Goal: Task Accomplishment & Management: Complete application form

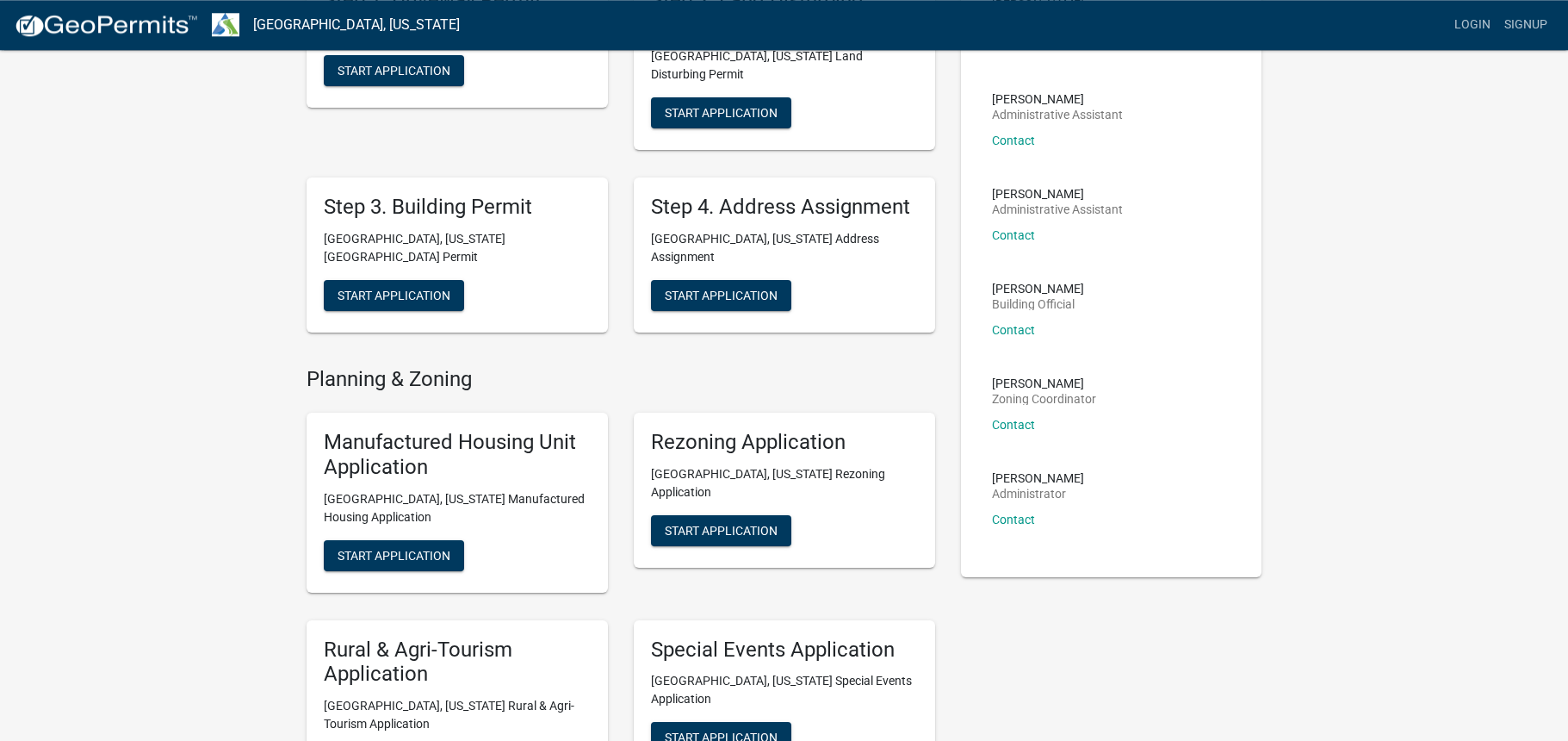
scroll to position [207, 0]
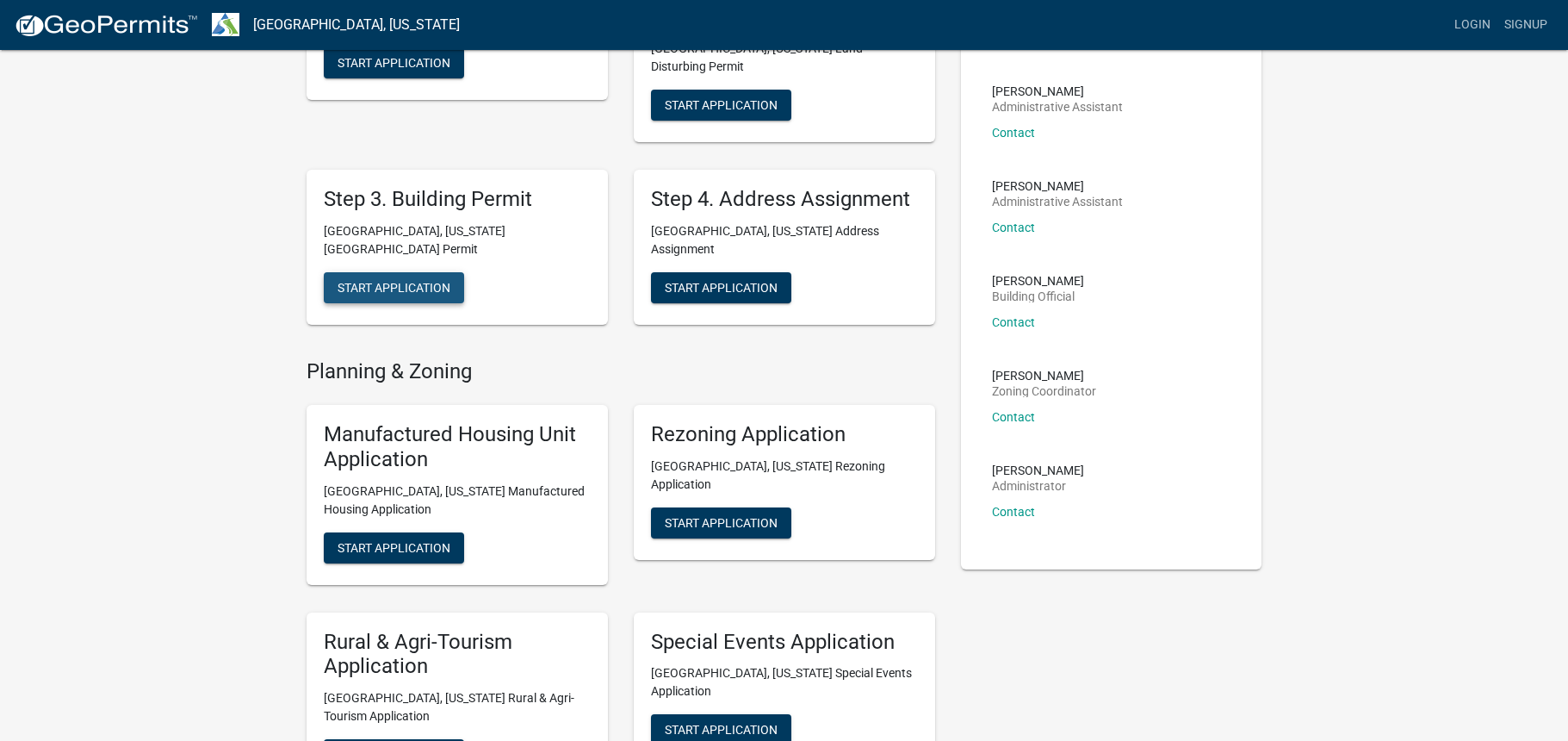
click at [420, 280] on span "Start Application" at bounding box center [394, 287] width 112 height 14
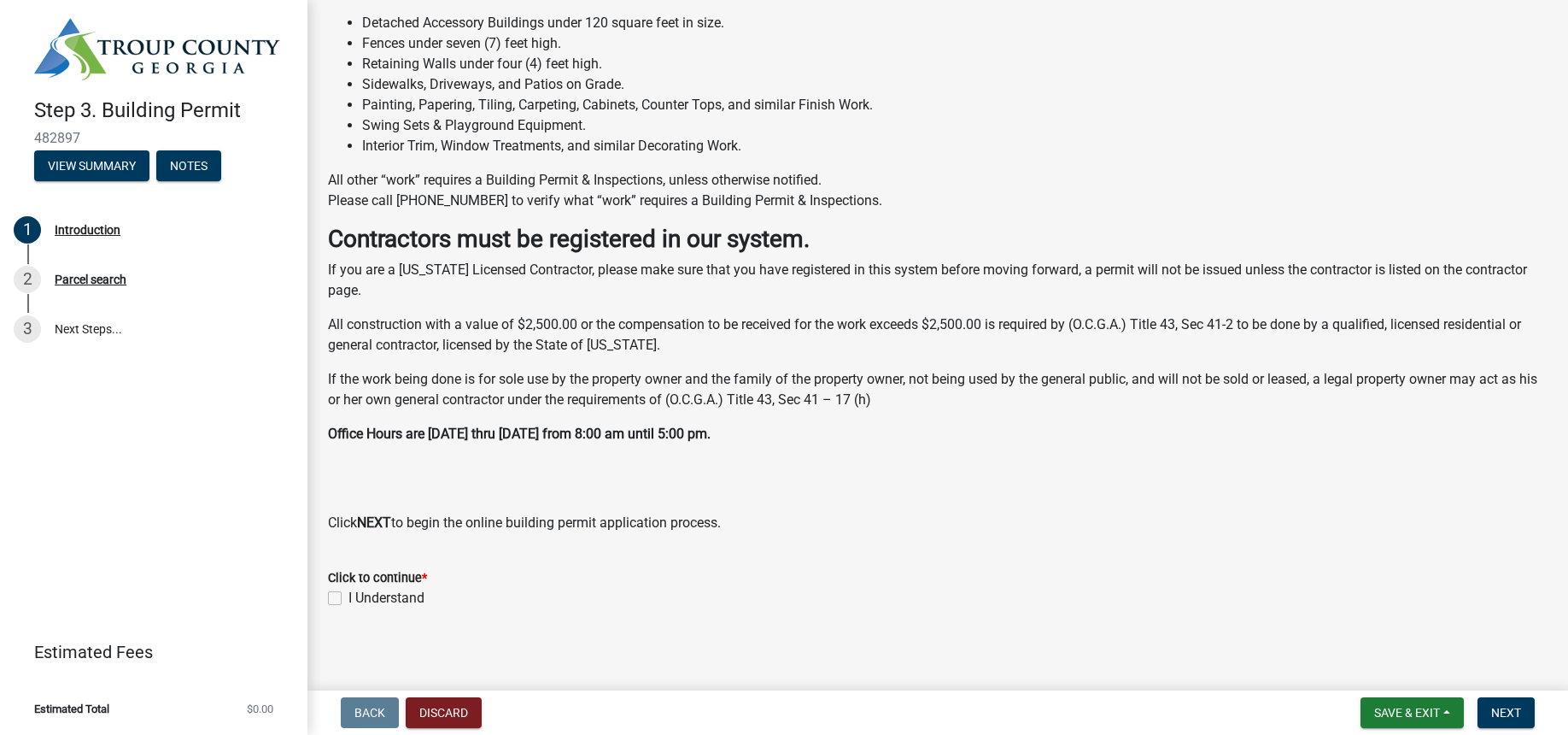
scroll to position [366, 0]
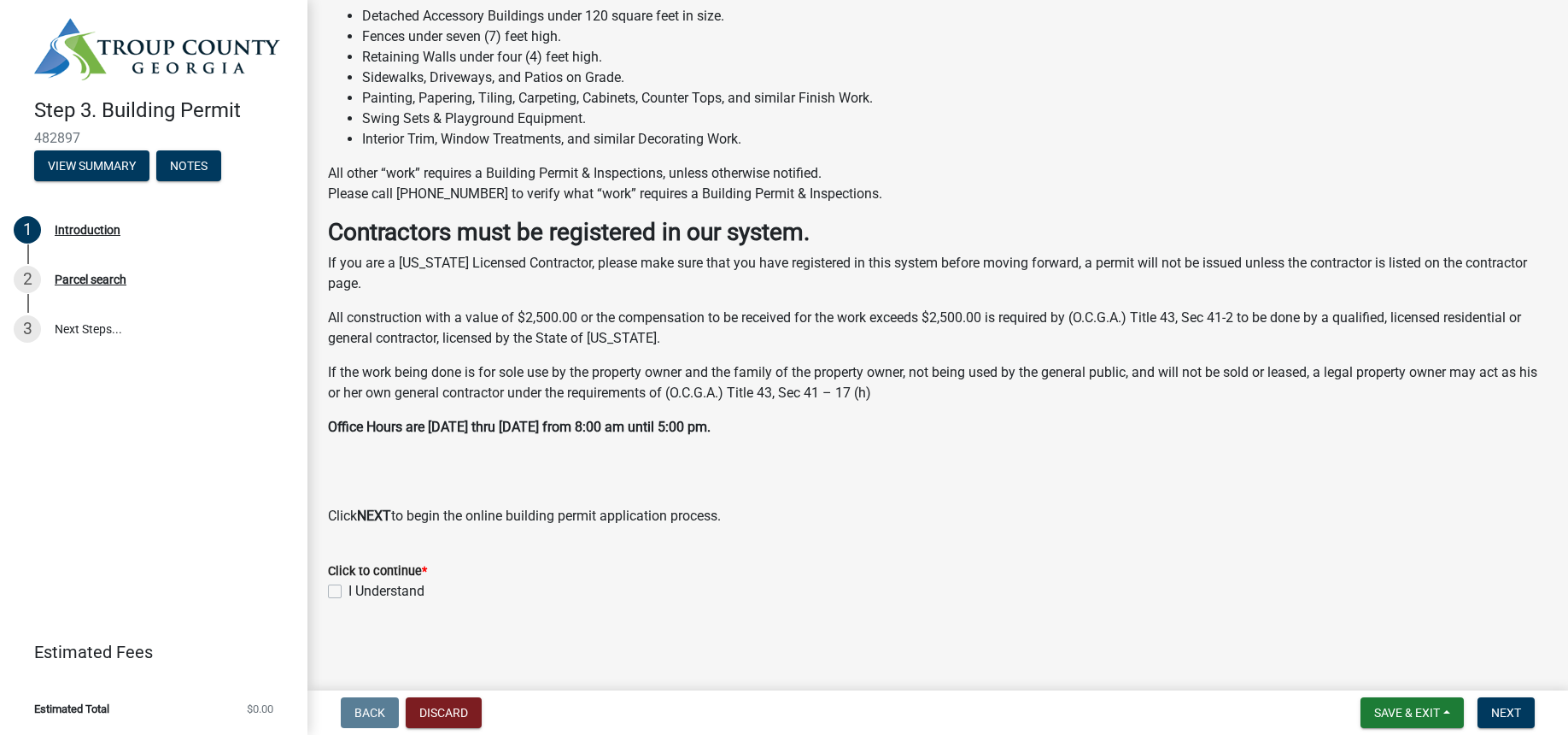
click at [348, 590] on label "I Understand" at bounding box center [386, 591] width 76 height 20
click at [348, 590] on input "I Understand" at bounding box center [354, 587] width 12 height 12
checkbox input "true"
click at [1521, 702] on button "Next" at bounding box center [1505, 713] width 57 height 31
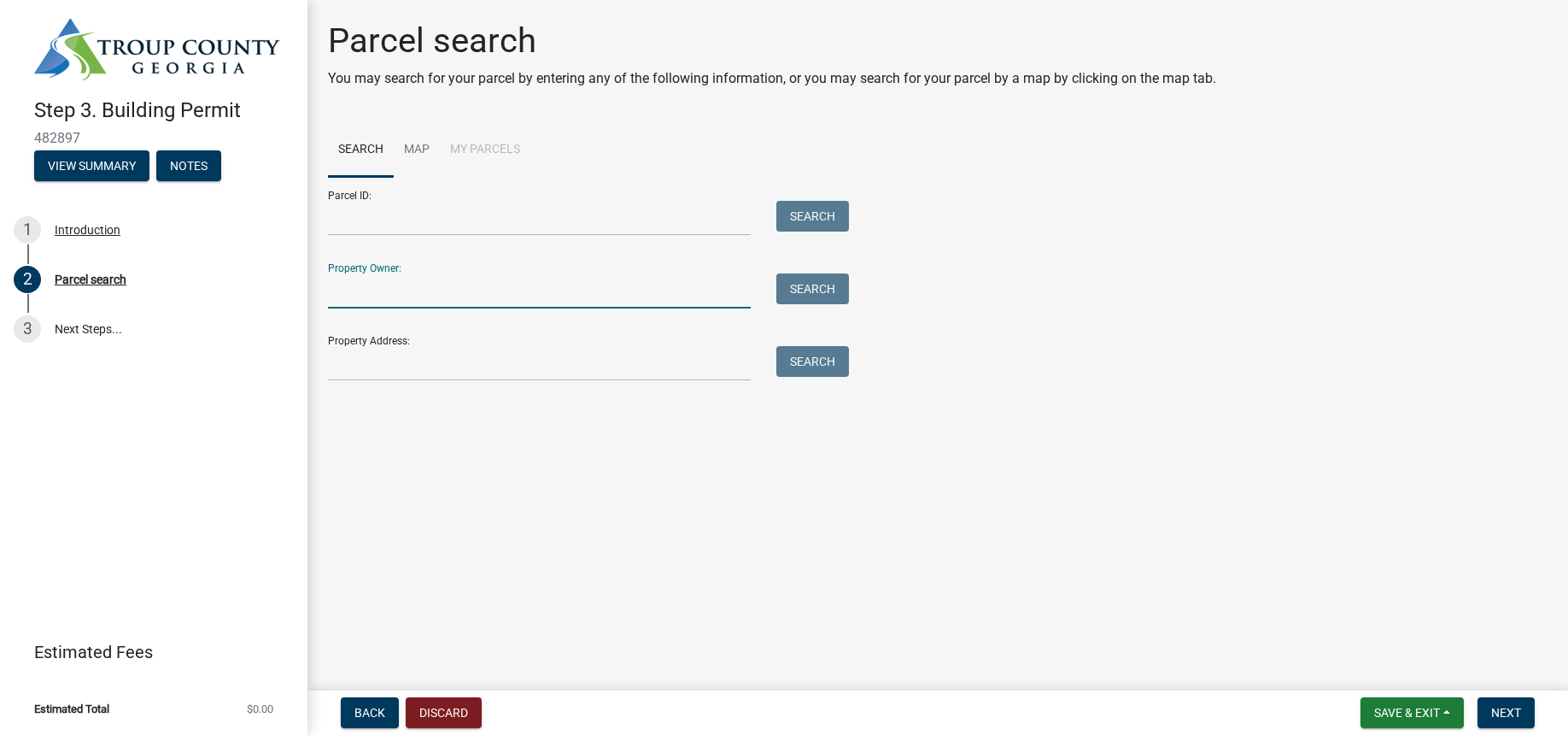
click at [361, 286] on input "Property Owner:" at bounding box center [540, 291] width 423 height 35
type input "[PERSON_NAME]"
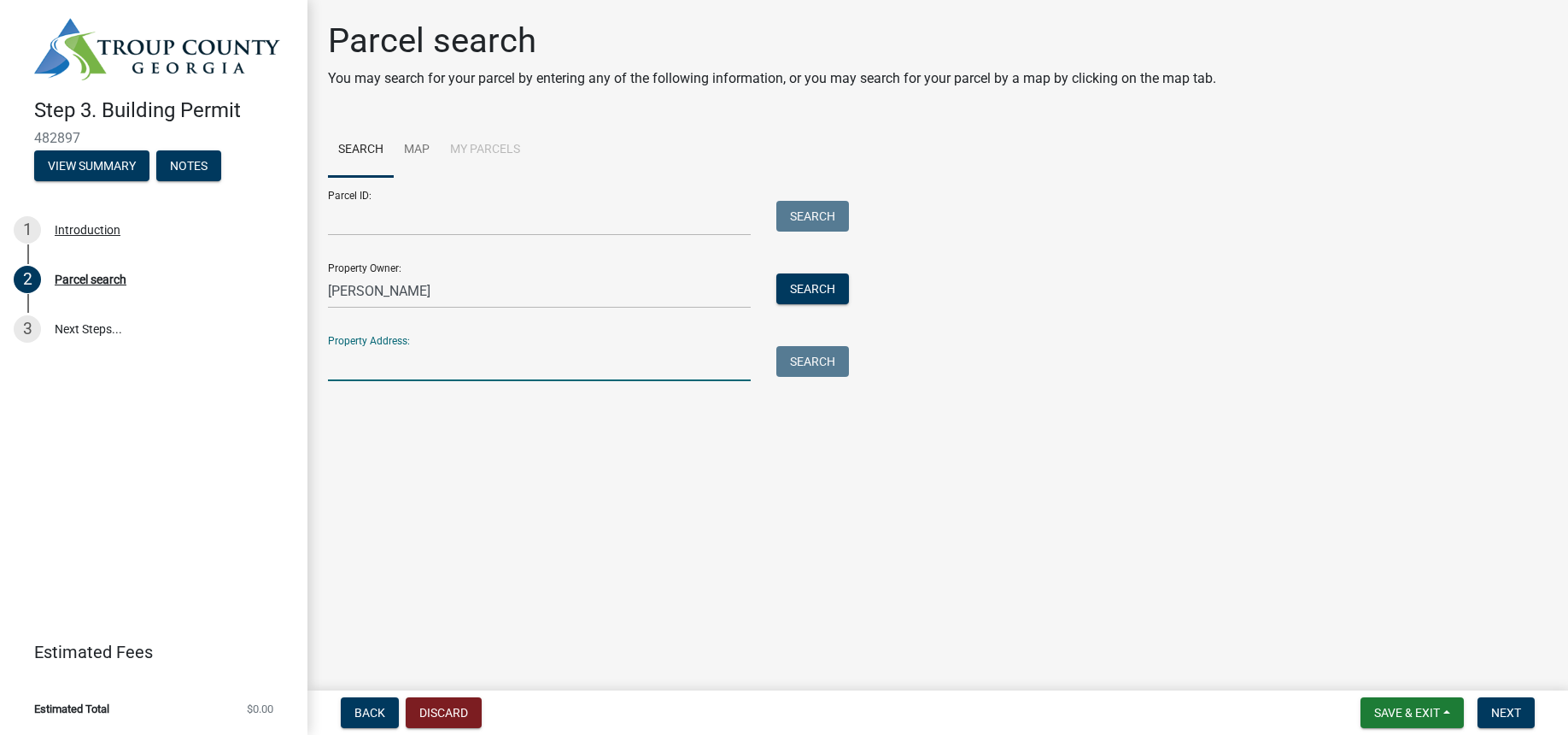
click at [363, 373] on input "Property Address:" at bounding box center [540, 364] width 423 height 35
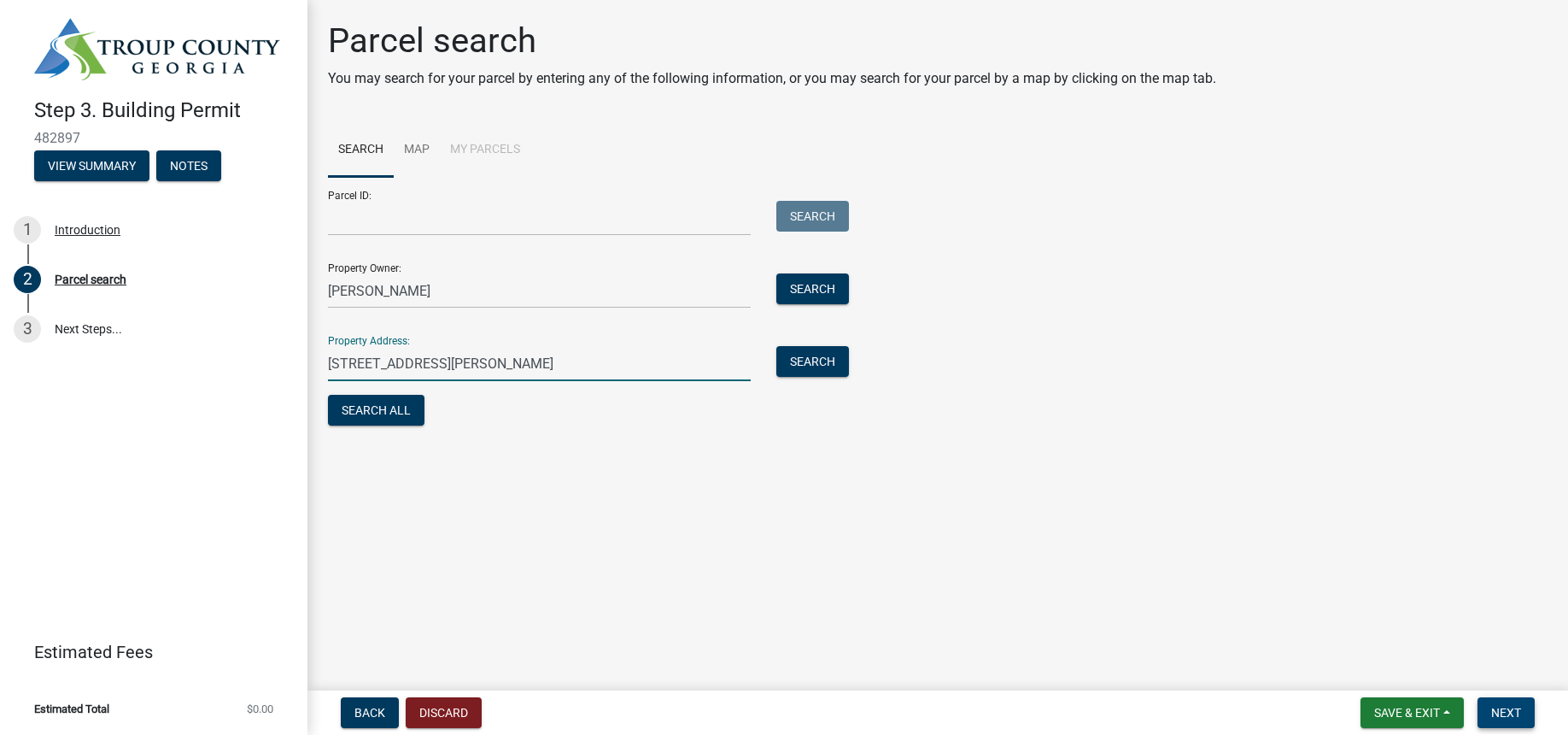
type input "[STREET_ADDRESS][PERSON_NAME]"
click at [1502, 712] on span "Next" at bounding box center [1505, 712] width 30 height 13
click at [392, 415] on button "Search All" at bounding box center [376, 410] width 96 height 31
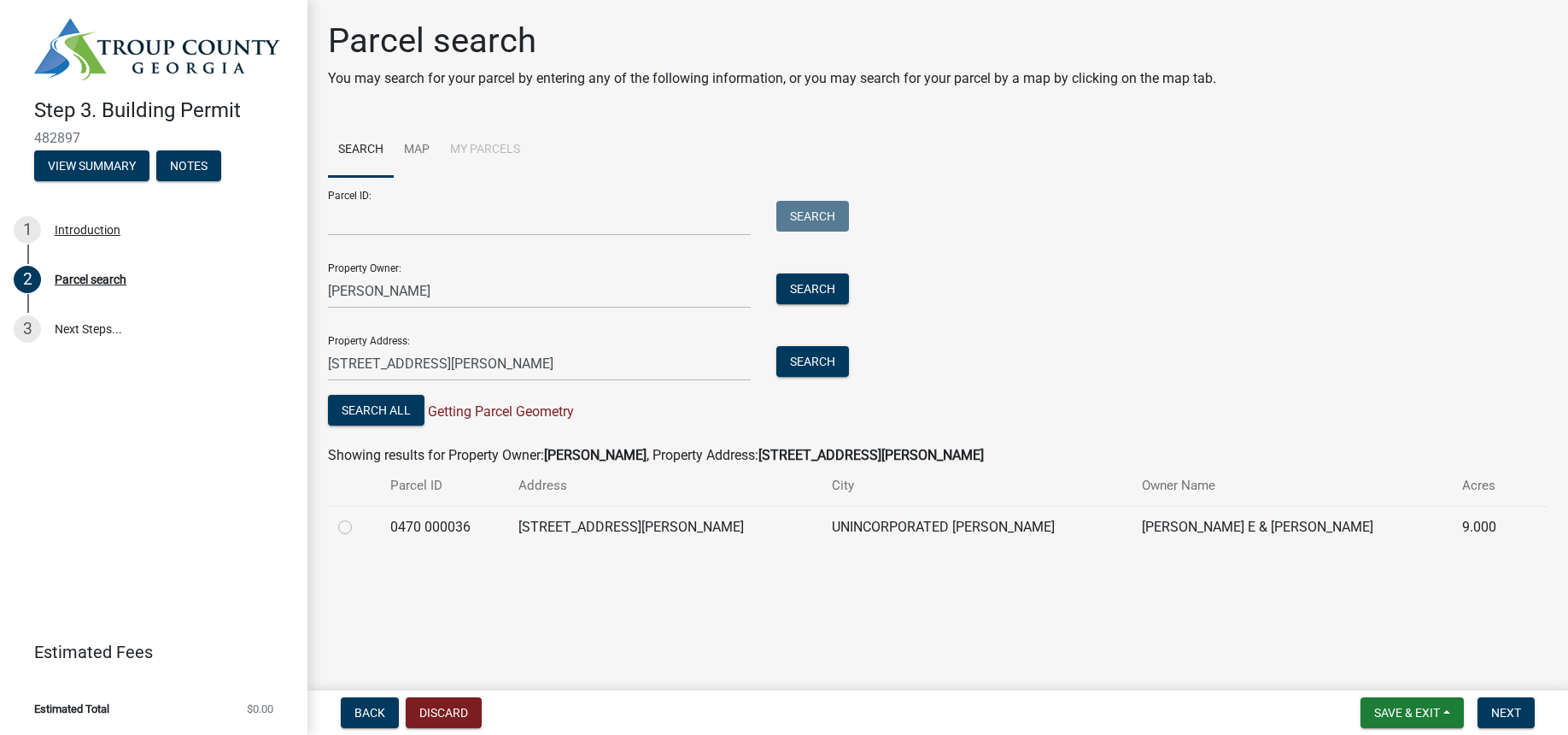
click at [359, 517] on label at bounding box center [359, 517] width 0 height 0
click at [359, 525] on 000036 "radio" at bounding box center [365, 522] width 12 height 12
radio 000036 "true"
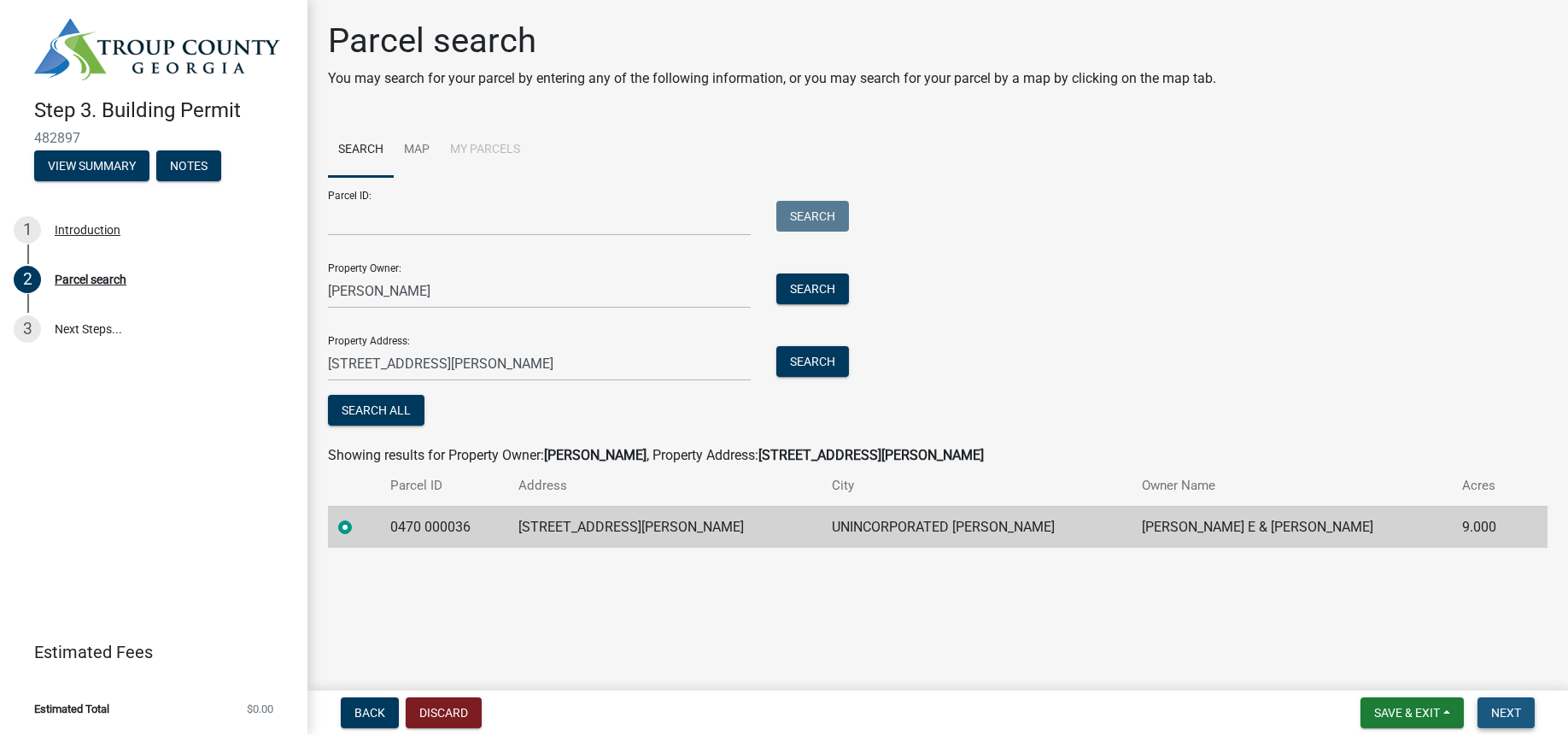
click at [1517, 719] on span "Next" at bounding box center [1505, 712] width 30 height 13
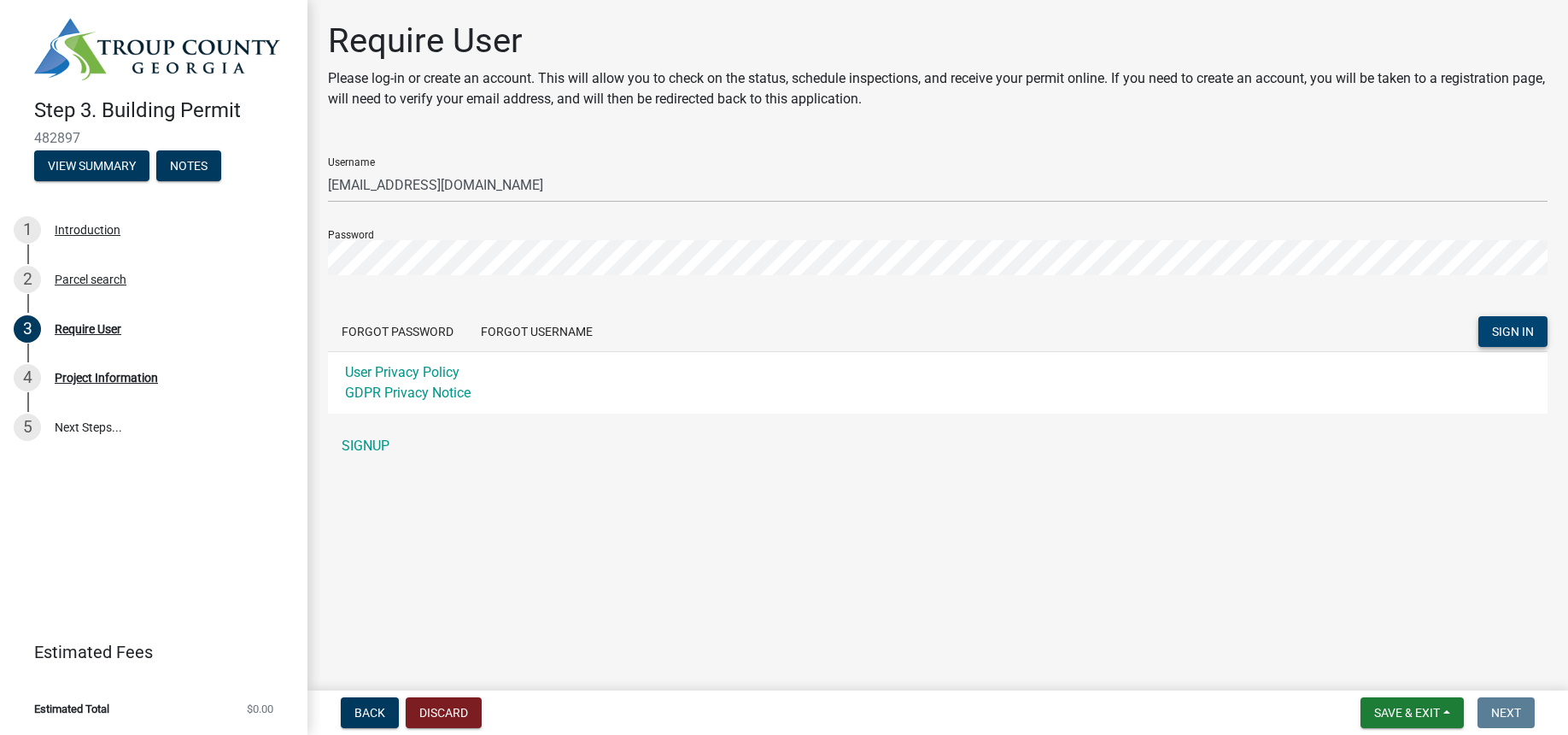
click at [1525, 334] on span "SIGN IN" at bounding box center [1513, 331] width 42 height 13
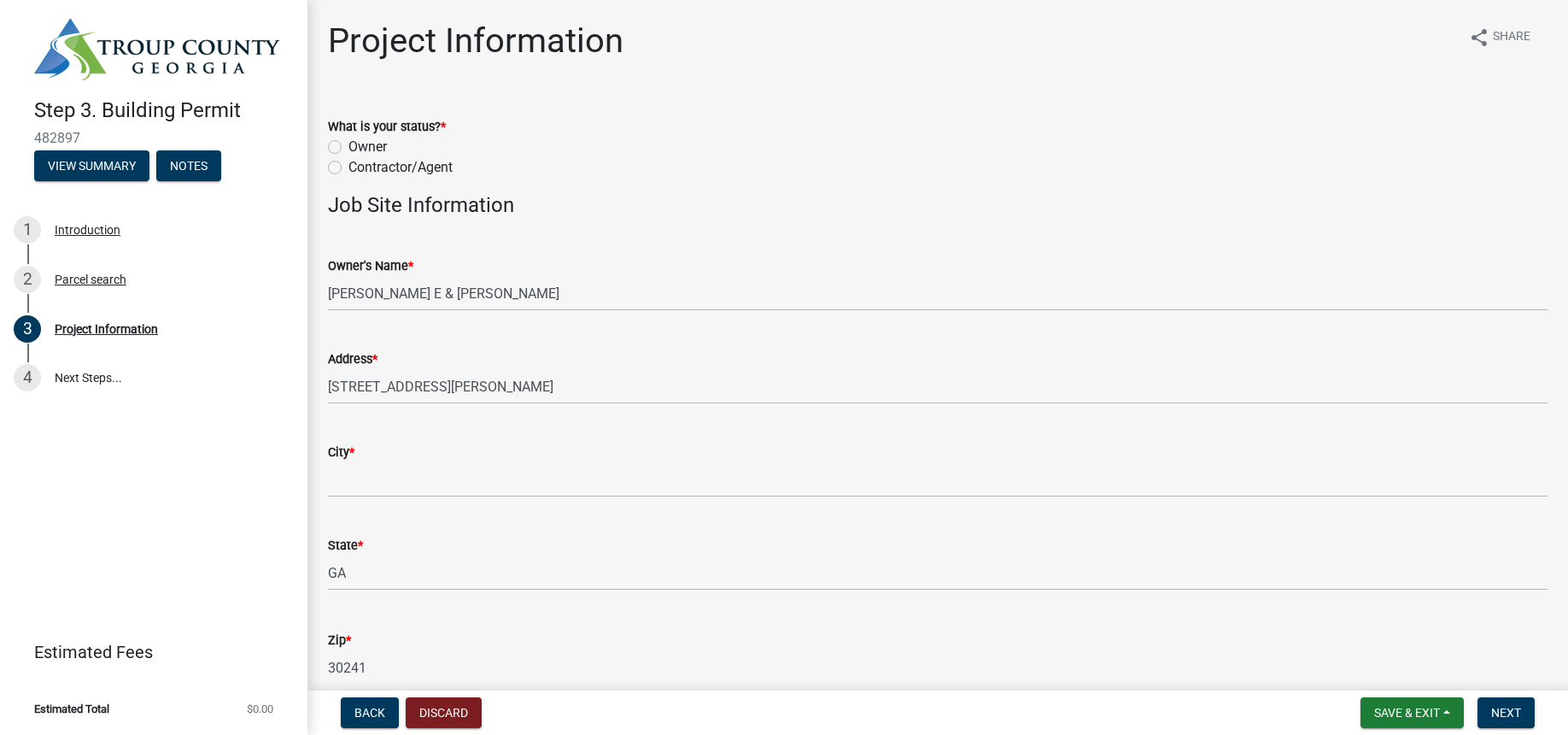
click at [348, 166] on label "Contractor/Agent" at bounding box center [400, 166] width 104 height 20
click at [348, 166] on input "Contractor/Agent" at bounding box center [354, 163] width 12 height 12
radio input "true"
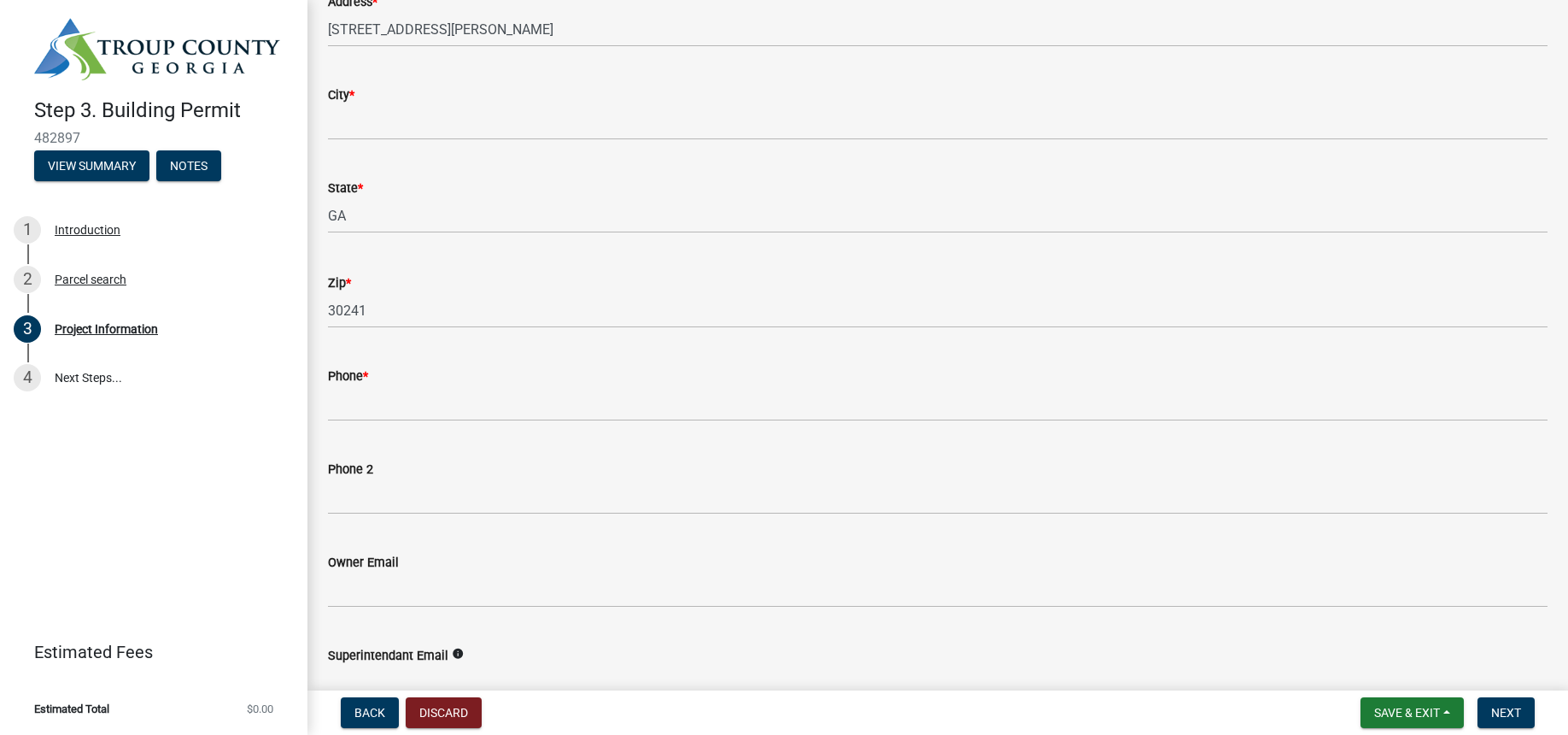
scroll to position [227, 0]
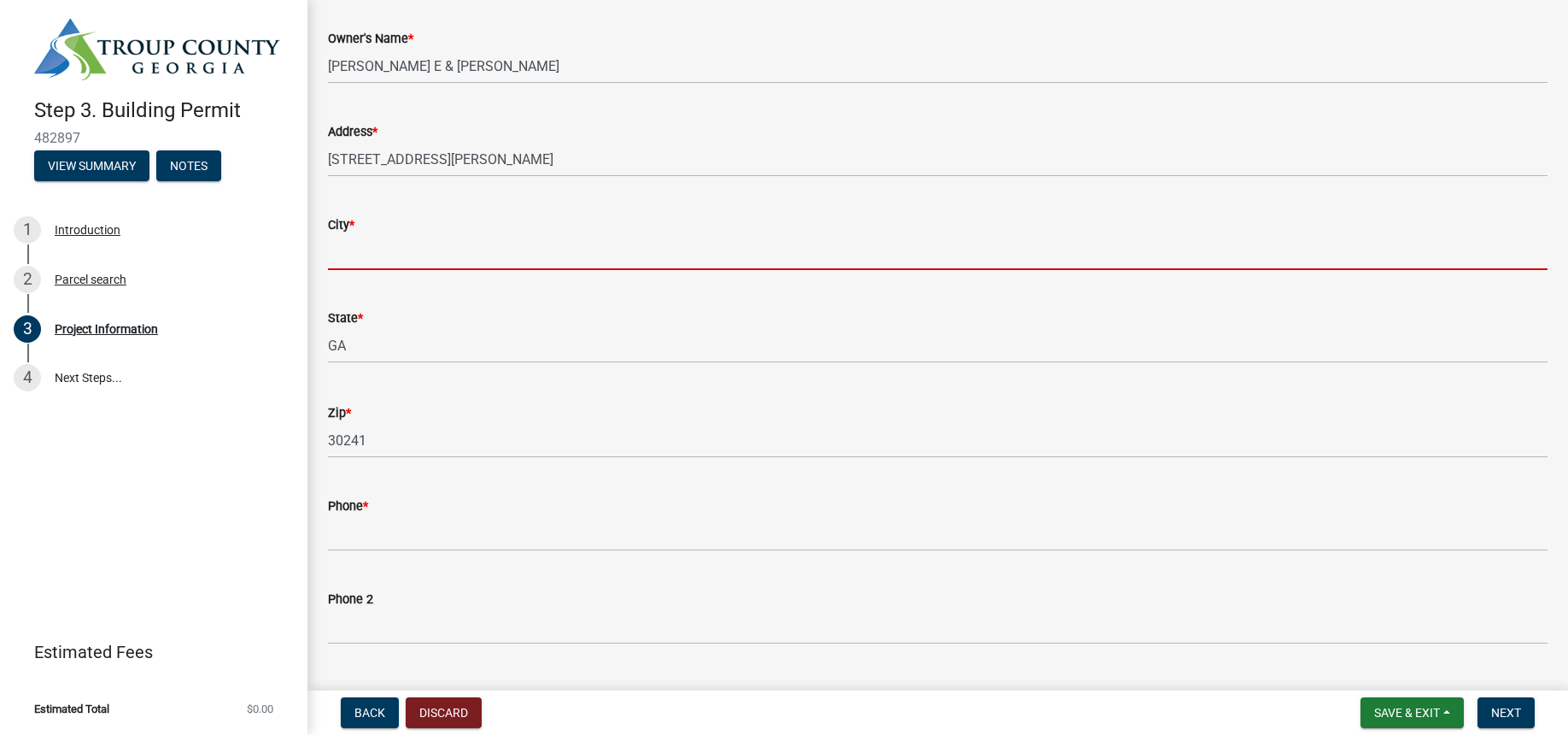
click at [350, 257] on input "City *" at bounding box center [938, 252] width 1220 height 35
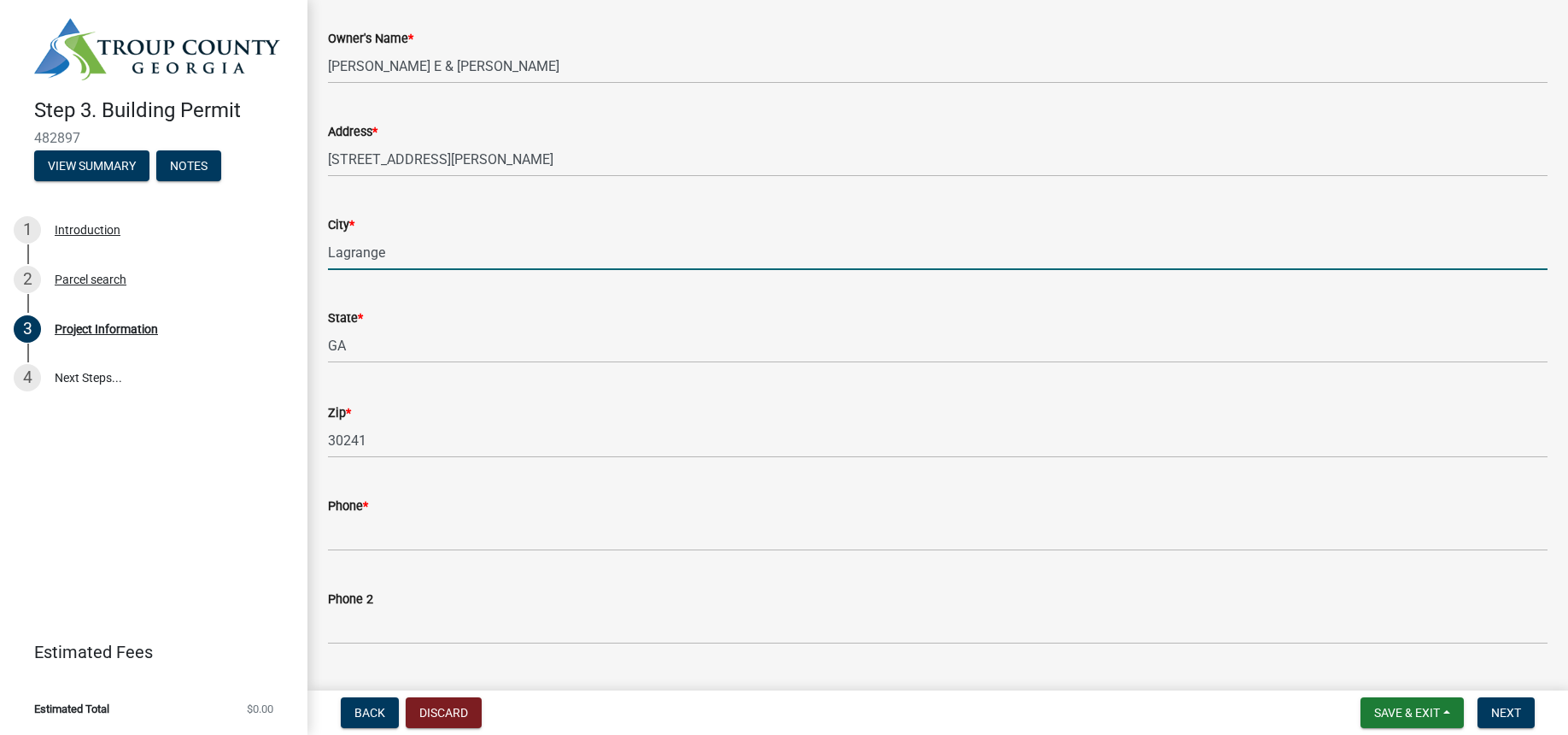
type input "Lagrange"
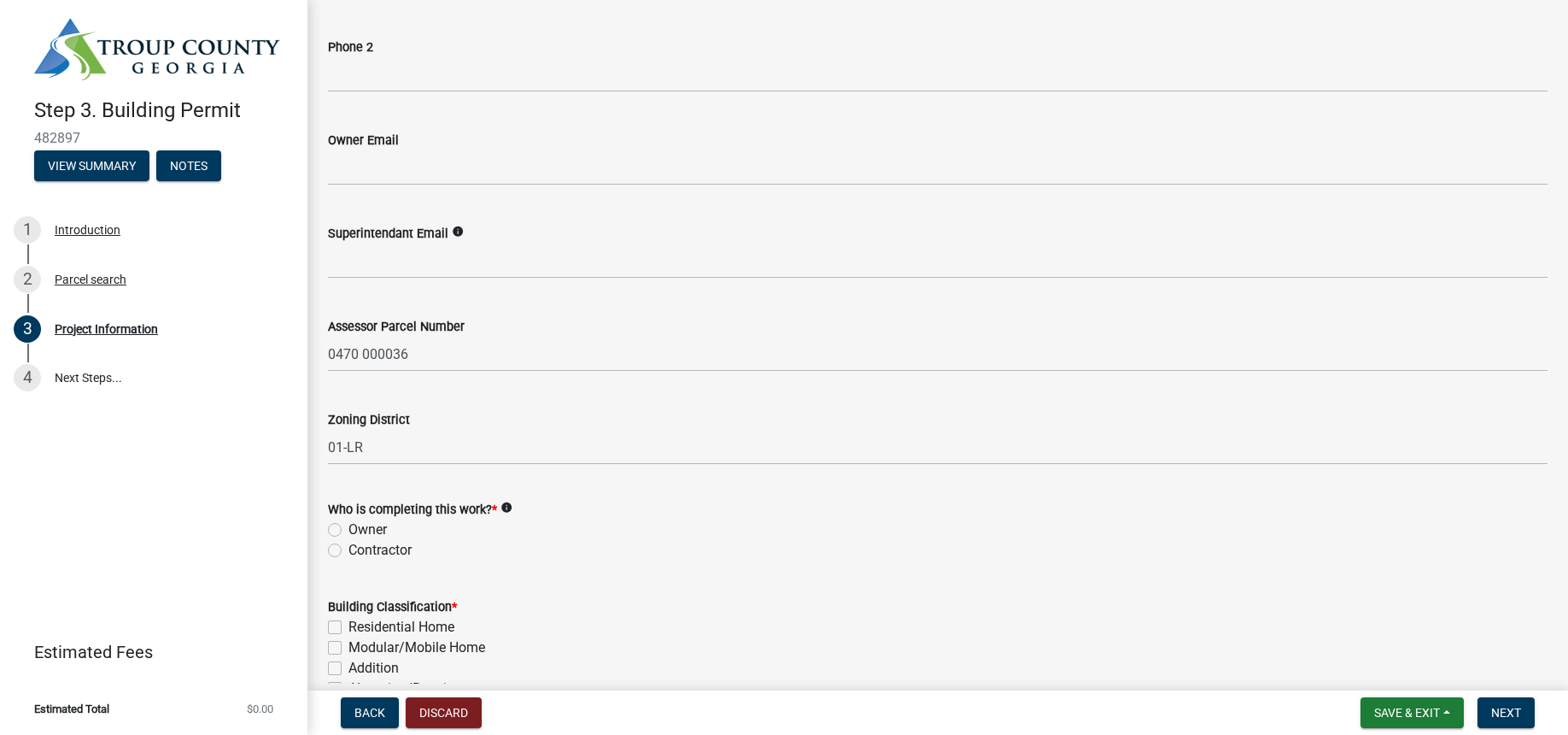
scroll to position [1006, 0]
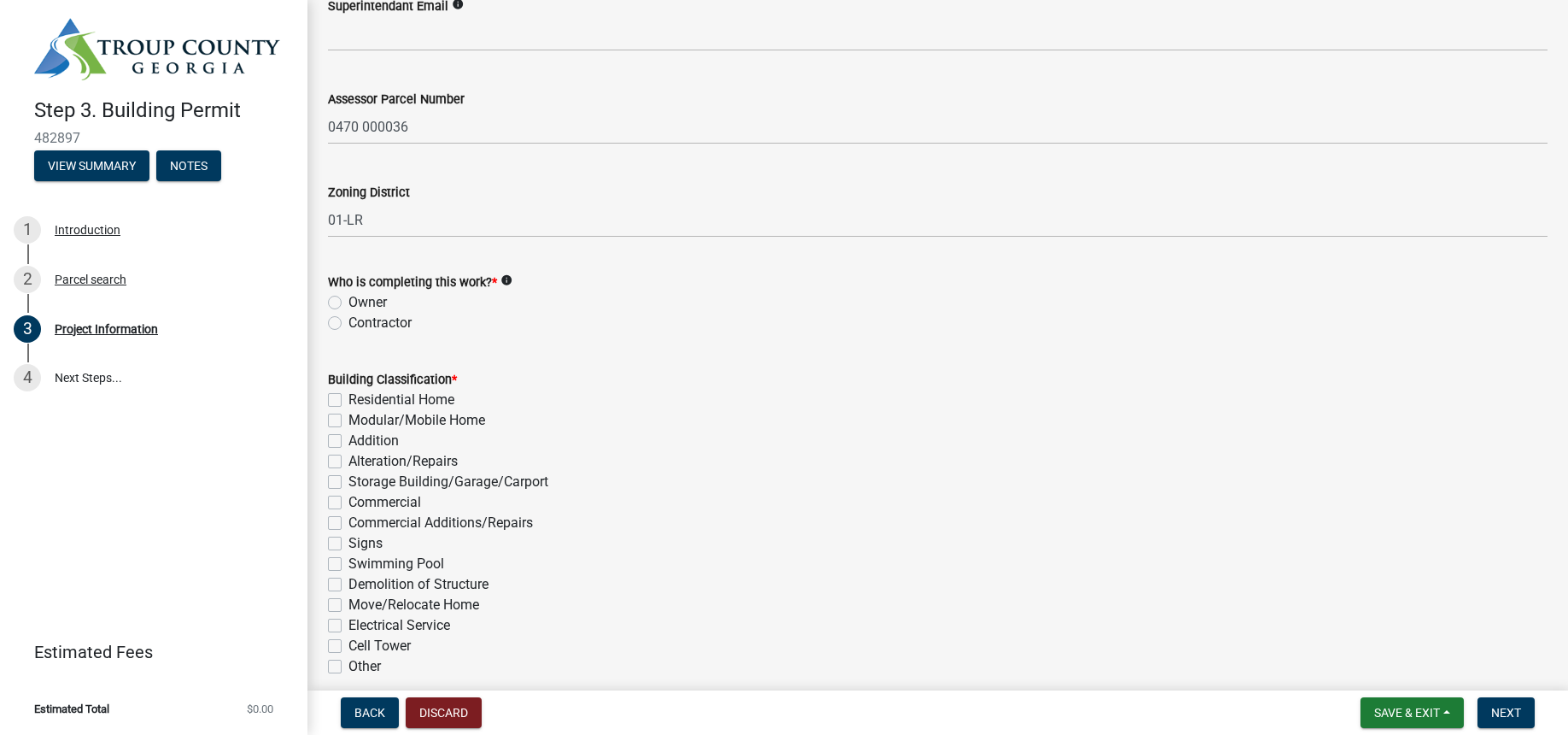
type input "7063338142"
click at [348, 323] on label "Contractor" at bounding box center [380, 322] width 63 height 20
click at [348, 323] on input "Contractor" at bounding box center [354, 318] width 12 height 12
radio input "true"
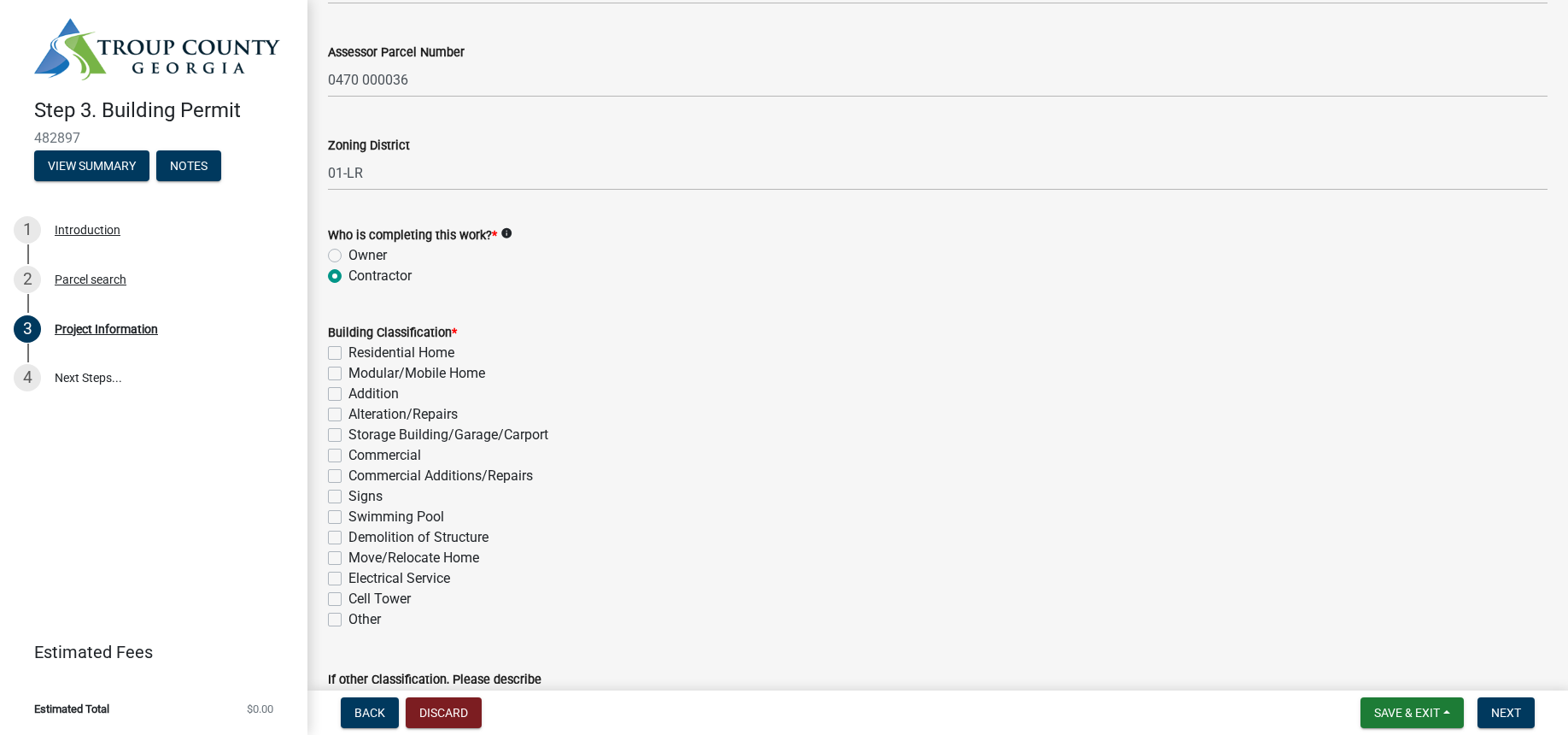
scroll to position [1185, 0]
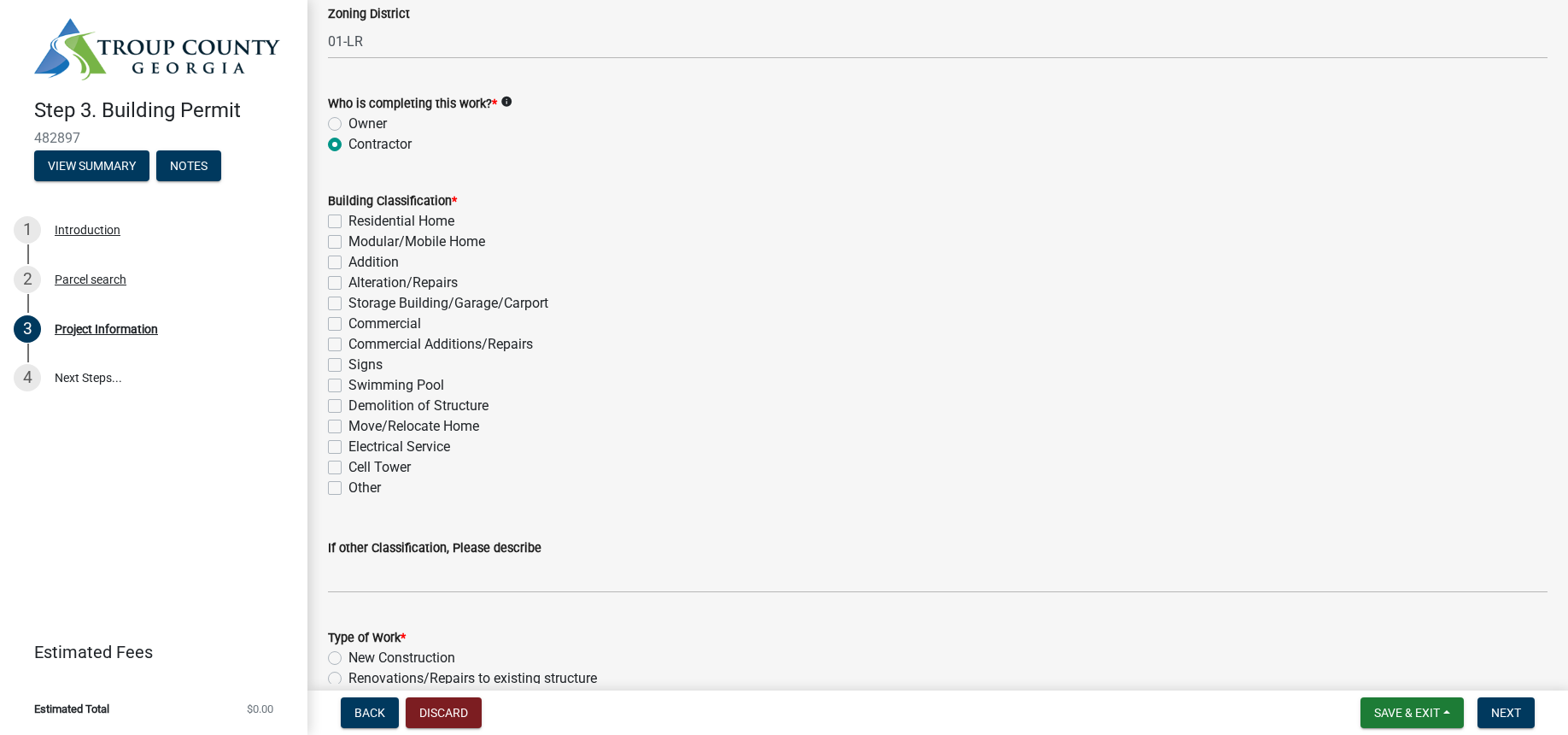
drag, startPoint x: 330, startPoint y: 261, endPoint x: 339, endPoint y: 264, distance: 9.5
click at [348, 261] on label "Addition" at bounding box center [373, 262] width 50 height 20
click at [348, 261] on input "Addition" at bounding box center [354, 258] width 12 height 12
checkbox input "true"
checkbox input "false"
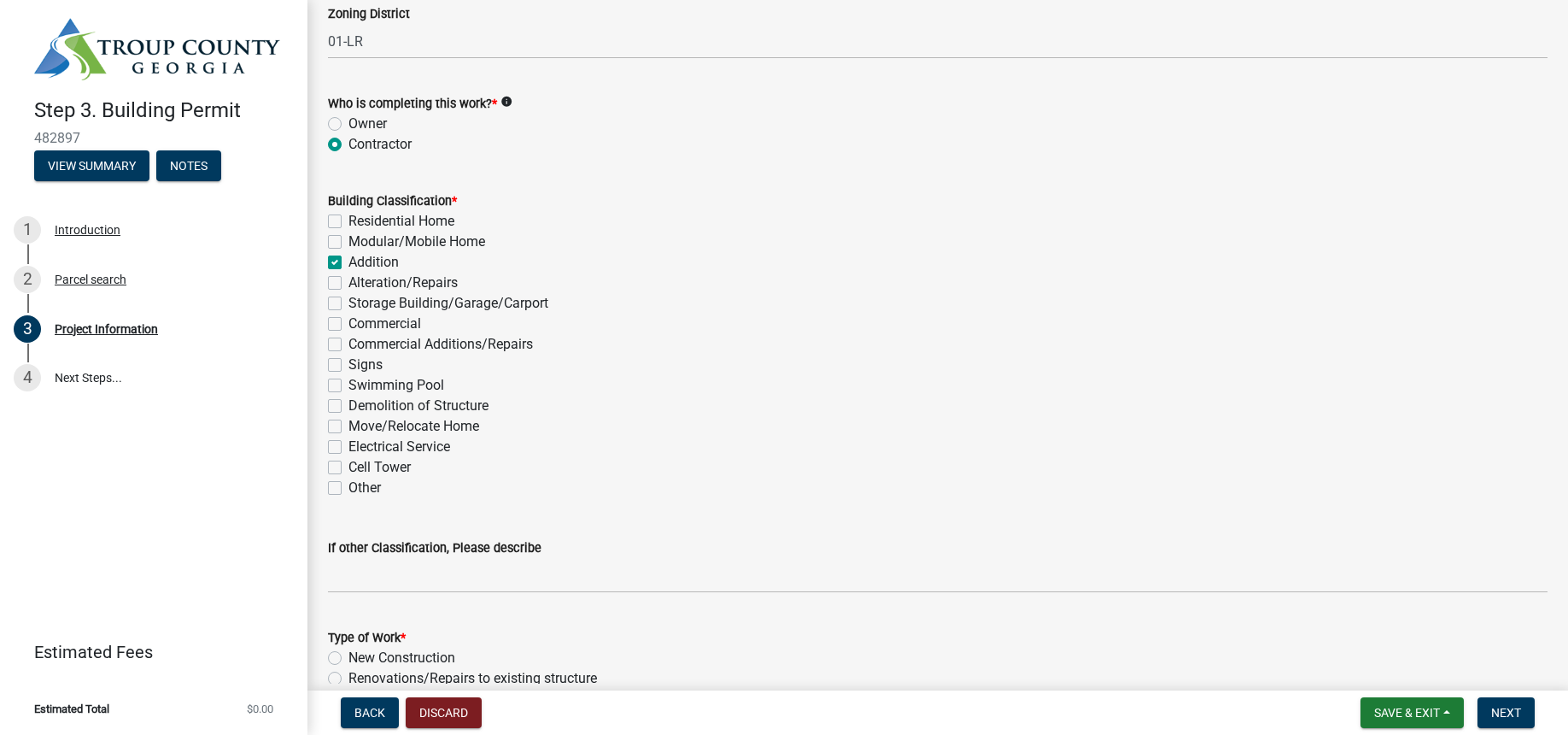
checkbox input "false"
checkbox input "true"
checkbox input "false"
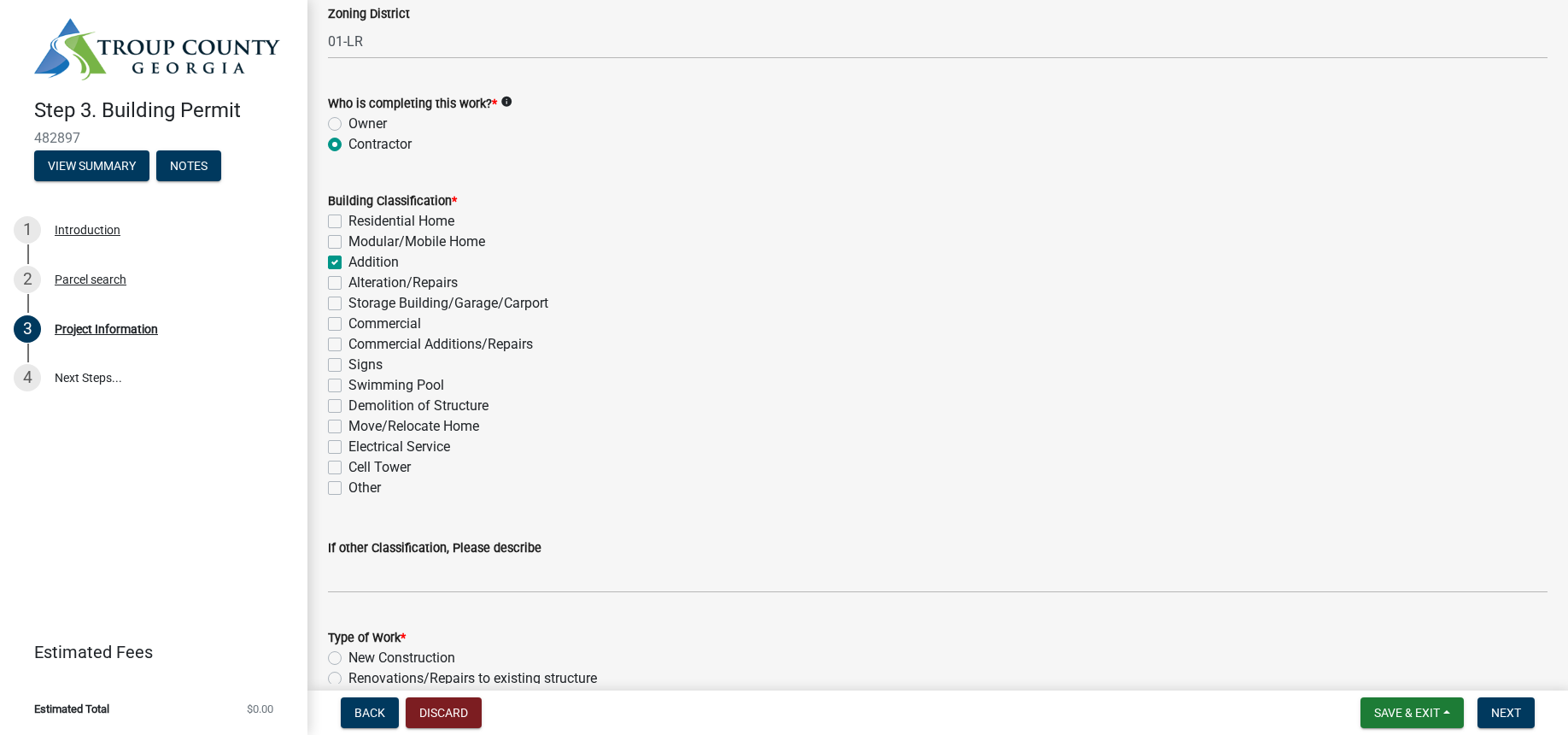
checkbox input "false"
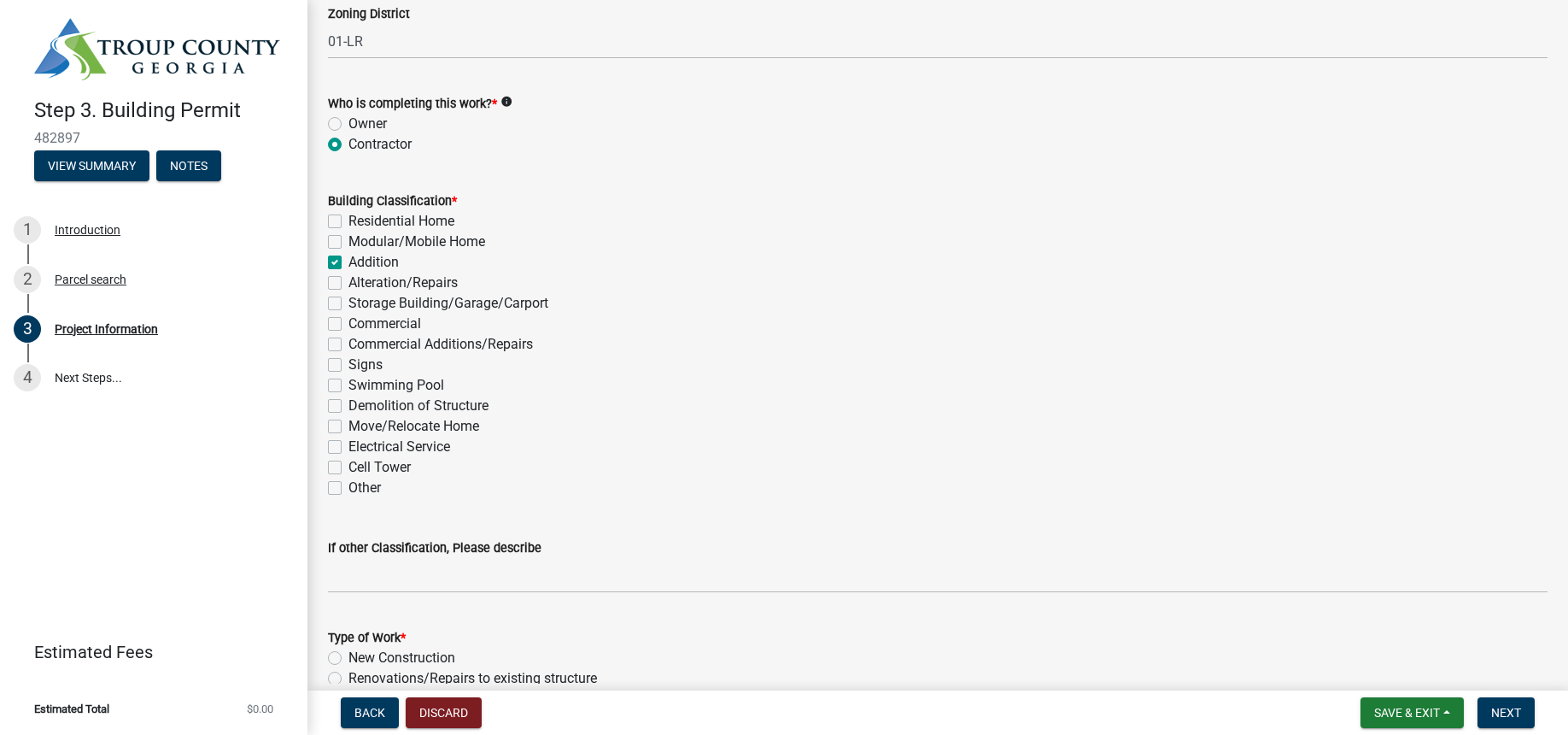
checkbox input "false"
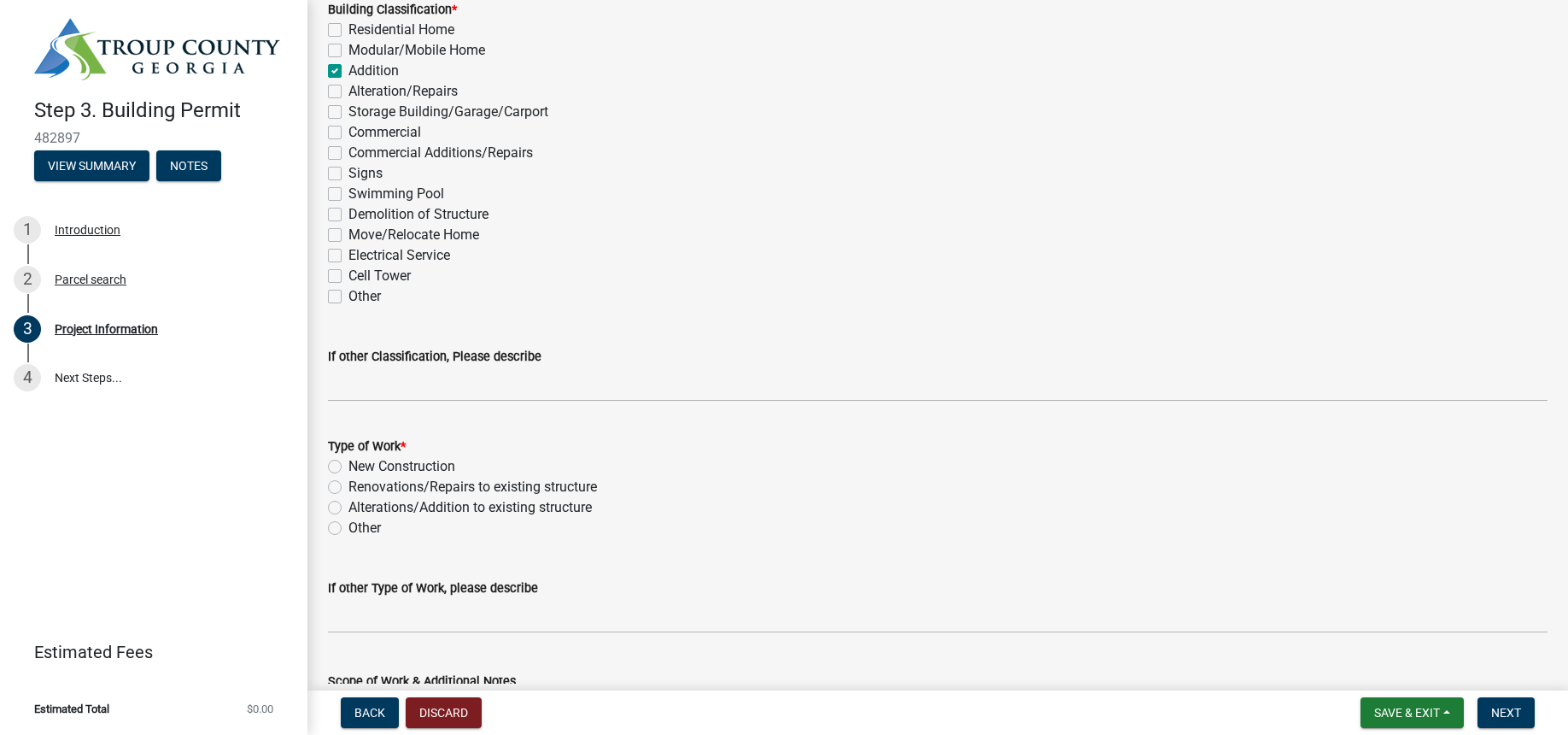
scroll to position [1380, 0]
click at [348, 507] on label "Alterations/Addition to existing structure" at bounding box center [469, 503] width 243 height 20
click at [348, 505] on input "Alterations/Addition to existing structure" at bounding box center [354, 499] width 12 height 12
radio input "true"
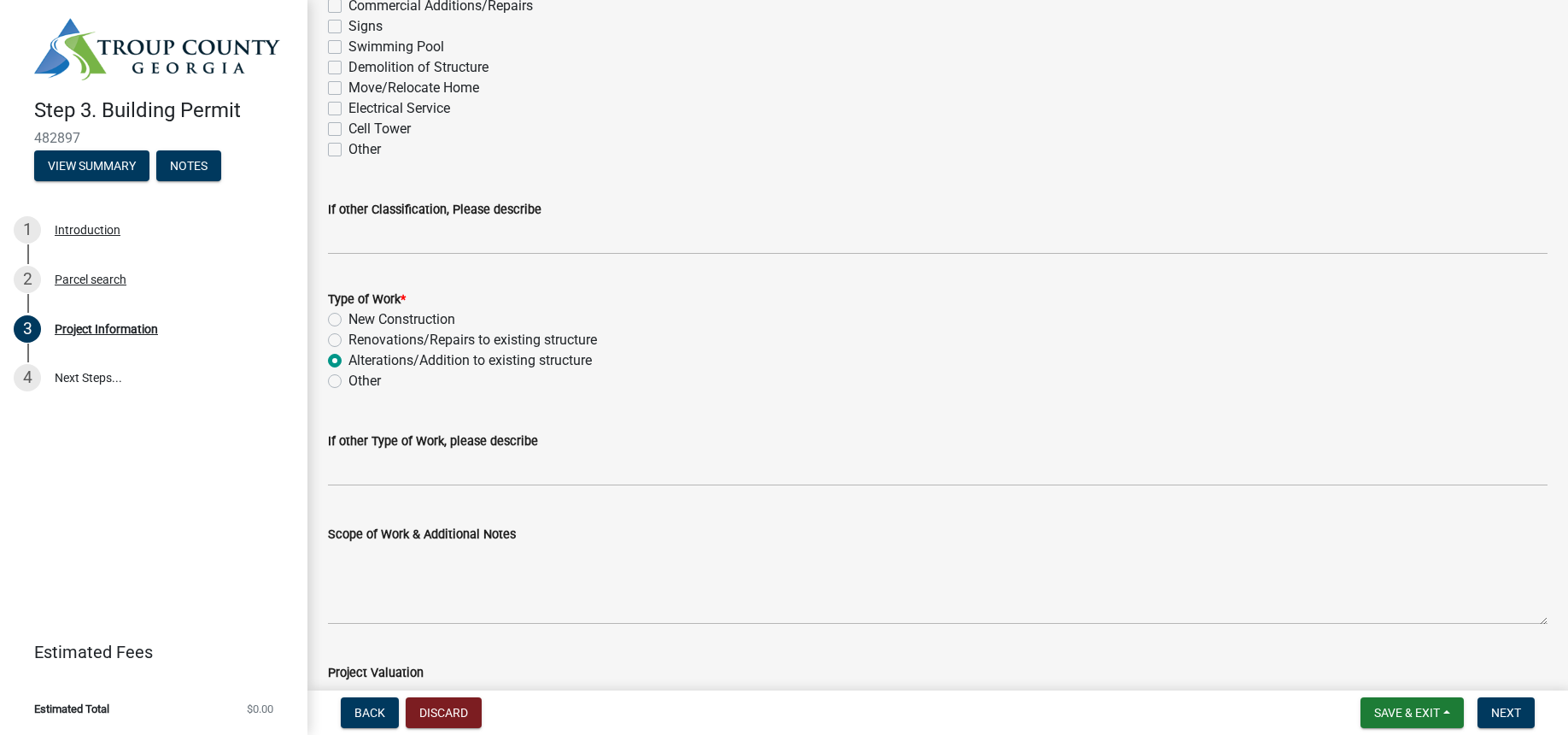
scroll to position [1652, 0]
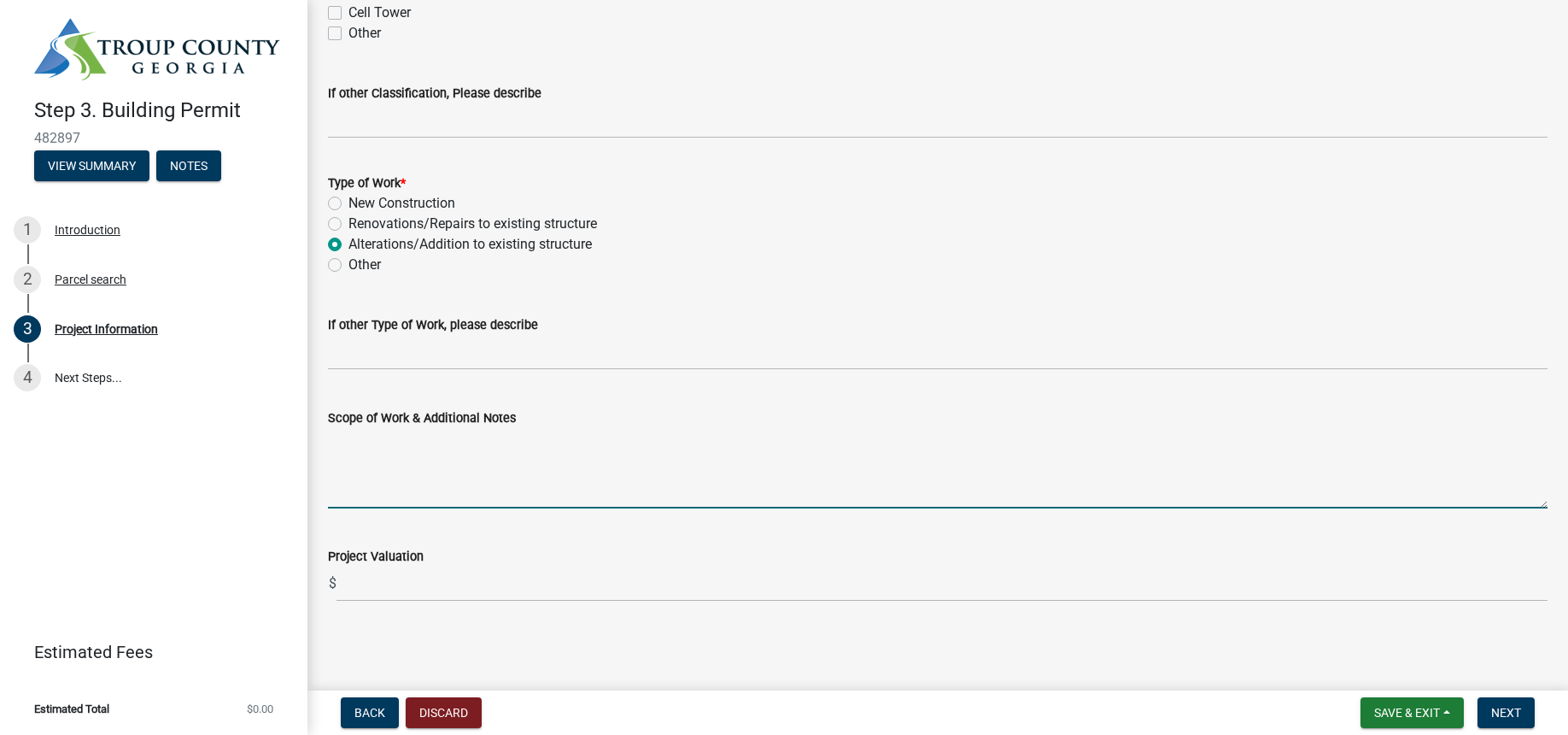
click at [360, 489] on textarea "Scope of Work & Additional Notes" at bounding box center [938, 468] width 1220 height 80
type textarea "A"
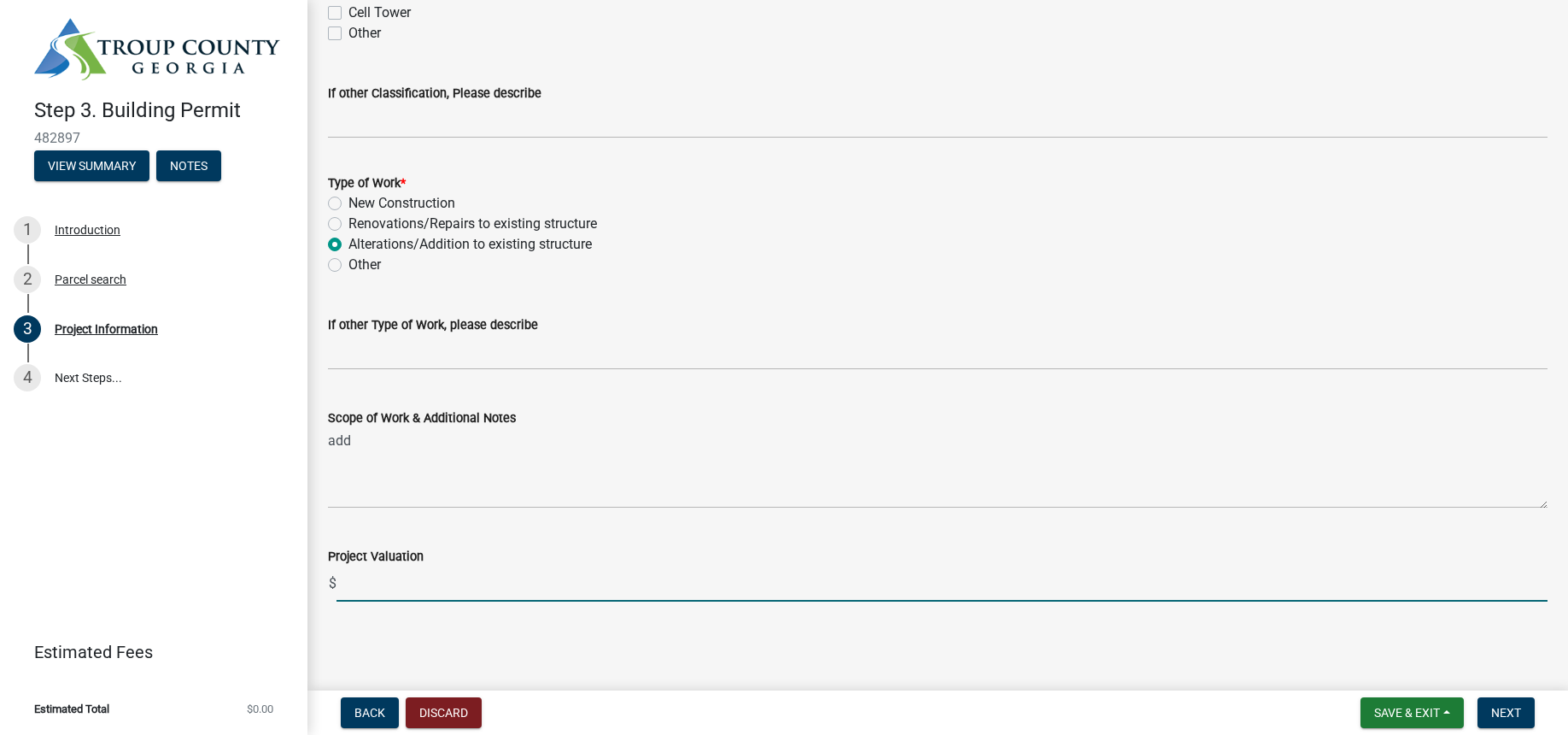
click at [363, 590] on input "text" at bounding box center [942, 584] width 1211 height 35
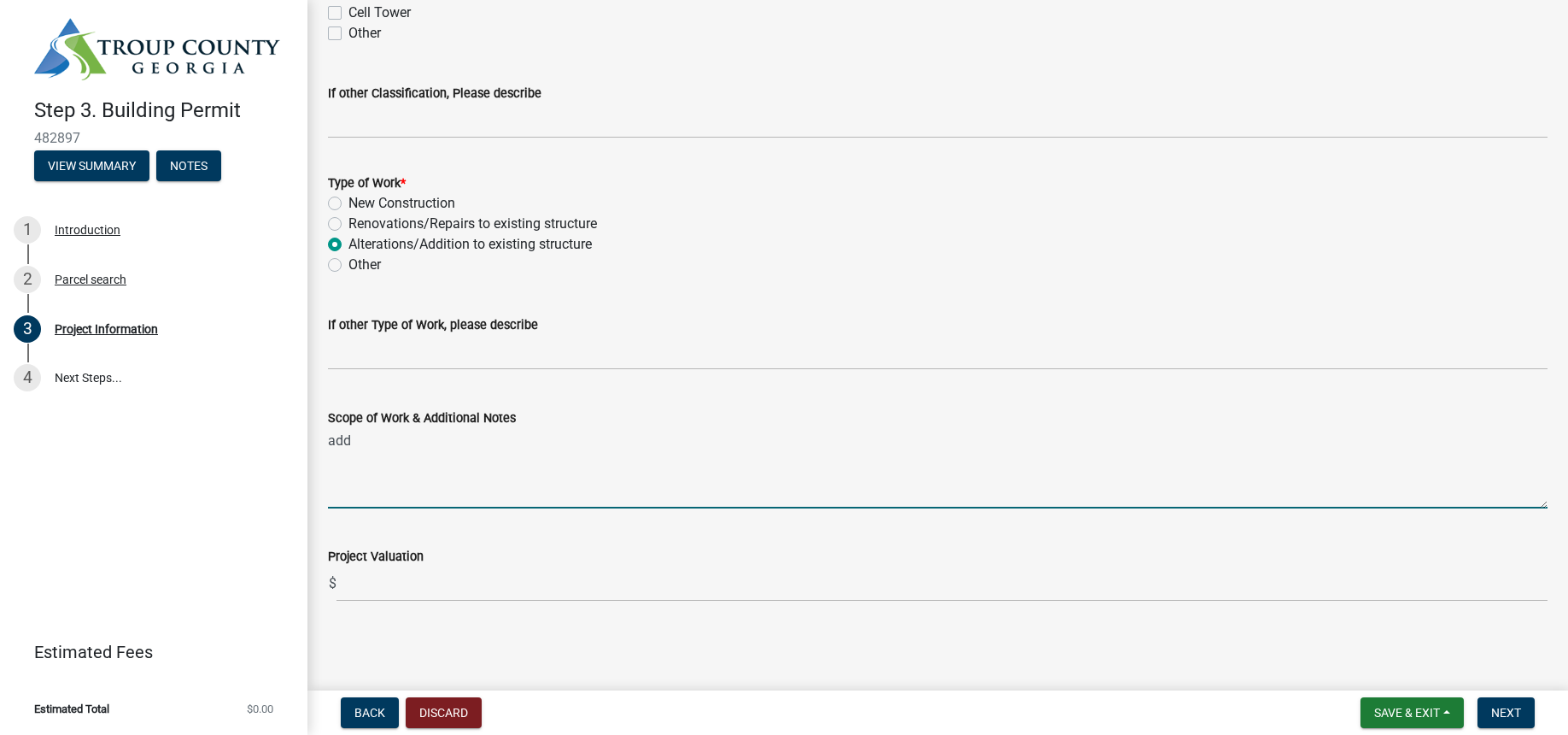
click at [387, 436] on textarea "add" at bounding box center [938, 468] width 1220 height 80
type textarea "add 360 sq ft to house"
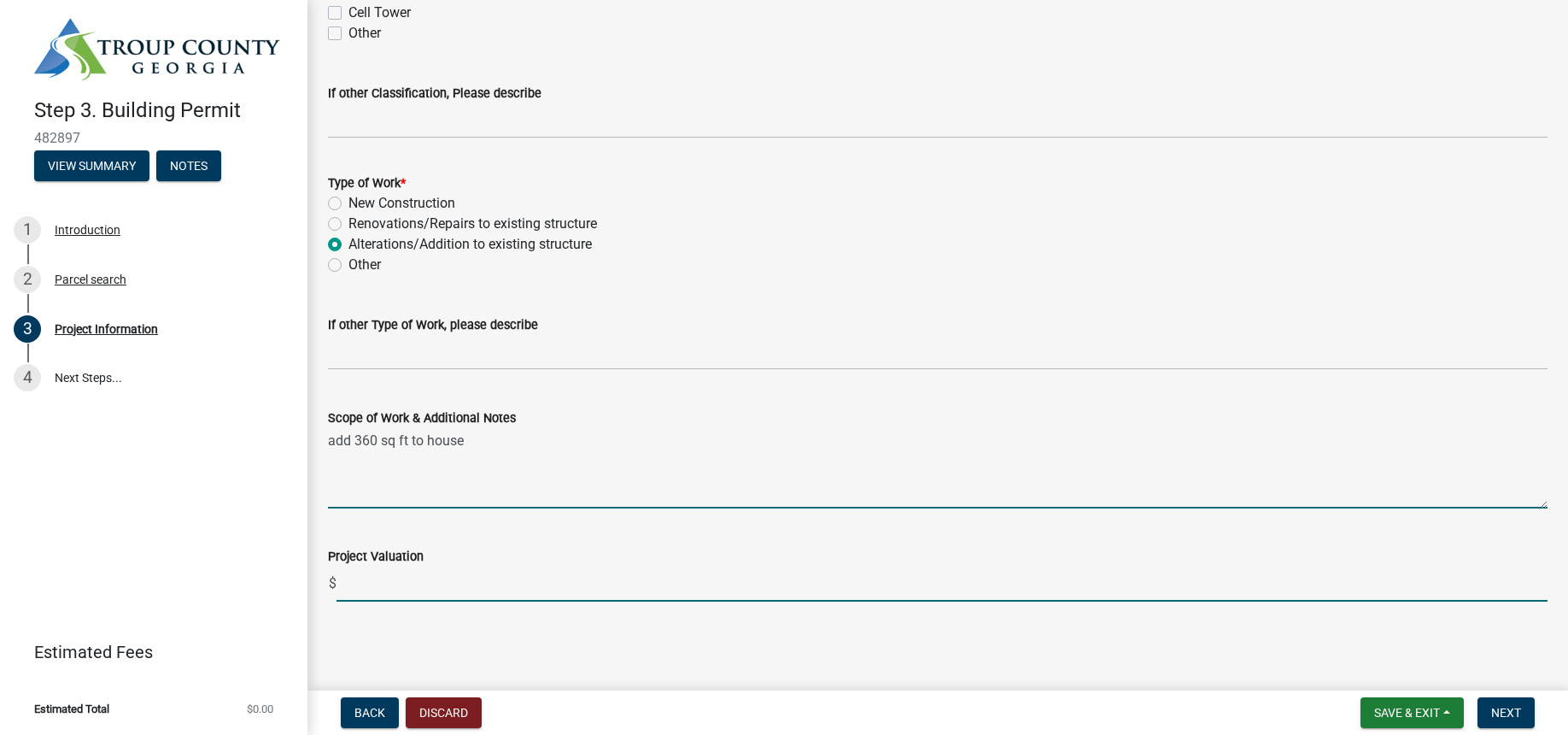
drag, startPoint x: 363, startPoint y: 582, endPoint x: 377, endPoint y: 585, distance: 14.3
click at [366, 584] on input "text" at bounding box center [942, 584] width 1211 height 35
type input "10000"
click at [499, 445] on textarea "add 360 sq ft to house" at bounding box center [938, 468] width 1220 height 80
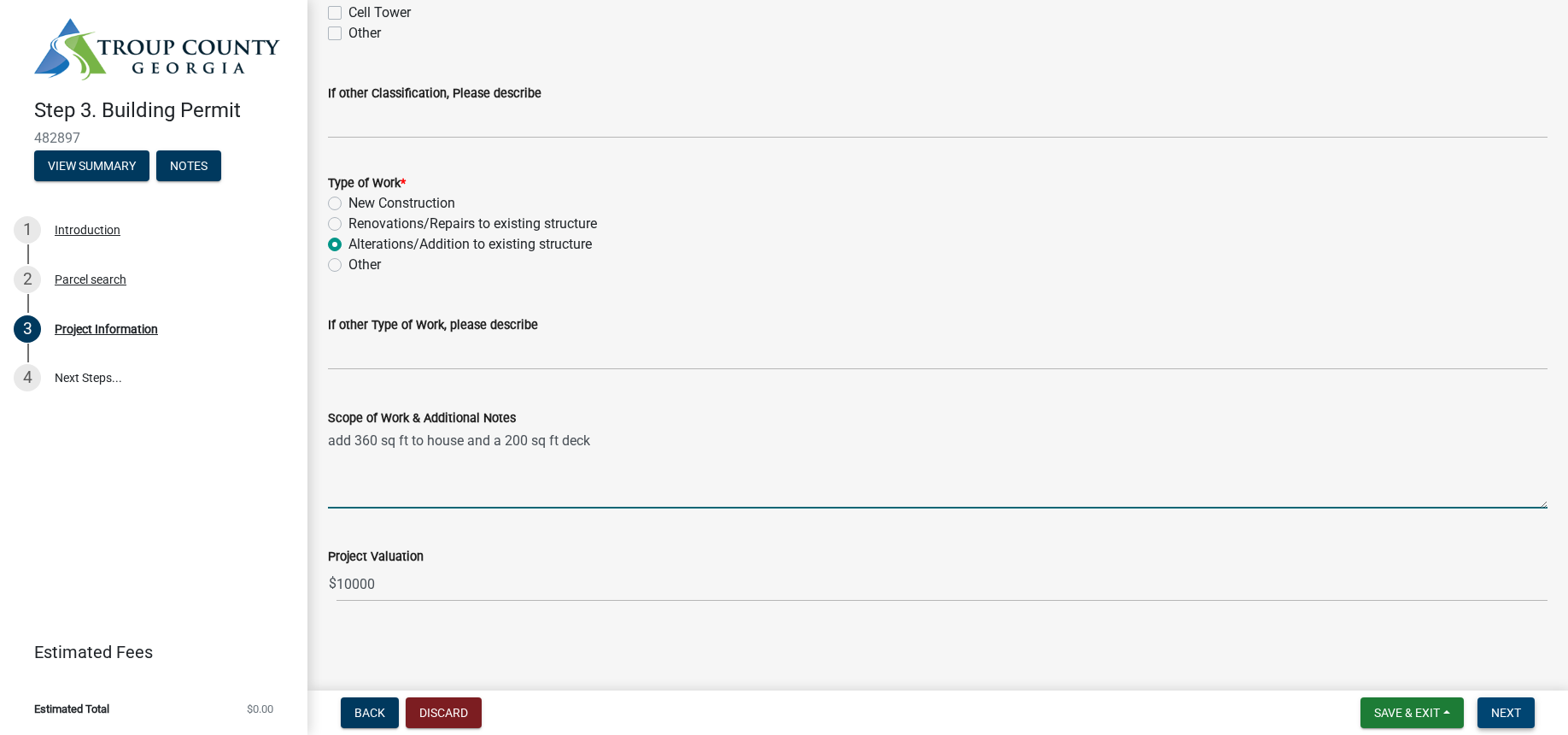
type textarea "add 360 sq ft to house and a 200 sq ft deck"
click at [1505, 714] on span "Next" at bounding box center [1505, 712] width 30 height 13
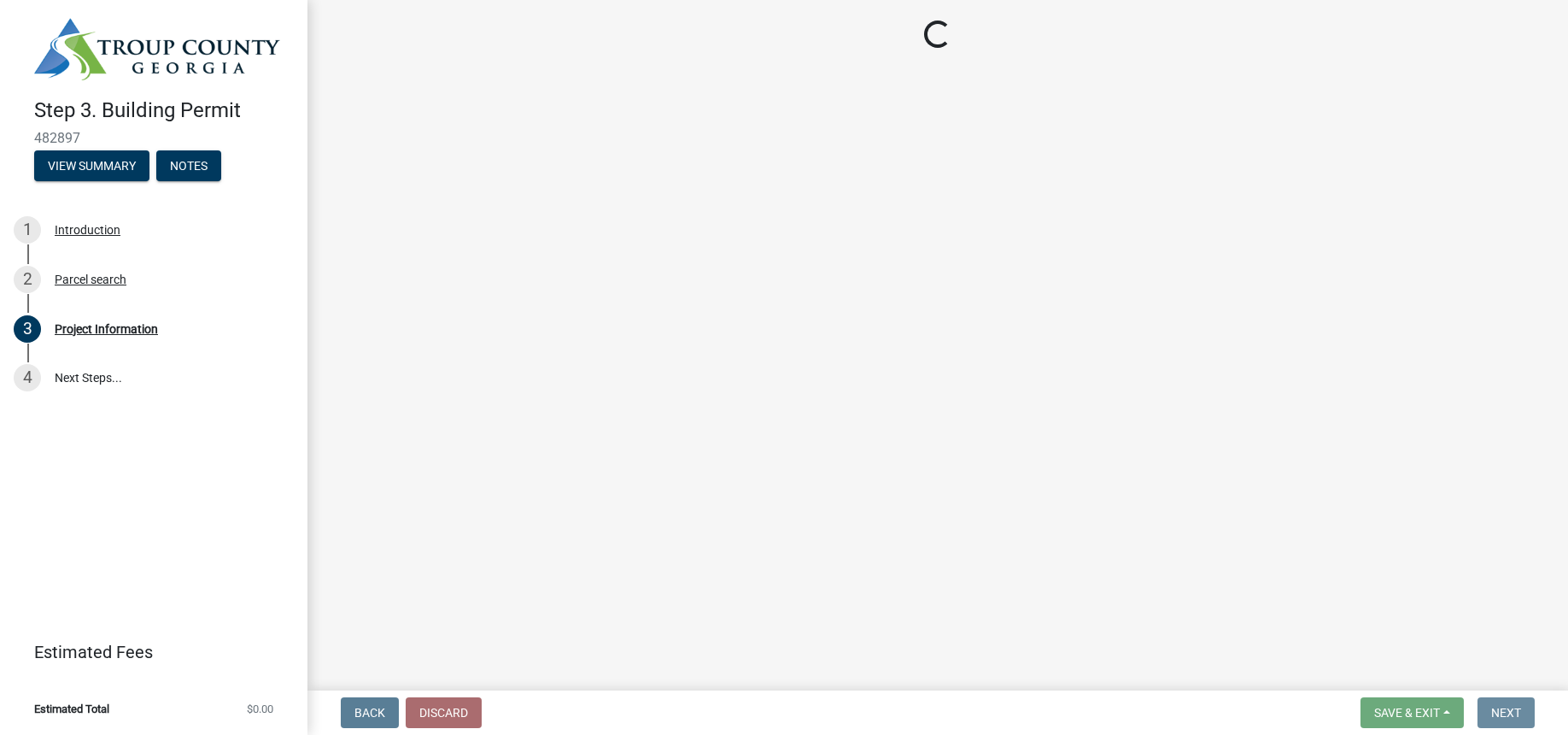
scroll to position [0, 0]
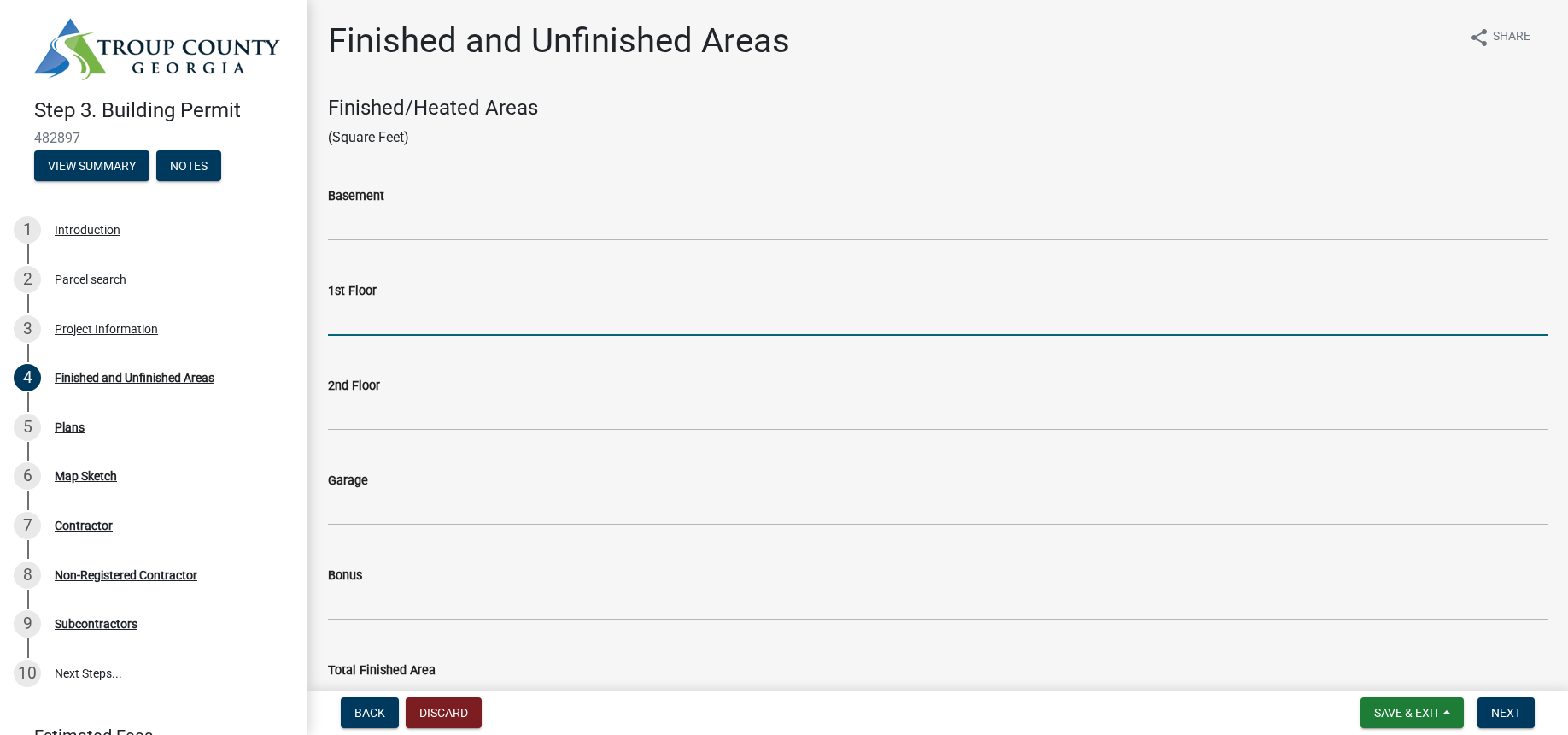
click at [379, 321] on input "text" at bounding box center [938, 318] width 1220 height 35
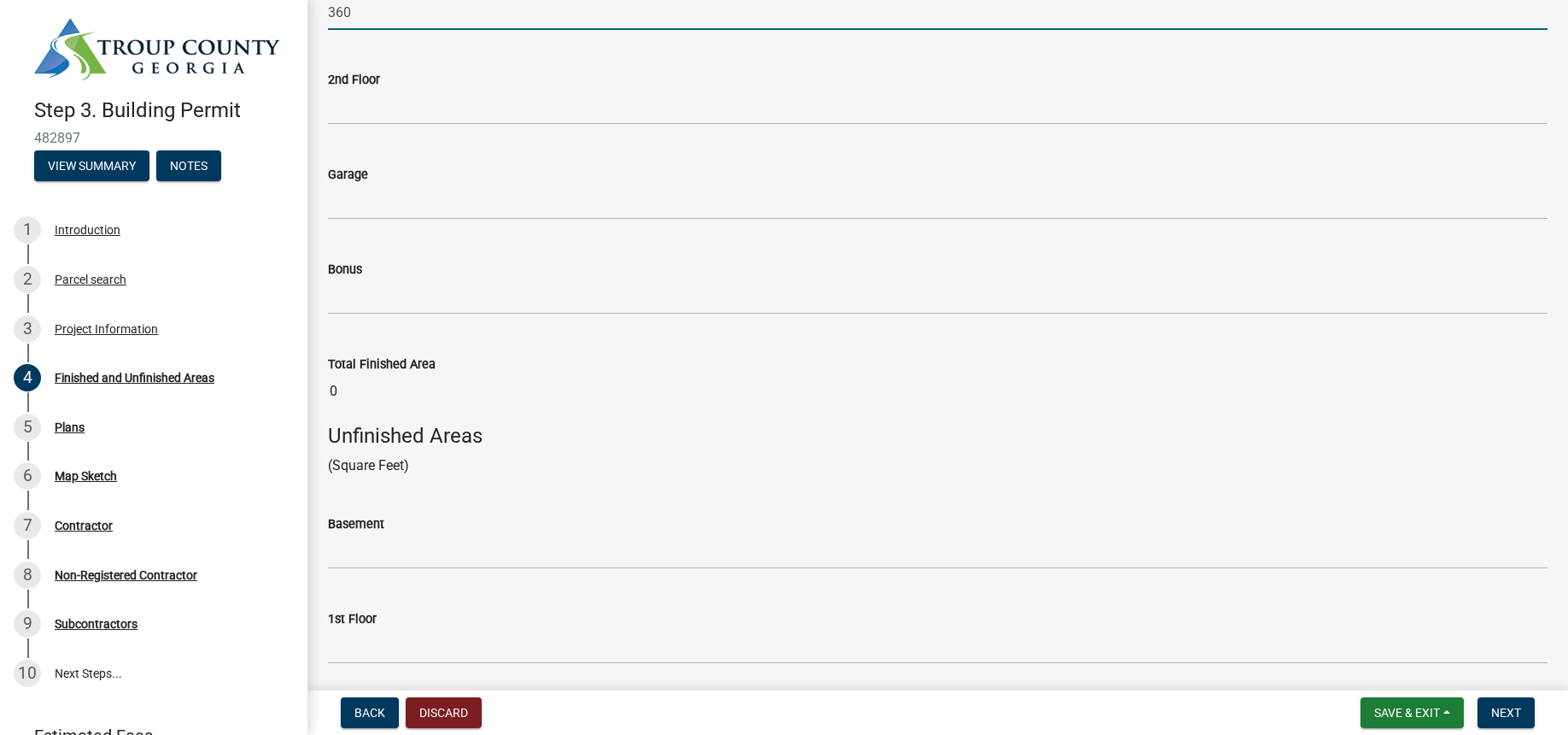
scroll to position [373, 0]
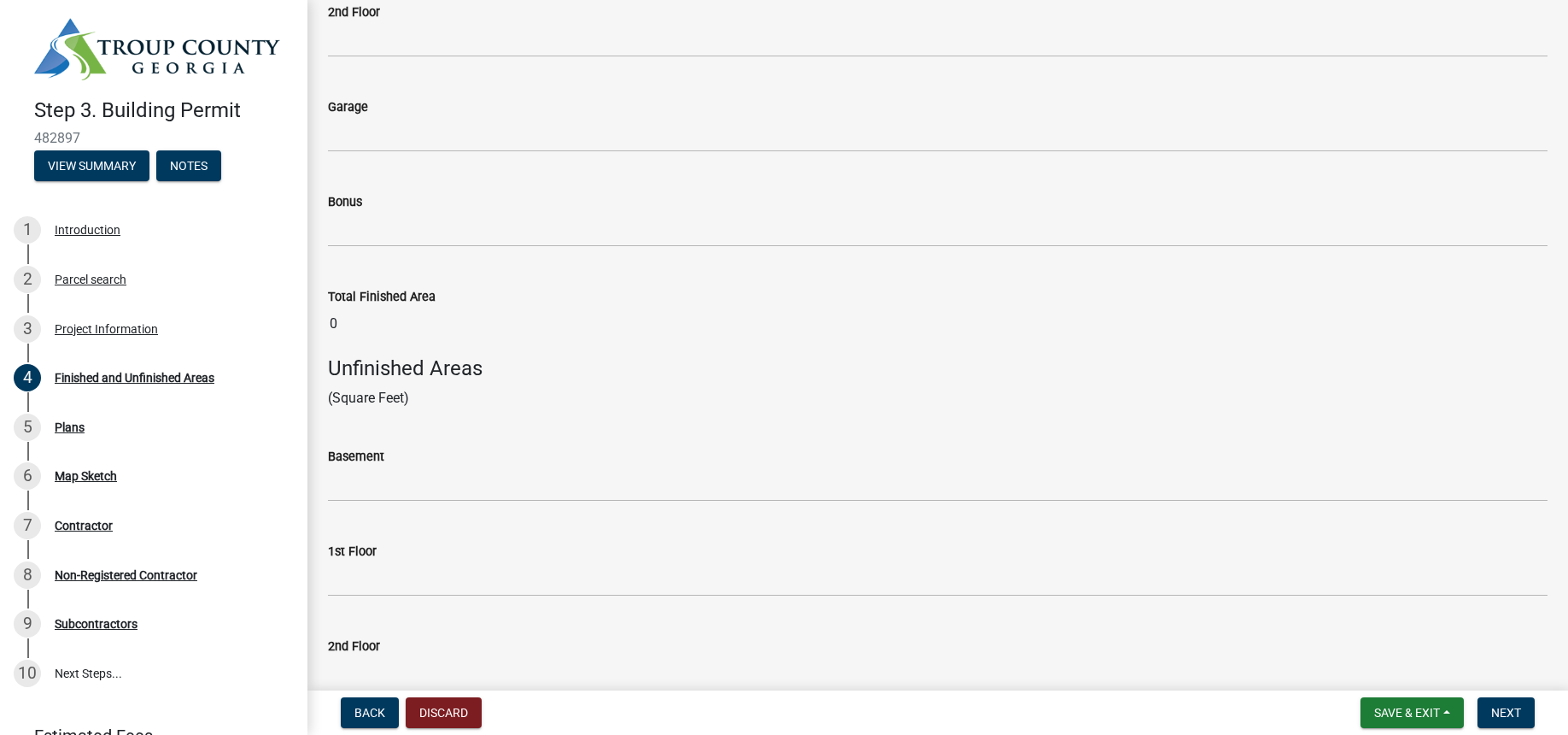
type input "360"
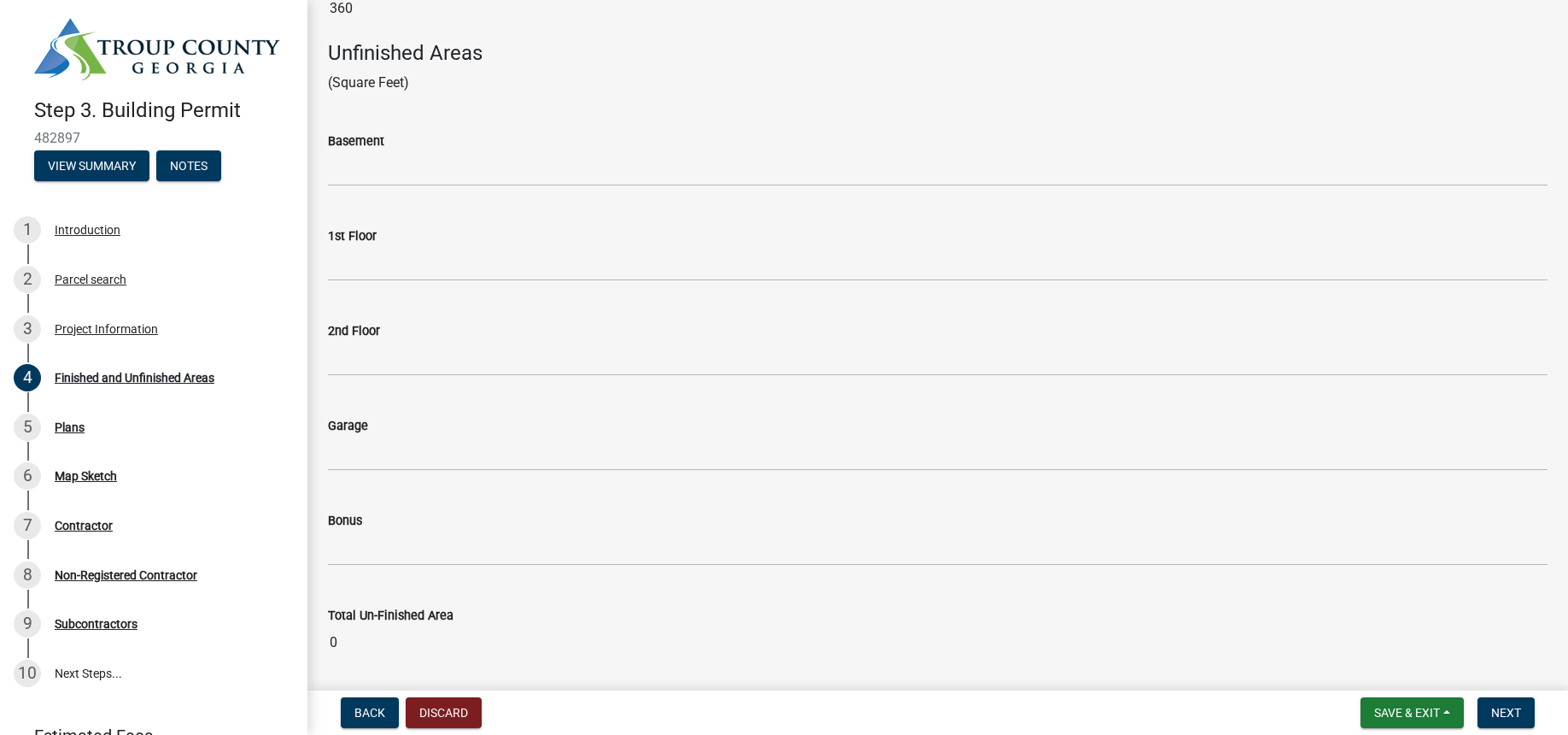
scroll to position [747, 0]
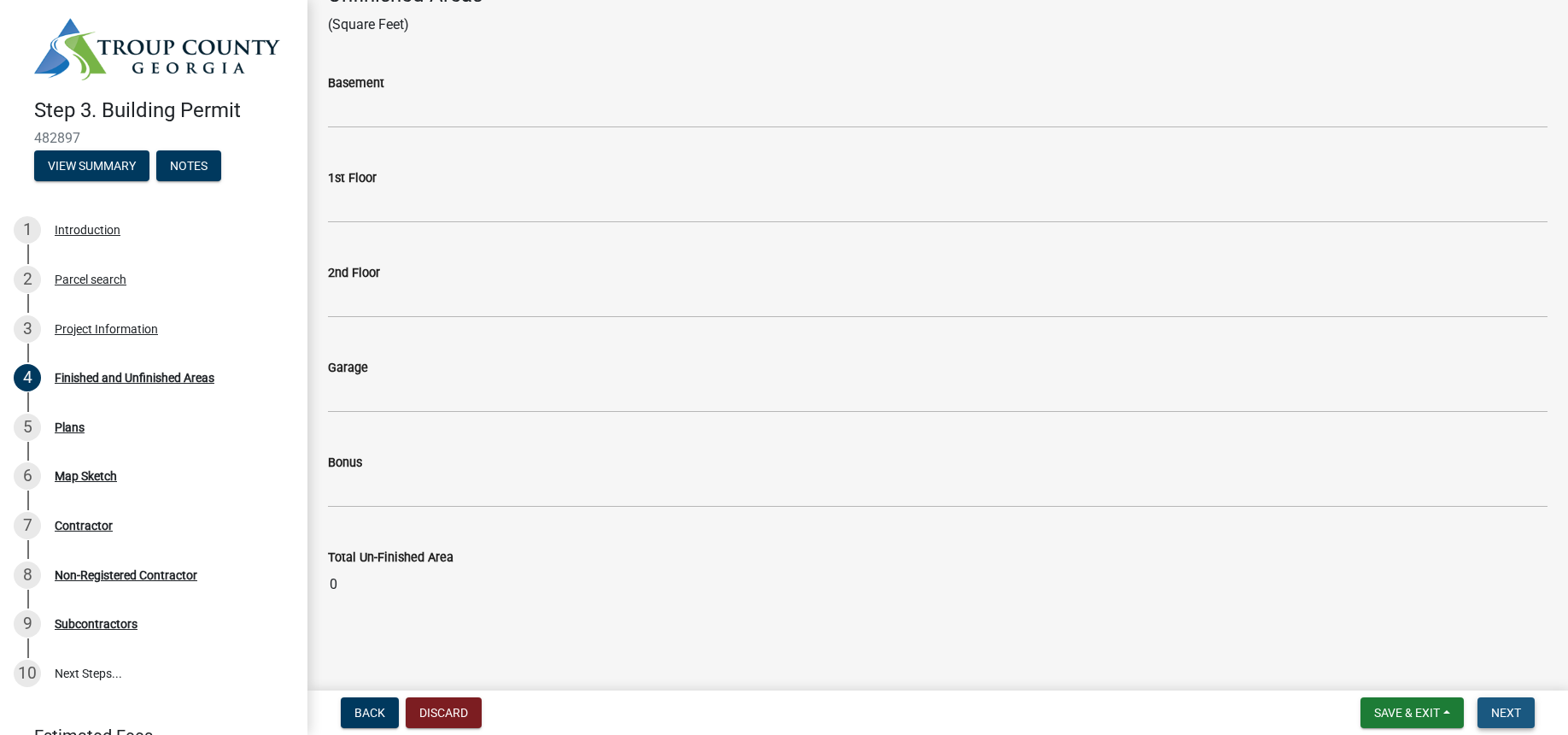
click at [1522, 711] on button "Next" at bounding box center [1505, 713] width 57 height 31
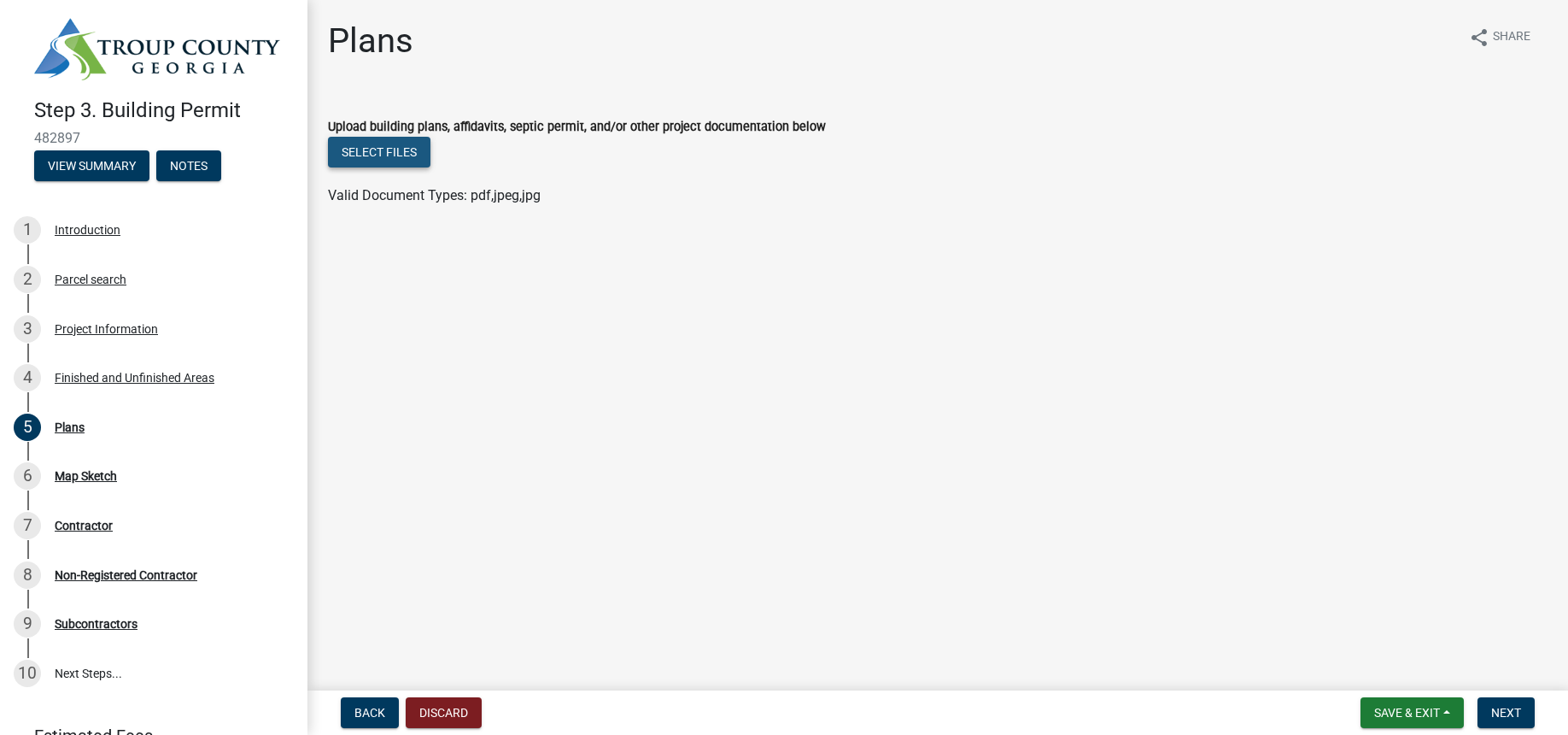
click at [382, 152] on button "Select files" at bounding box center [379, 152] width 103 height 31
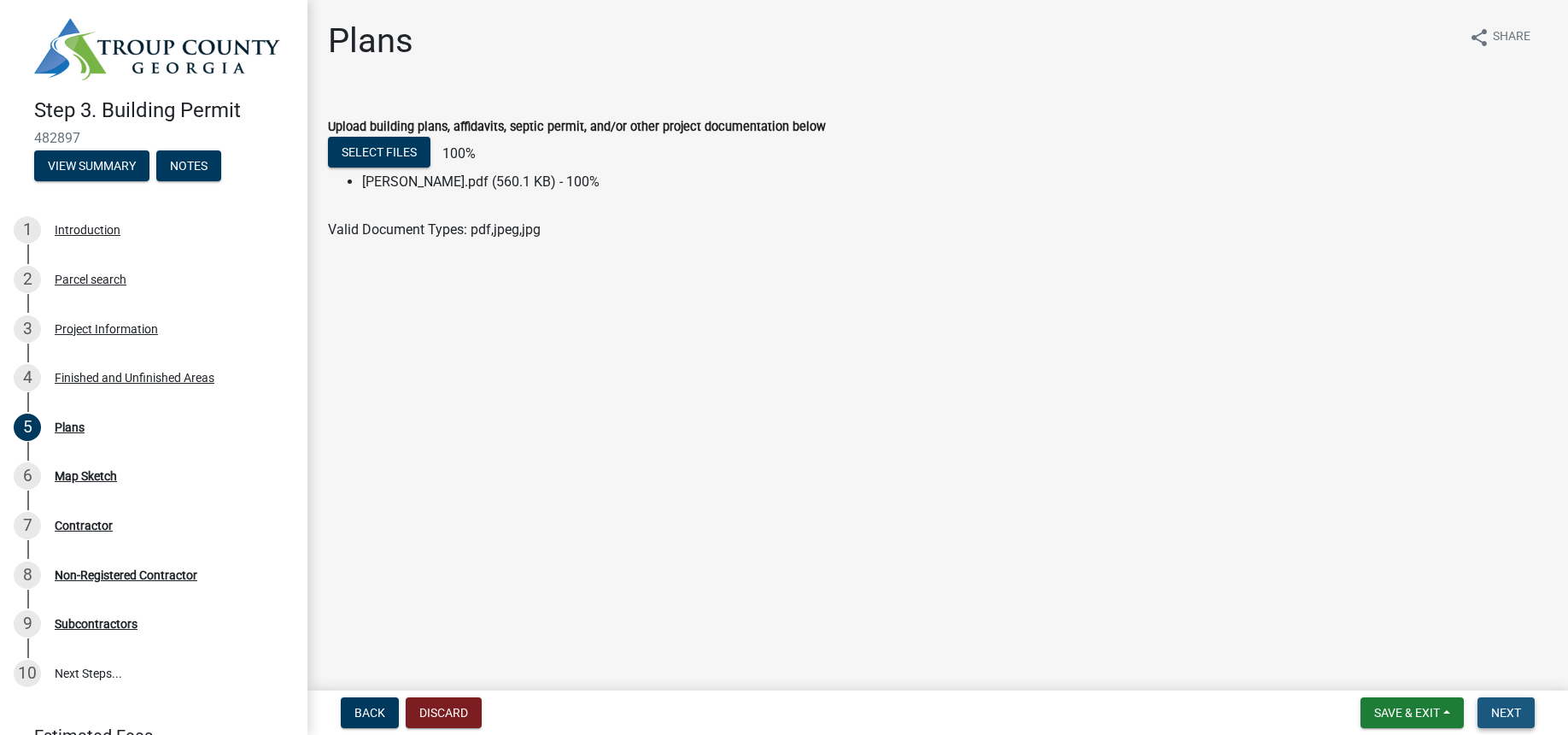
click at [1507, 715] on span "Next" at bounding box center [1505, 712] width 30 height 13
click at [1502, 704] on button "Next" at bounding box center [1505, 713] width 57 height 31
click at [383, 154] on button "Select files" at bounding box center [379, 152] width 103 height 31
click at [983, 364] on main "Plans share Share Upload building plans, affidavits, septic permit, and/or othe…" at bounding box center [938, 342] width 1261 height 683
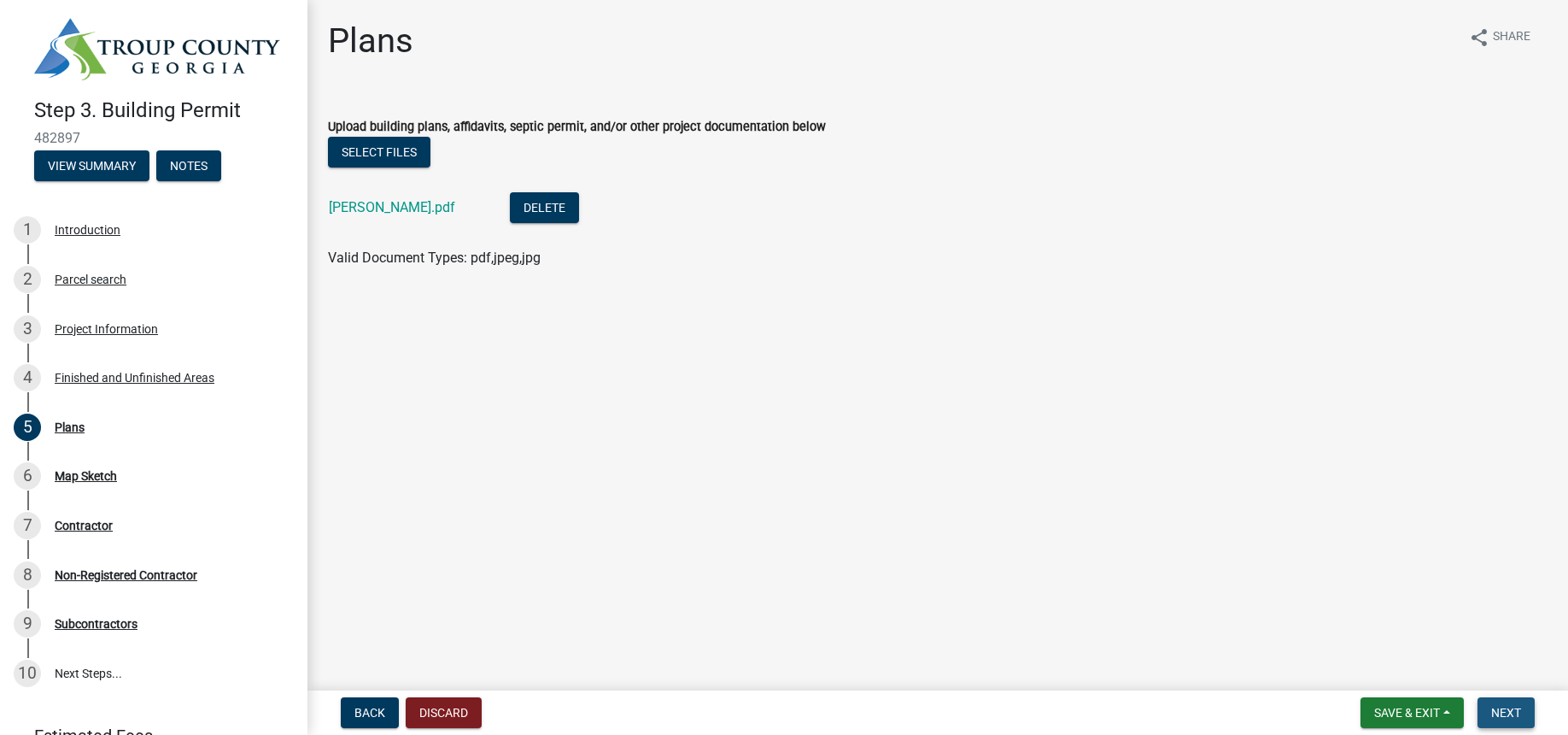
click at [1505, 716] on span "Next" at bounding box center [1505, 712] width 30 height 13
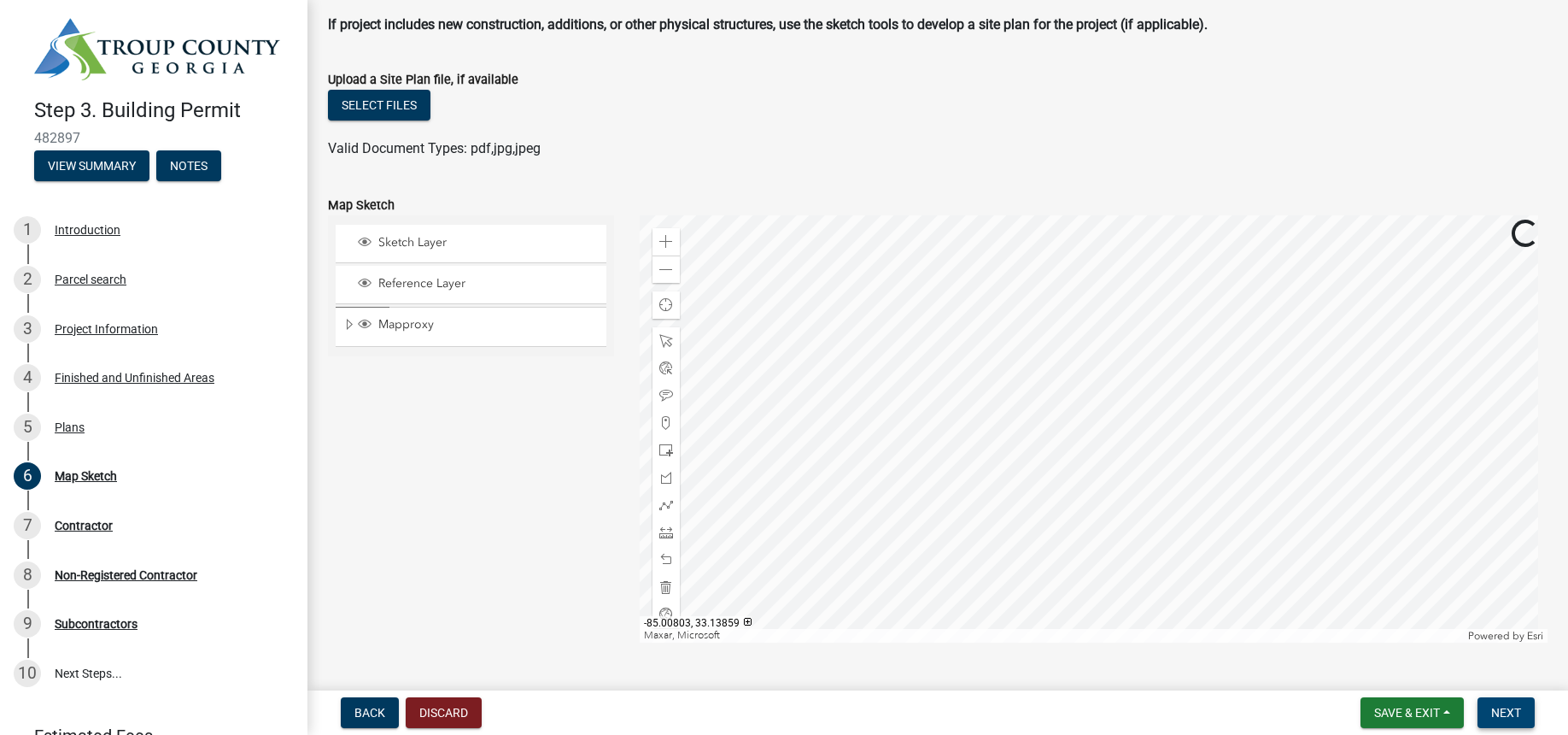
scroll to position [49, 0]
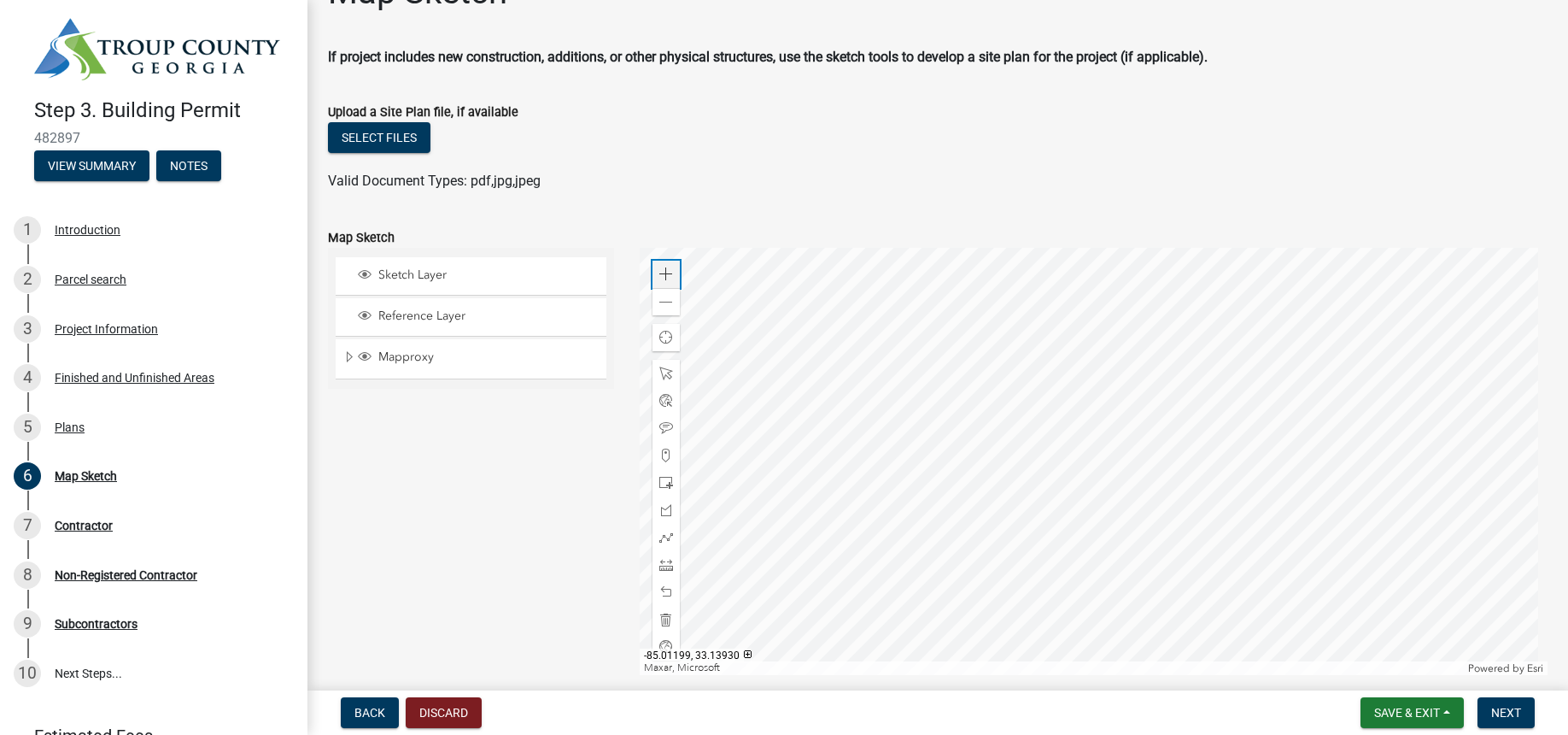
click at [668, 268] on span at bounding box center [667, 274] width 13 height 13
click at [660, 512] on span at bounding box center [667, 510] width 13 height 13
click at [661, 376] on span at bounding box center [667, 373] width 13 height 13
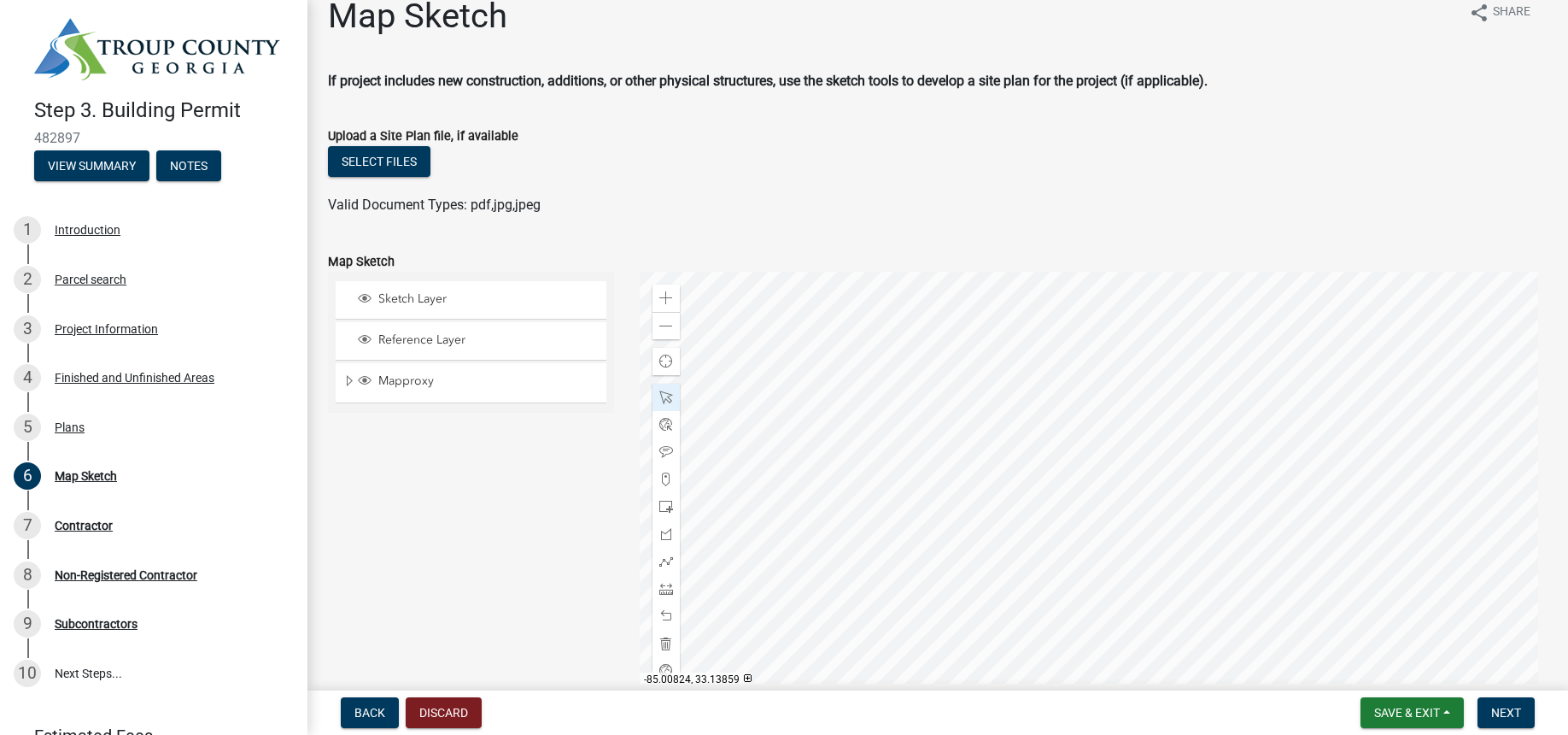
scroll to position [106, 0]
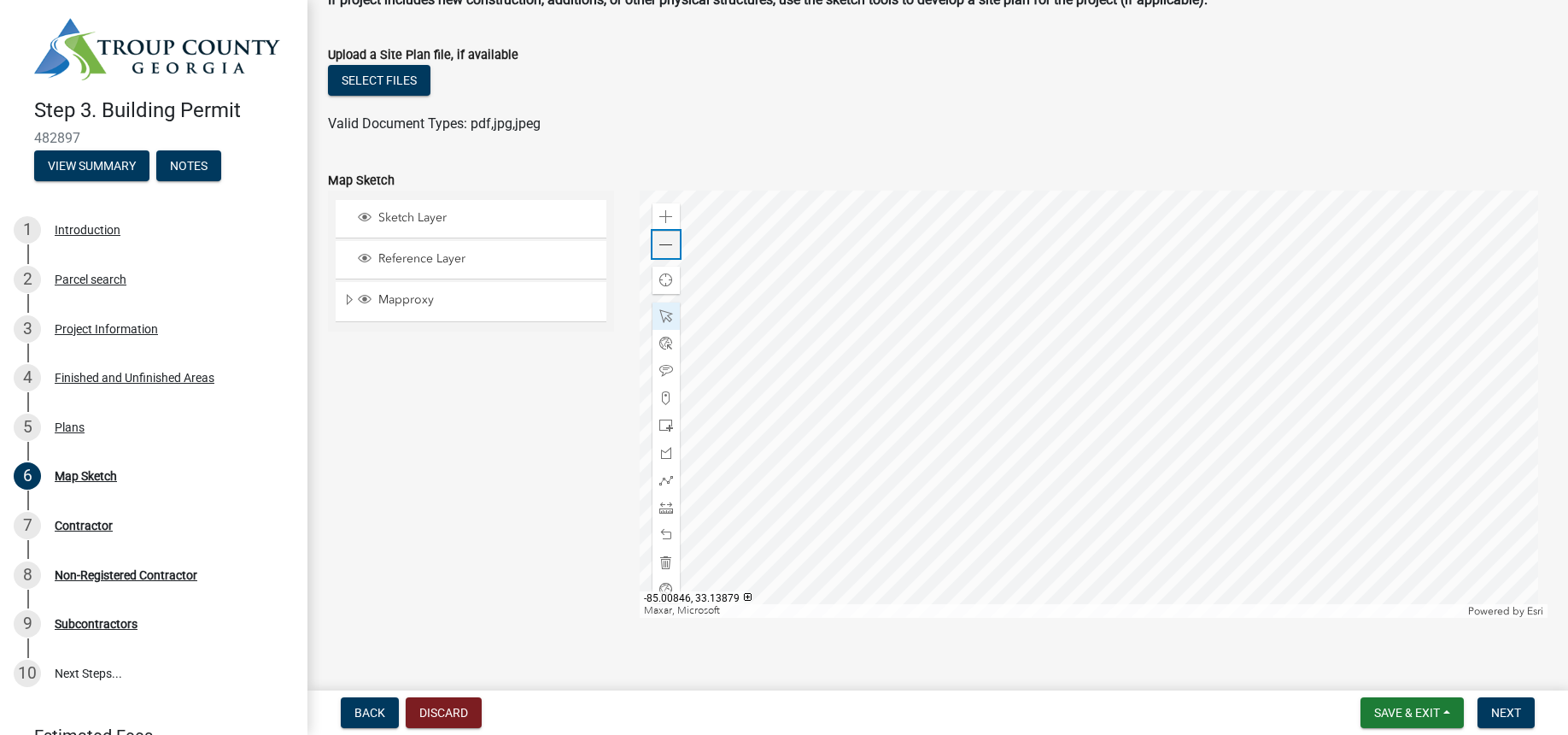
click at [660, 243] on span at bounding box center [667, 245] width 13 height 13
click at [421, 221] on span "Sketch Layer" at bounding box center [487, 217] width 226 height 15
click at [392, 299] on span "Mapproxy" at bounding box center [487, 300] width 226 height 15
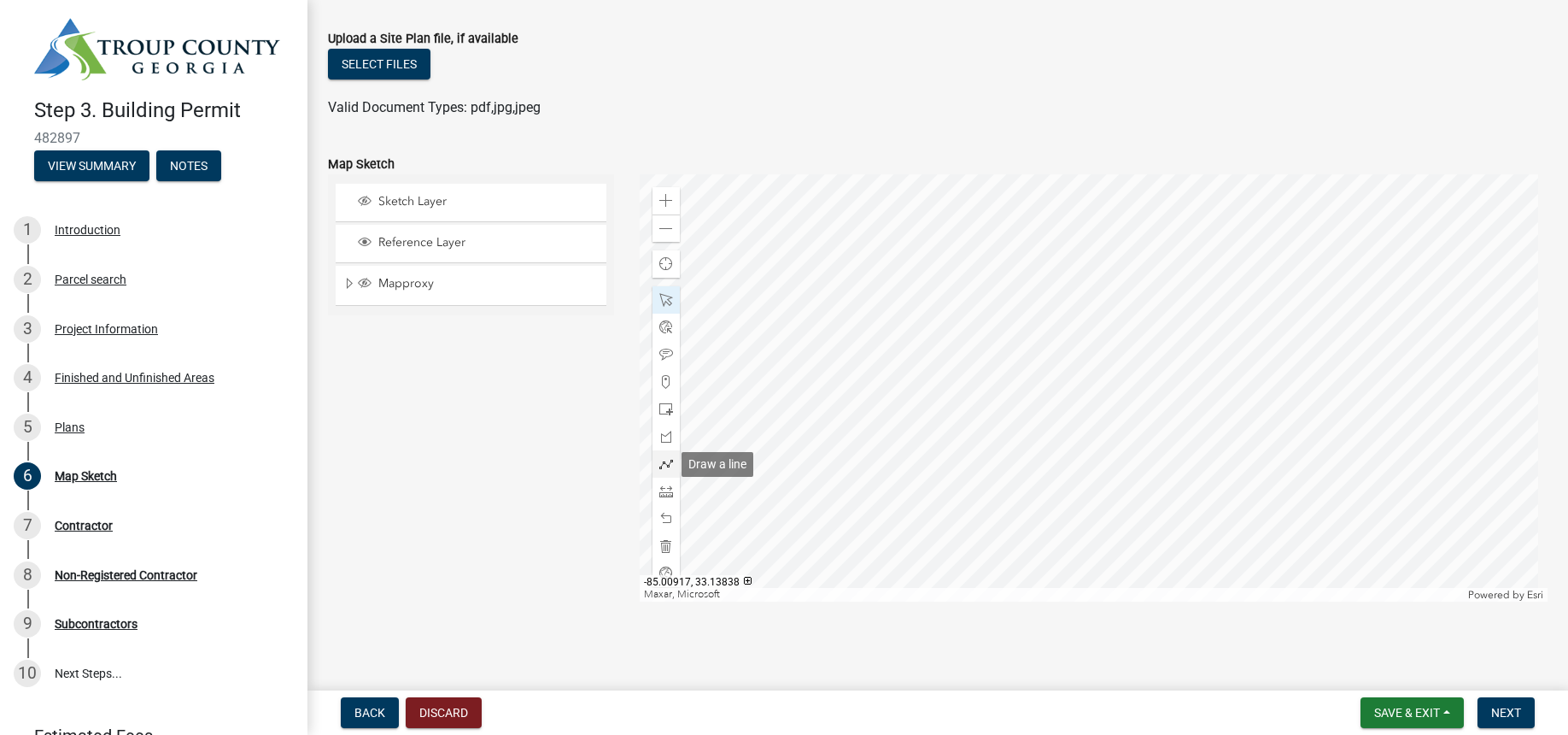
click at [660, 469] on span at bounding box center [667, 464] width 13 height 13
click at [670, 231] on div "Zoom out" at bounding box center [666, 228] width 27 height 27
click at [664, 513] on span at bounding box center [667, 519] width 13 height 13
click at [668, 513] on span at bounding box center [667, 519] width 13 height 13
click at [663, 509] on div at bounding box center [666, 519] width 27 height 27
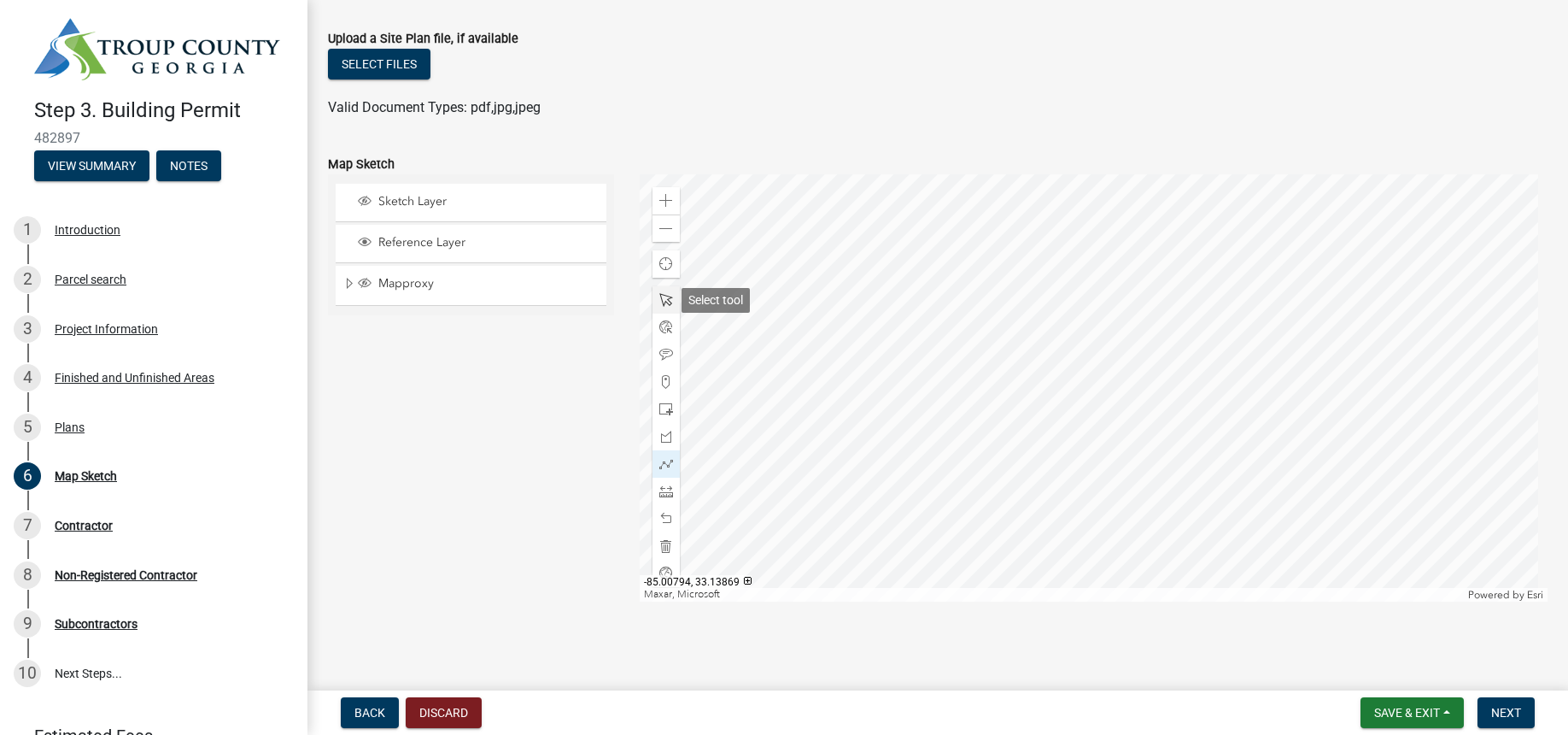
click at [668, 293] on span at bounding box center [667, 300] width 13 height 13
click at [660, 462] on span at bounding box center [667, 464] width 13 height 13
click at [662, 232] on span at bounding box center [667, 229] width 13 height 13
click at [399, 243] on span "Reference Layer" at bounding box center [487, 242] width 226 height 15
click at [365, 200] on span "Layer List" at bounding box center [365, 201] width 13 height 13
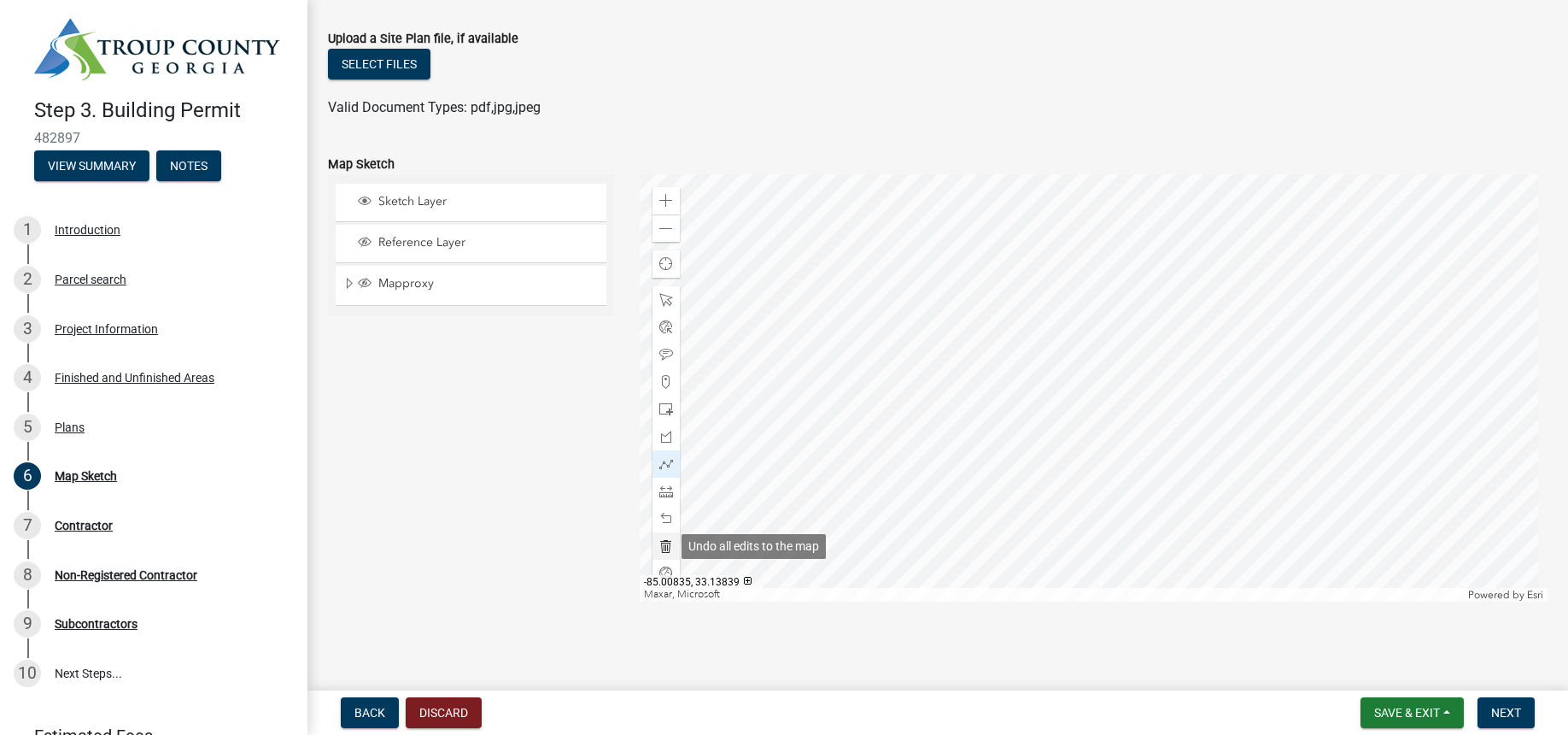
click at [666, 546] on span at bounding box center [667, 545] width 13 height 13
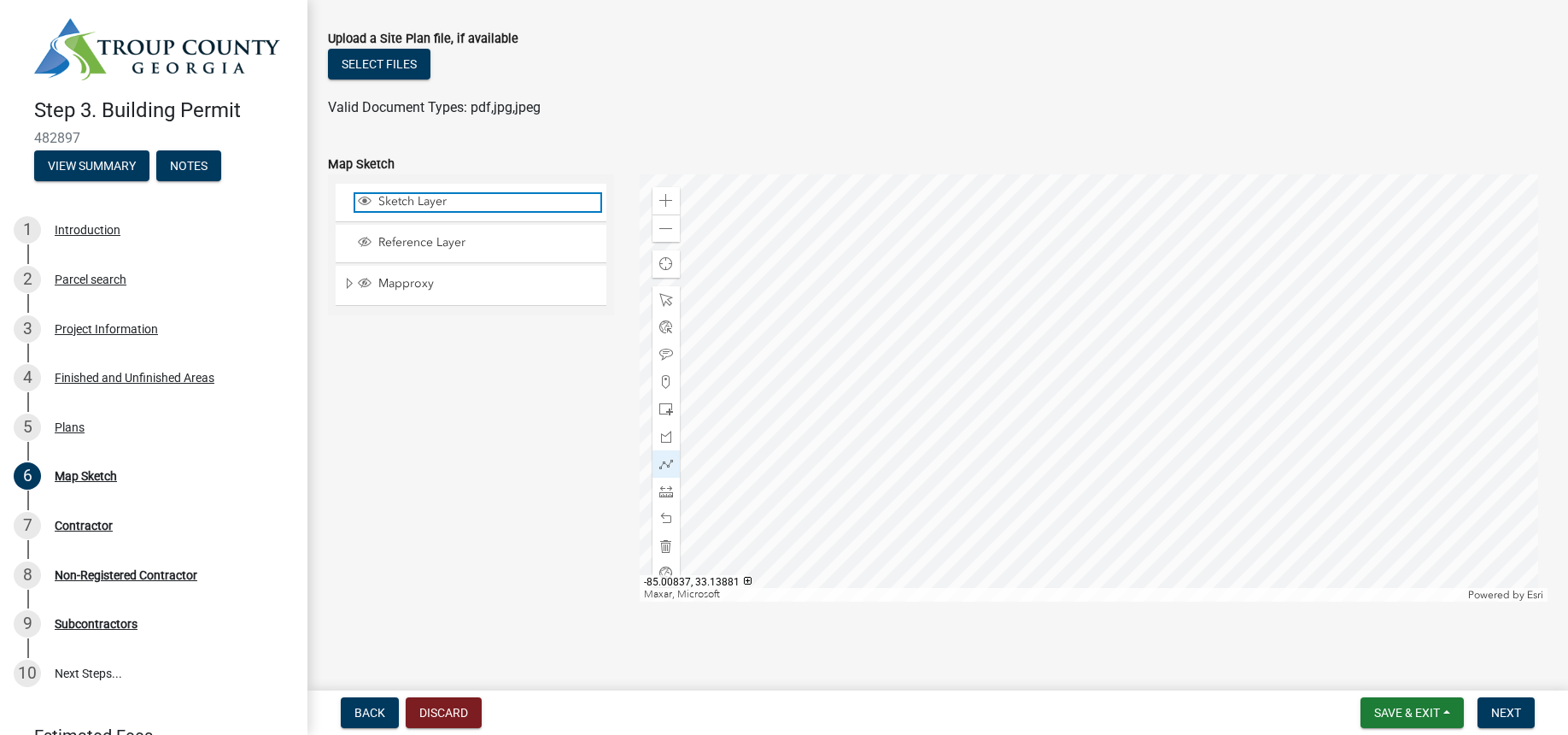
click at [416, 198] on span "Sketch Layer" at bounding box center [487, 202] width 226 height 15
click at [443, 200] on span "Sketch Layer" at bounding box center [487, 202] width 226 height 15
click at [451, 233] on div "Reference Layer" at bounding box center [470, 243] width 270 height 38
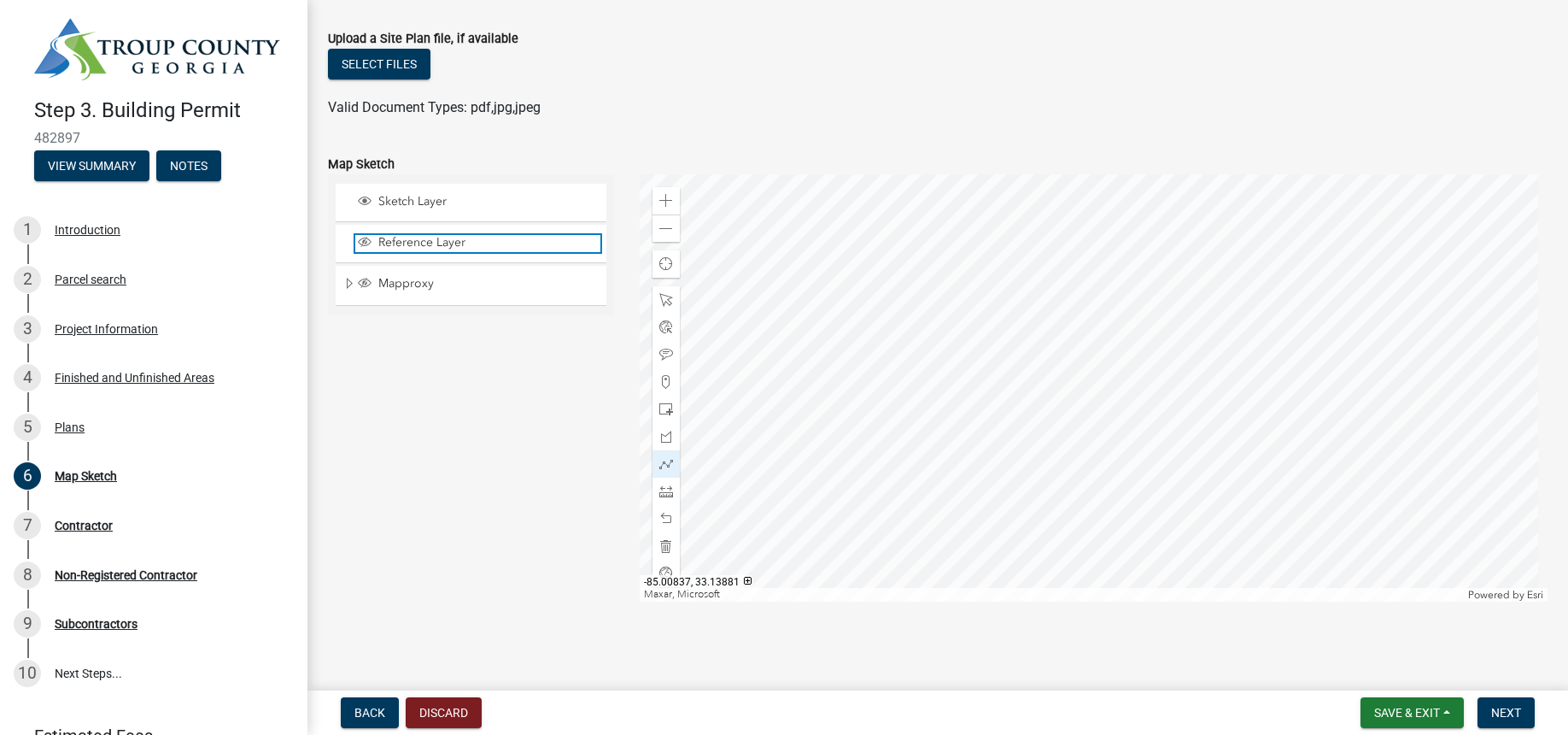
click at [453, 241] on span "Reference Layer" at bounding box center [487, 242] width 226 height 15
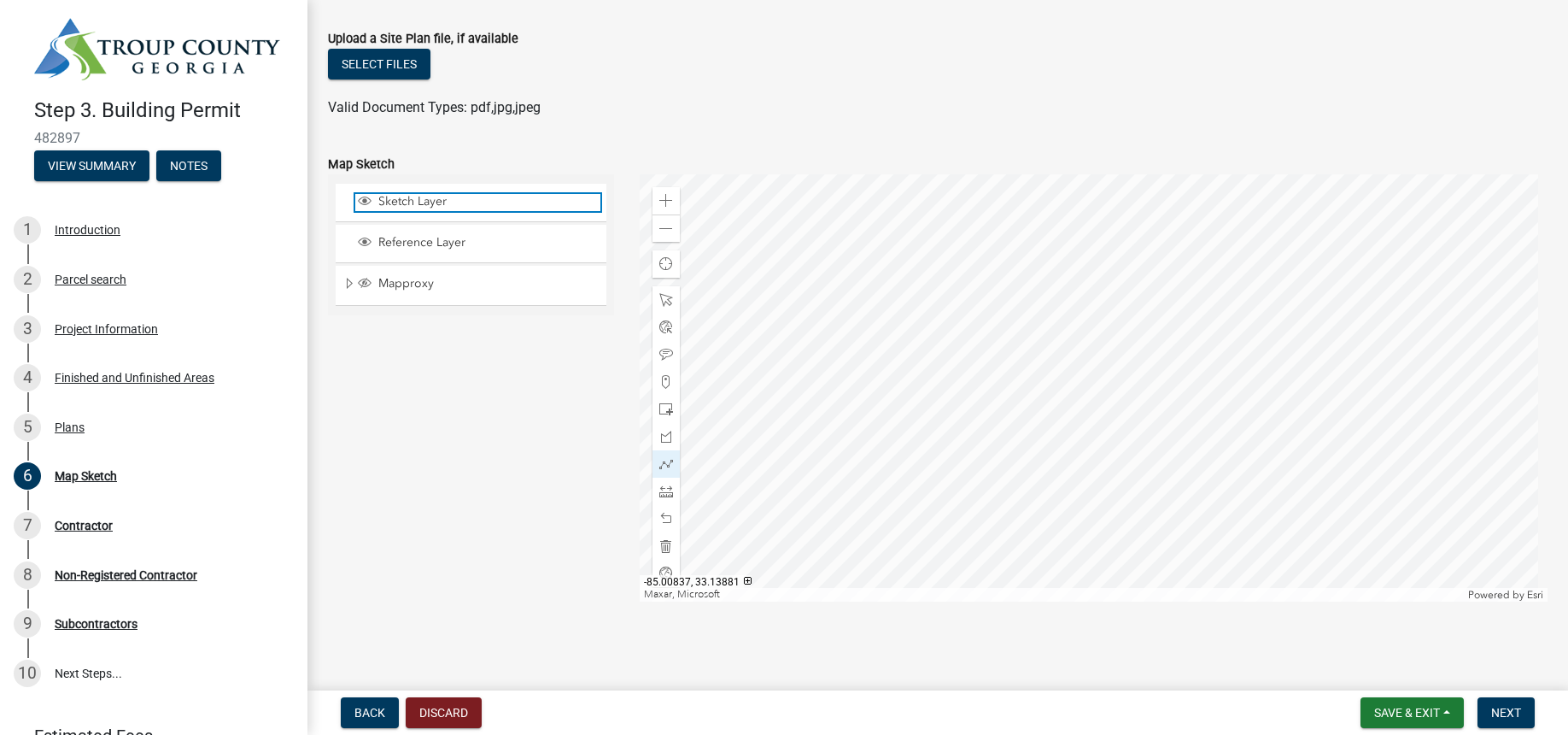
click at [439, 202] on span "Sketch Layer" at bounding box center [487, 202] width 226 height 15
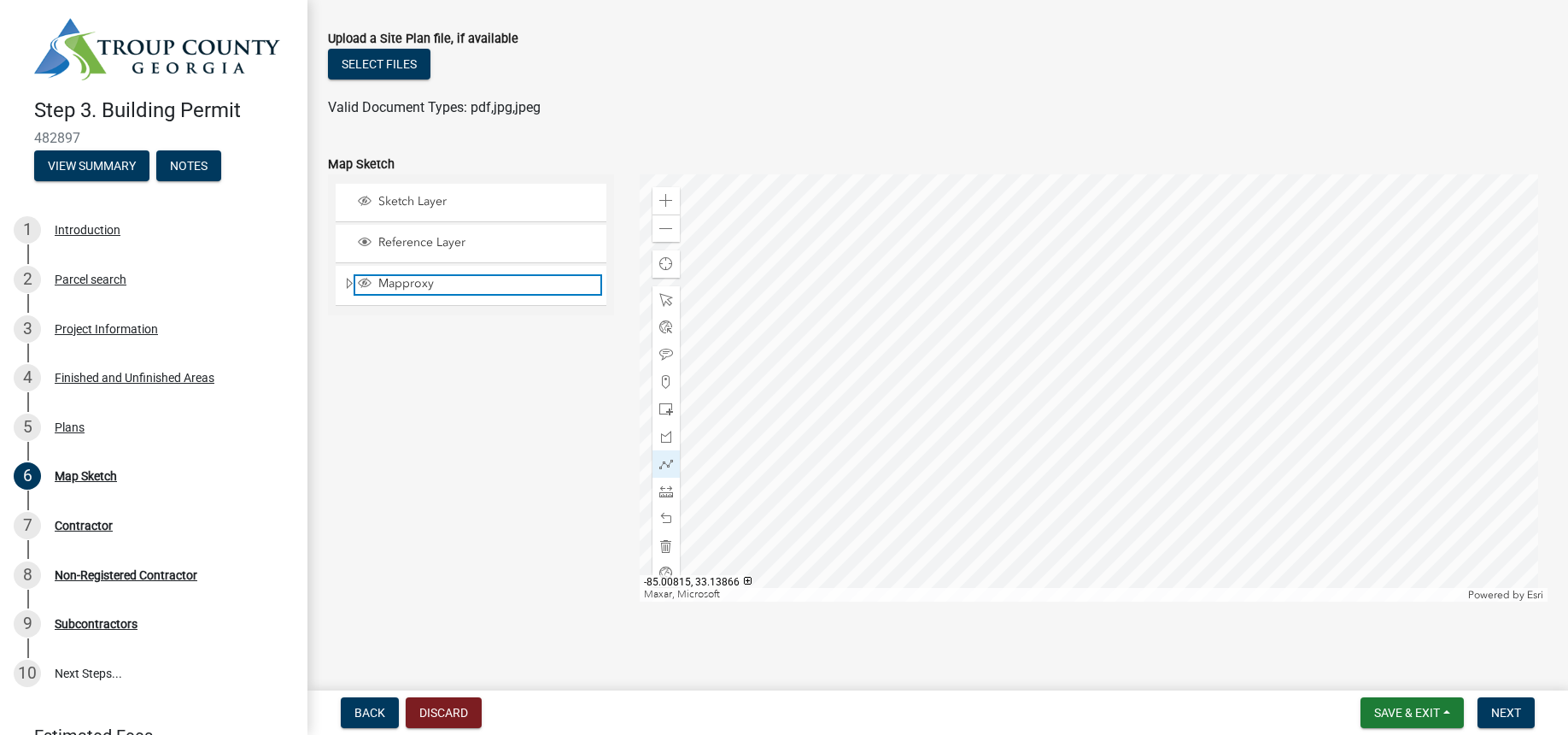
click at [446, 278] on span "Mapproxy" at bounding box center [487, 284] width 226 height 15
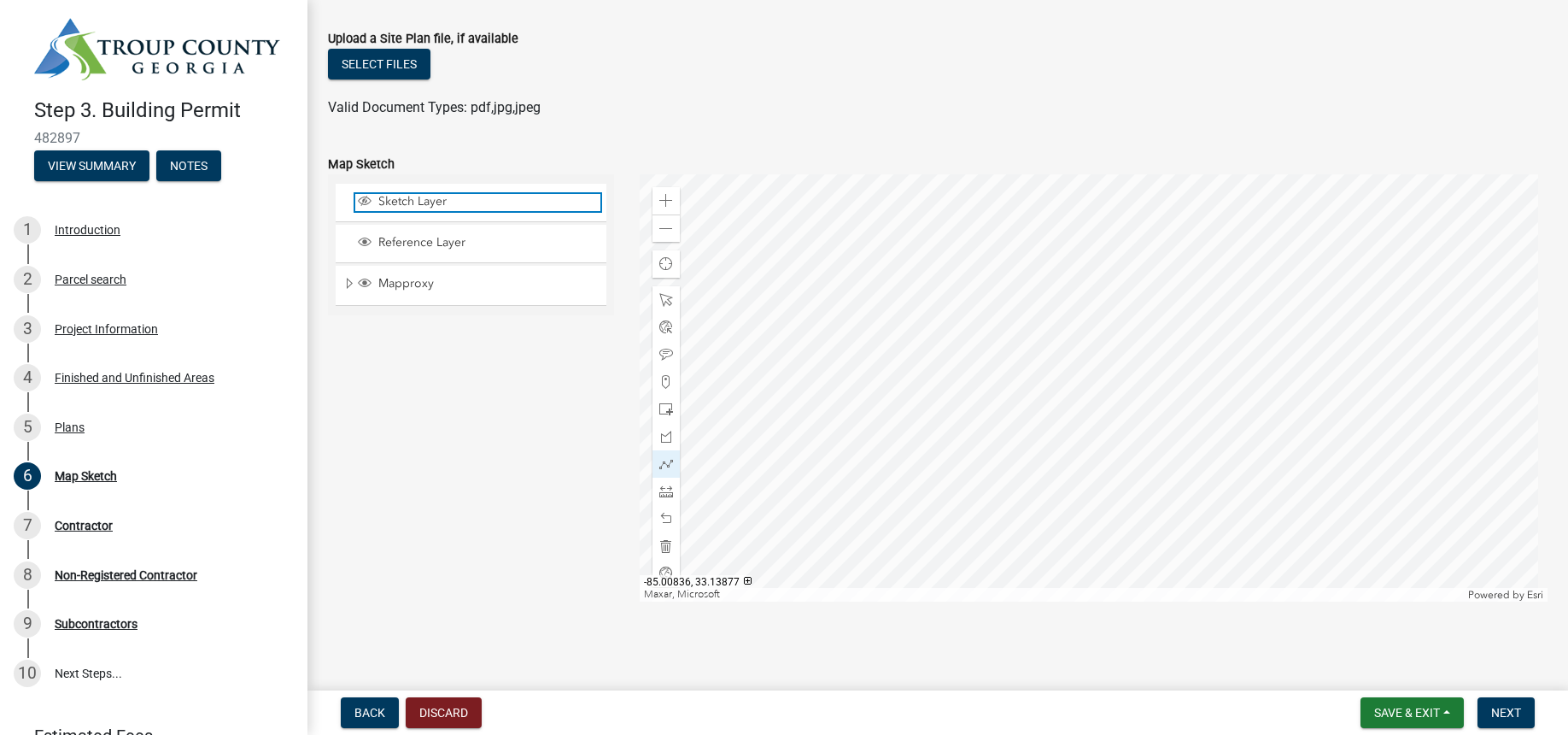
click at [426, 208] on span "Sketch Layer" at bounding box center [487, 202] width 226 height 15
click at [1515, 714] on span "Next" at bounding box center [1505, 712] width 30 height 13
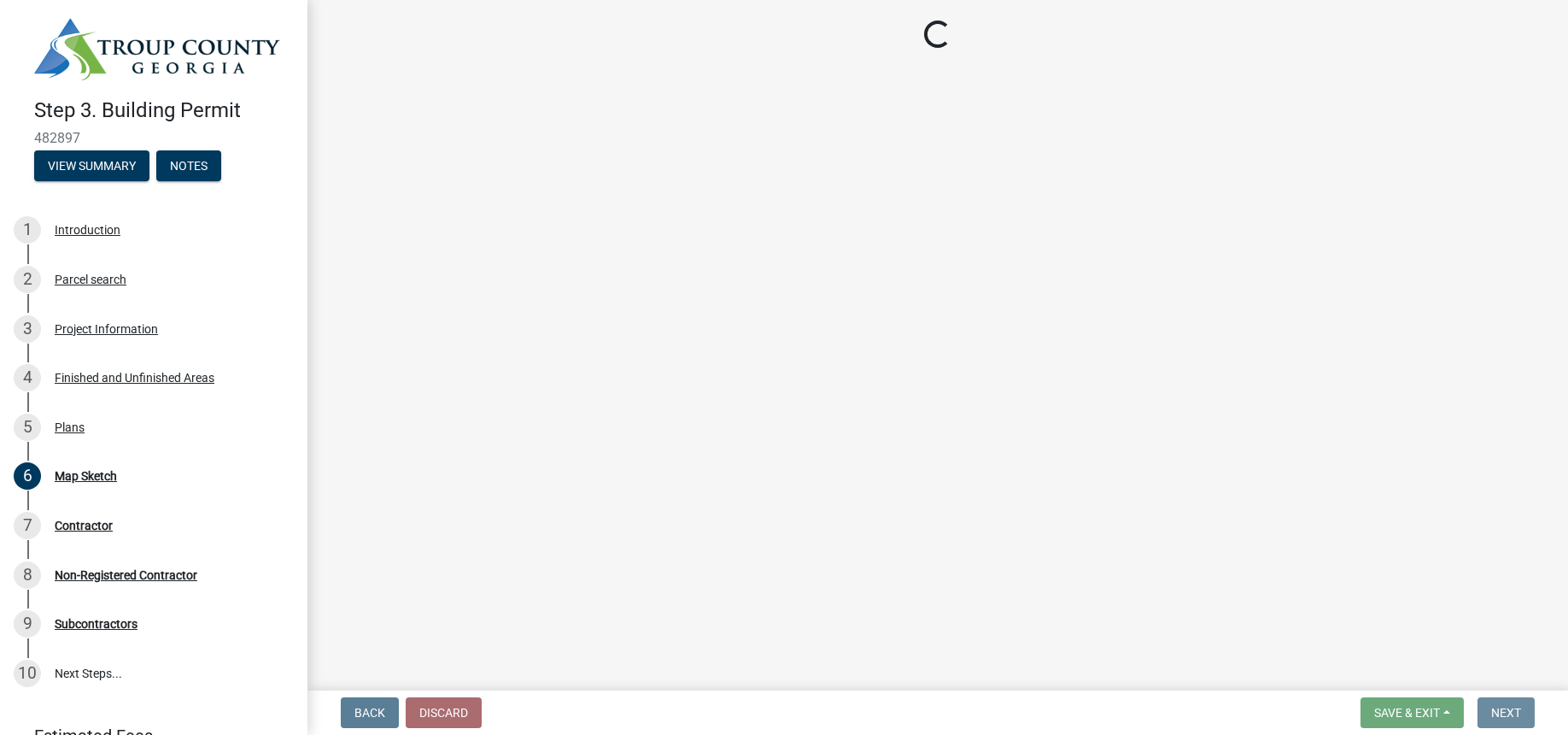
scroll to position [0, 0]
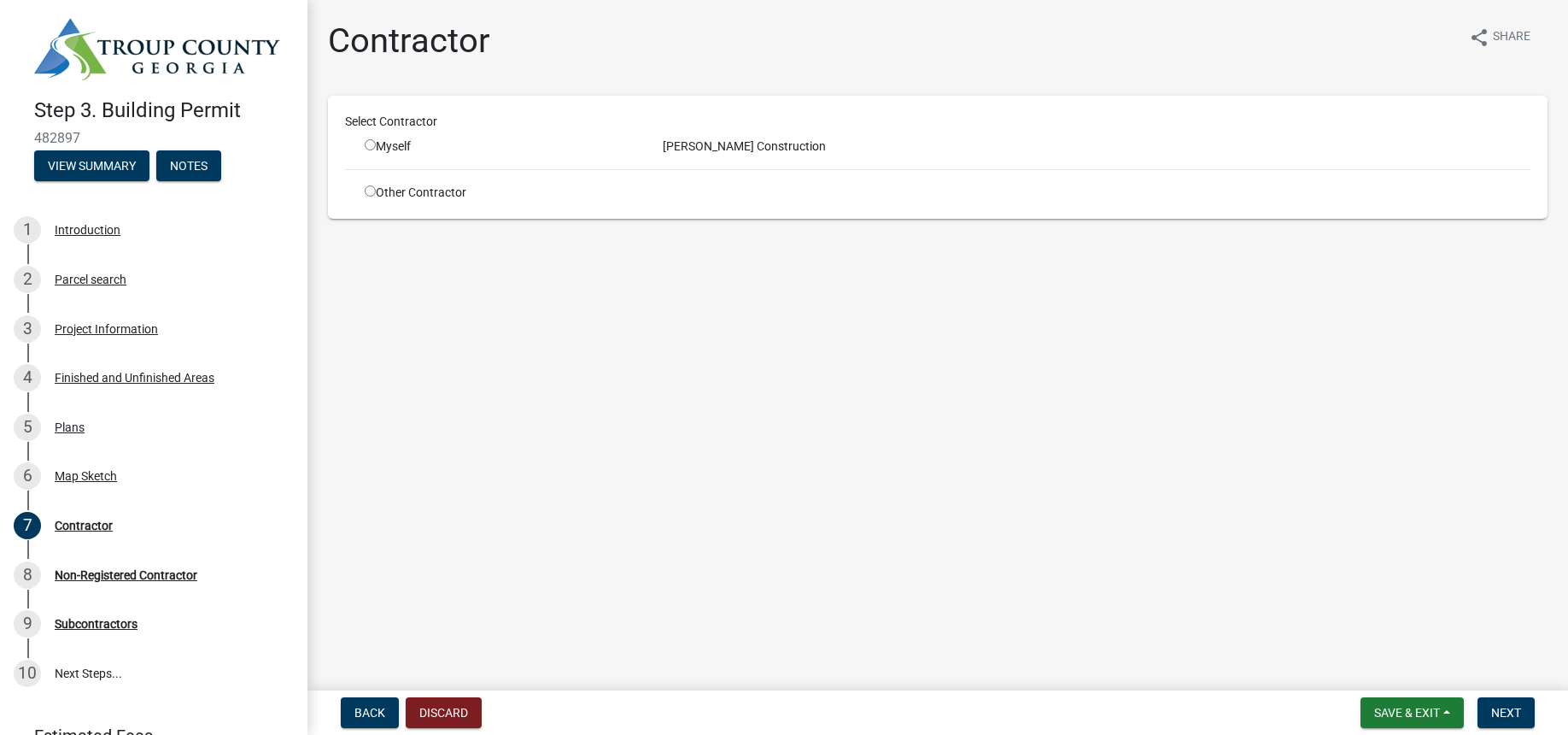
click at [366, 145] on input "radio" at bounding box center [370, 145] width 12 height 12
radio input "true"
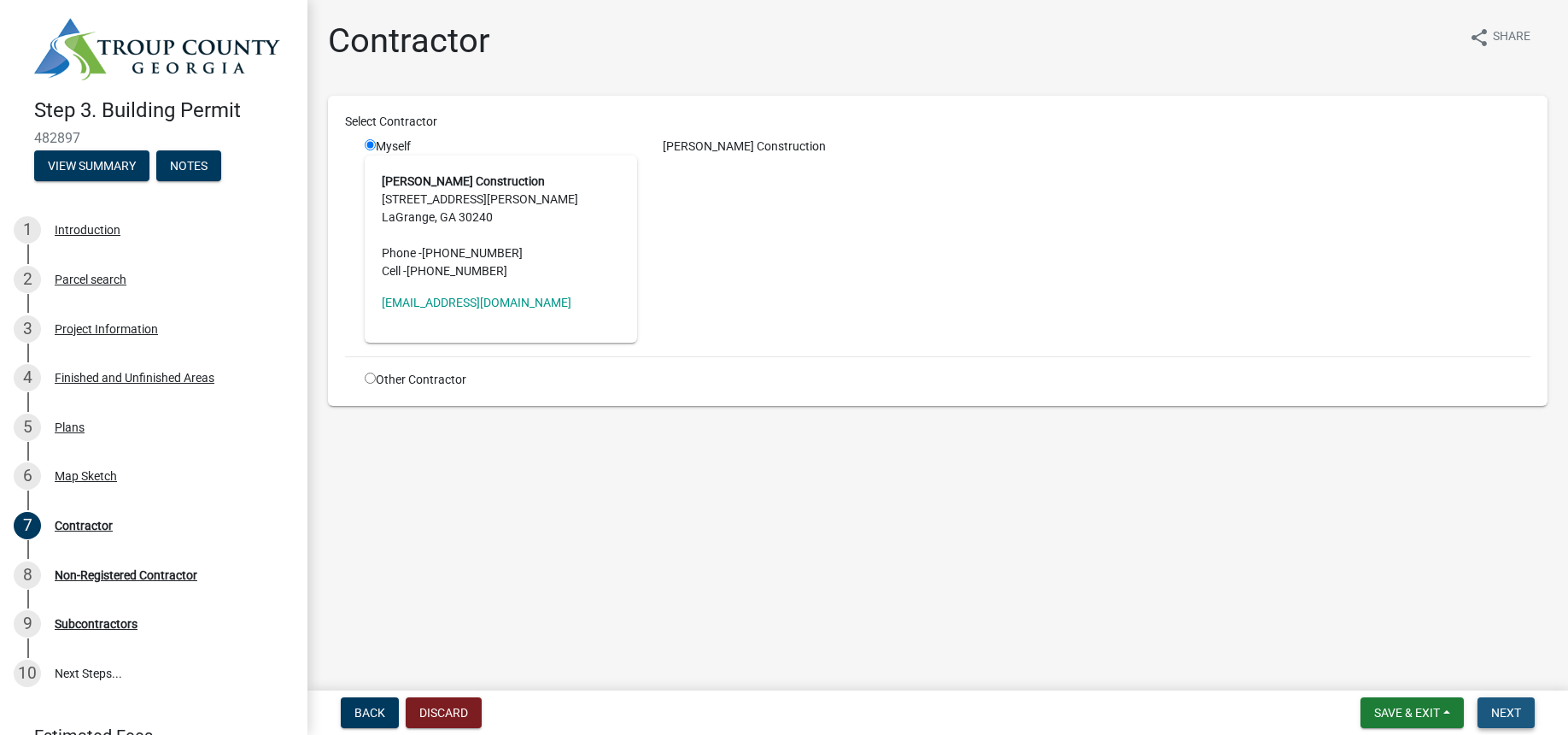
click at [1513, 718] on span "Next" at bounding box center [1505, 712] width 30 height 13
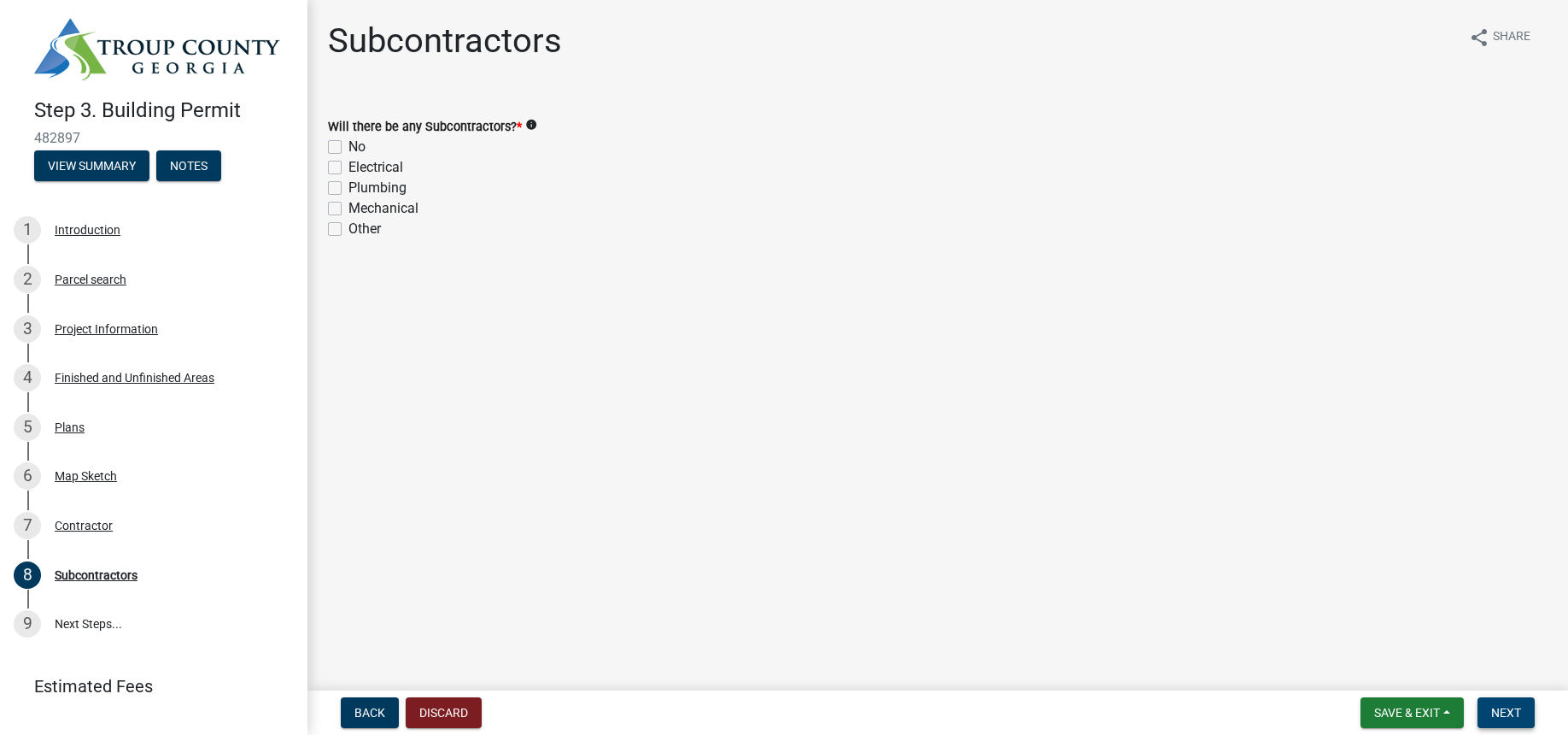
click at [348, 171] on label "Electrical" at bounding box center [375, 166] width 55 height 20
click at [348, 168] on input "Electrical" at bounding box center [354, 163] width 12 height 12
checkbox input "true"
checkbox input "false"
checkbox input "true"
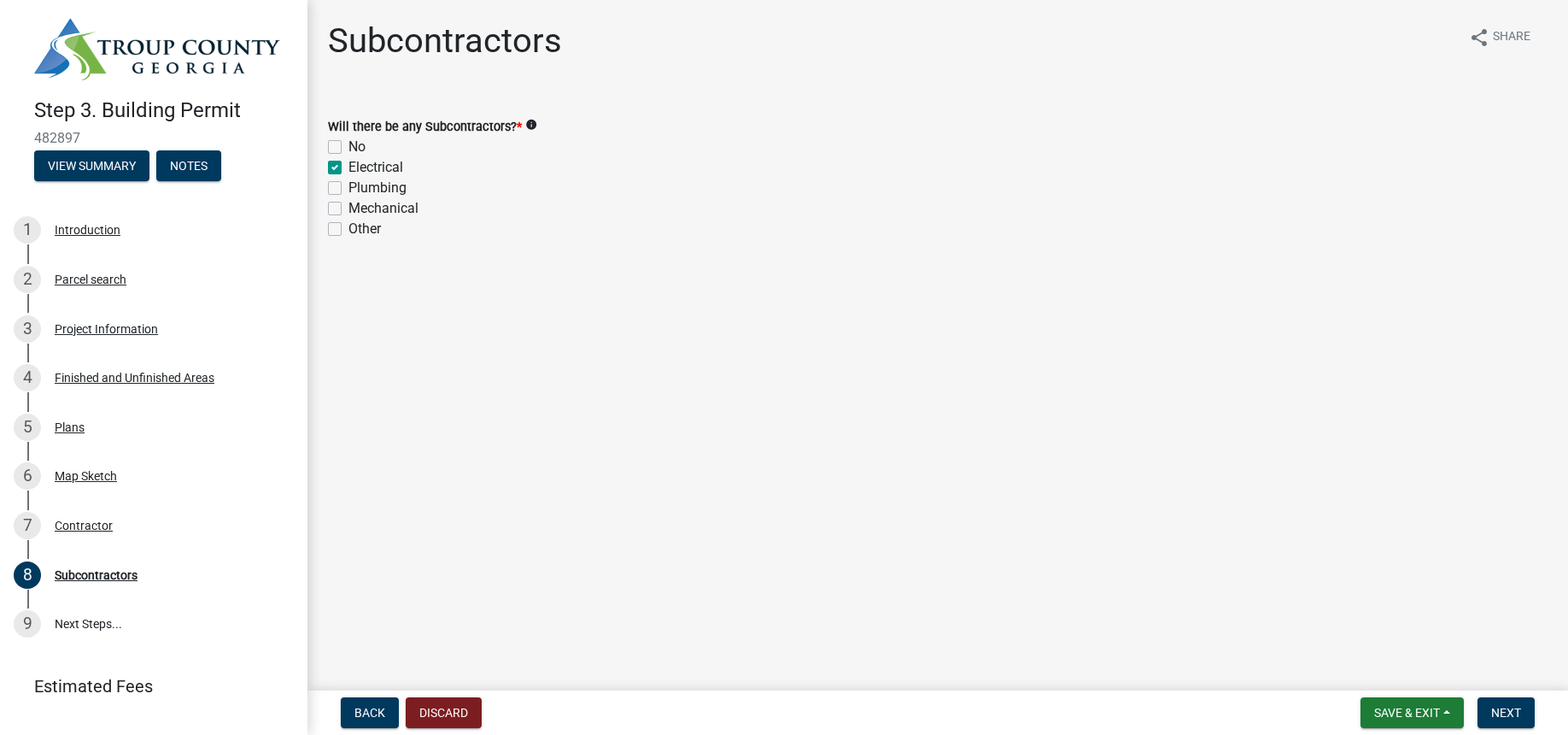
checkbox input "false"
click at [348, 188] on label "Plumbing" at bounding box center [377, 188] width 58 height 20
click at [348, 188] on input "Plumbing" at bounding box center [354, 184] width 12 height 12
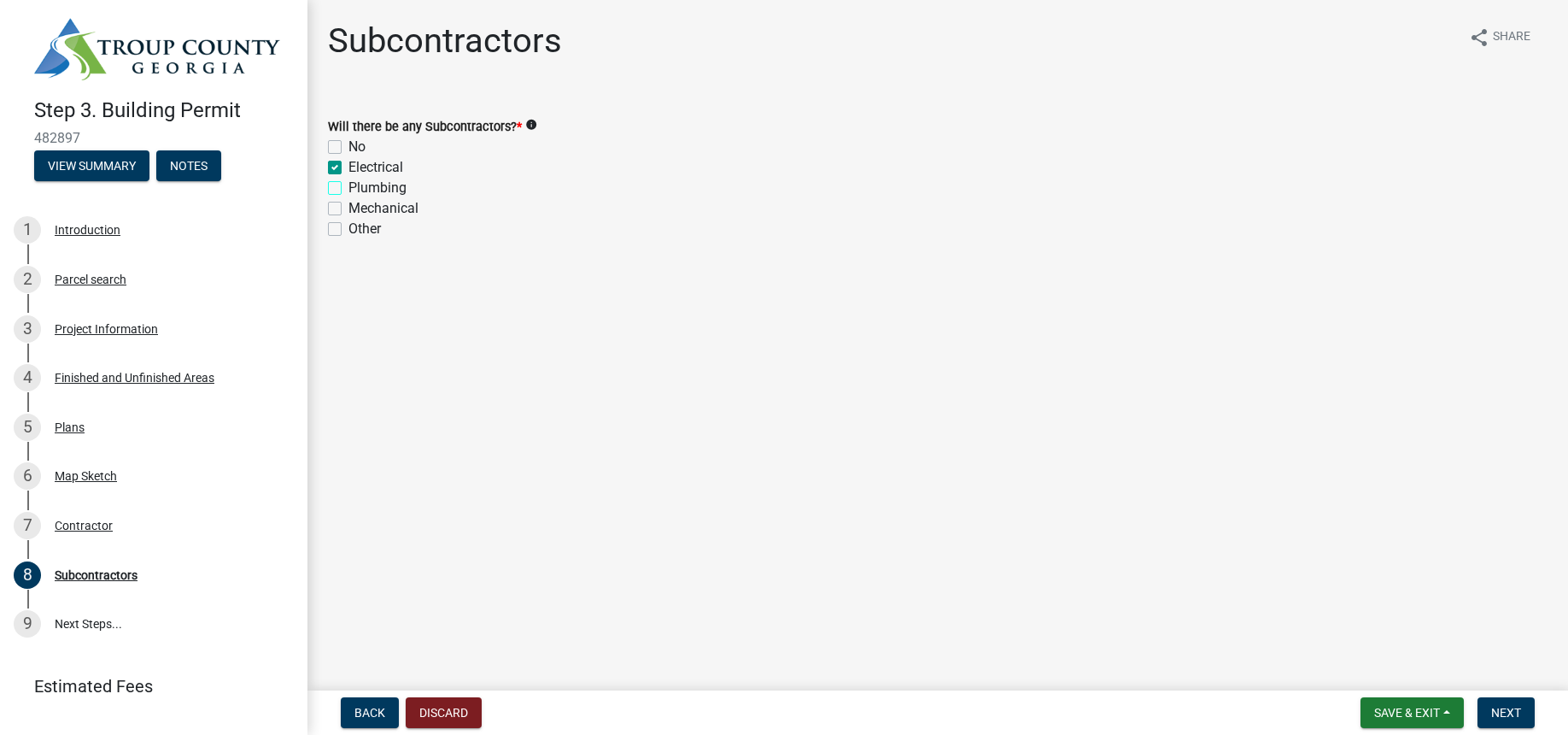
checkbox input "true"
checkbox input "false"
checkbox input "true"
checkbox input "false"
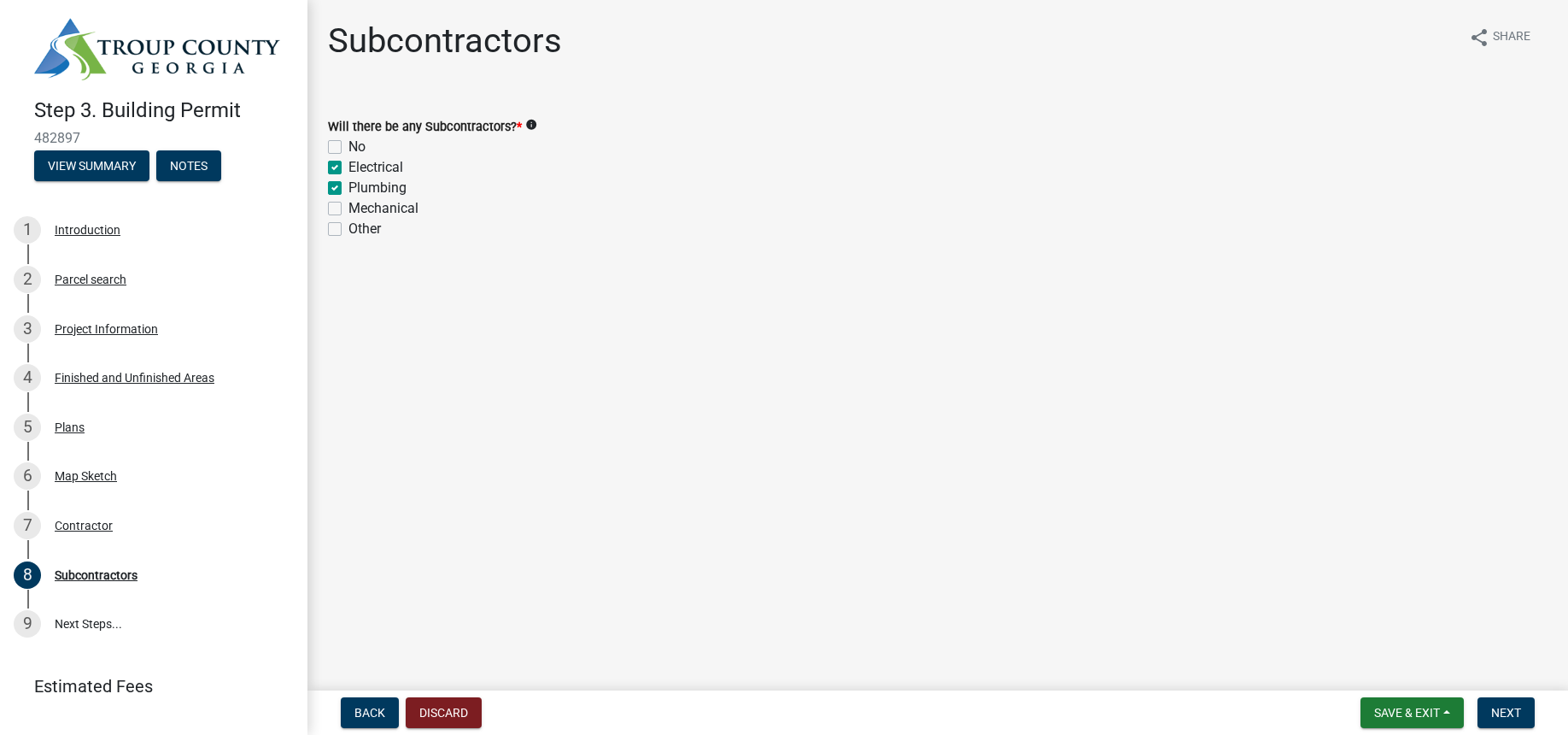
checkbox input "false"
click at [1510, 708] on span "Next" at bounding box center [1505, 712] width 30 height 13
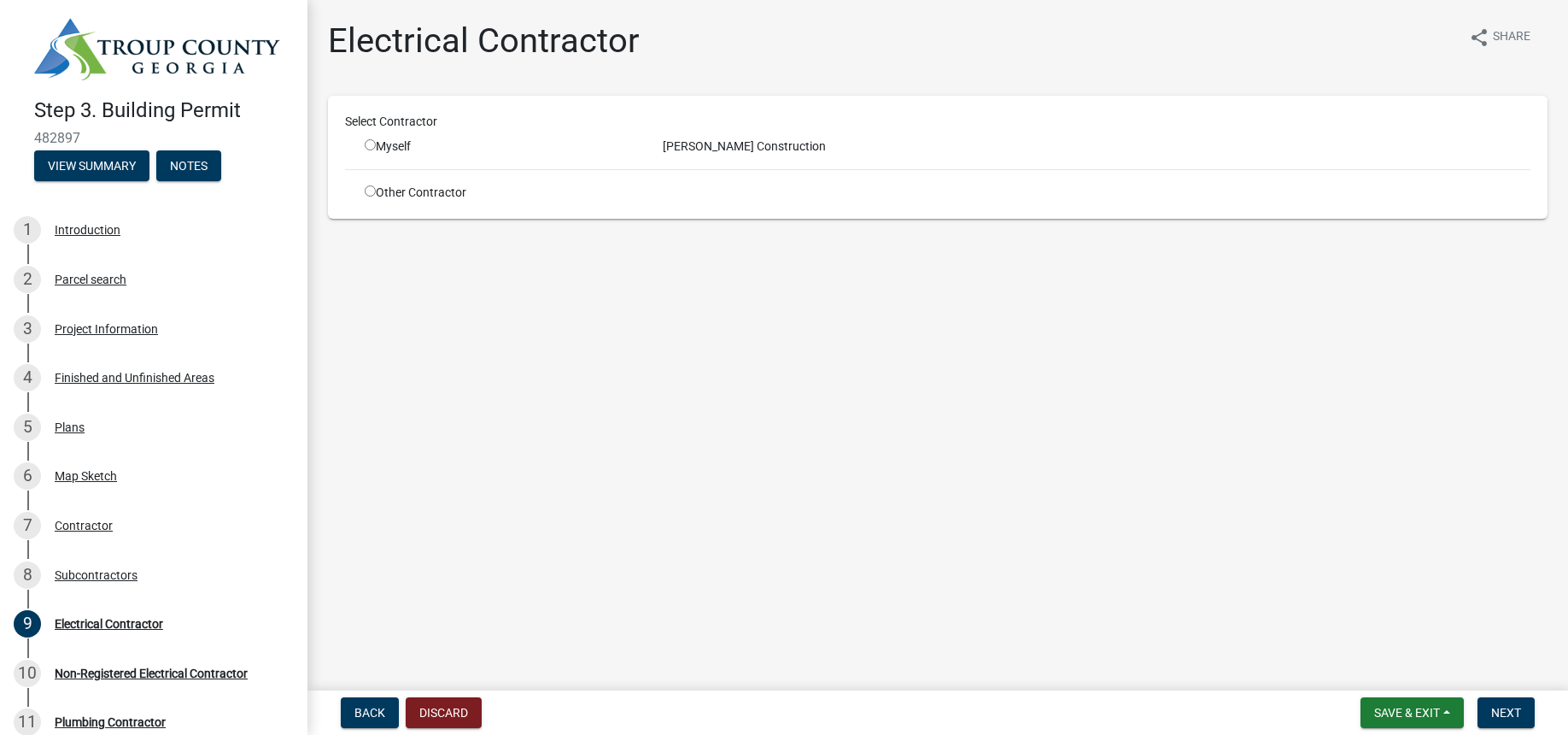
click at [367, 191] on input "radio" at bounding box center [370, 191] width 12 height 12
radio input "true"
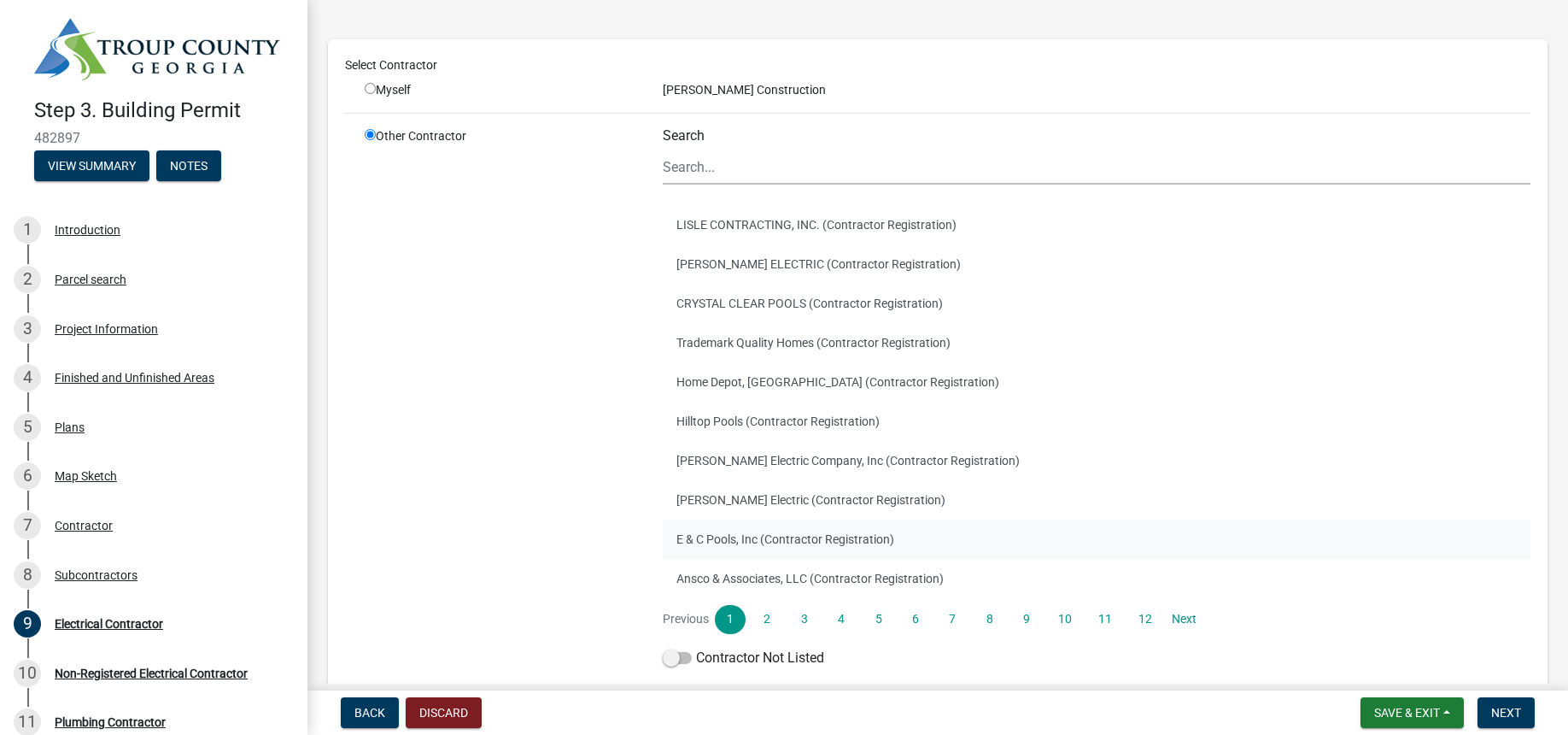
scroll to position [81, 0]
click at [771, 611] on link "2" at bounding box center [767, 619] width 31 height 29
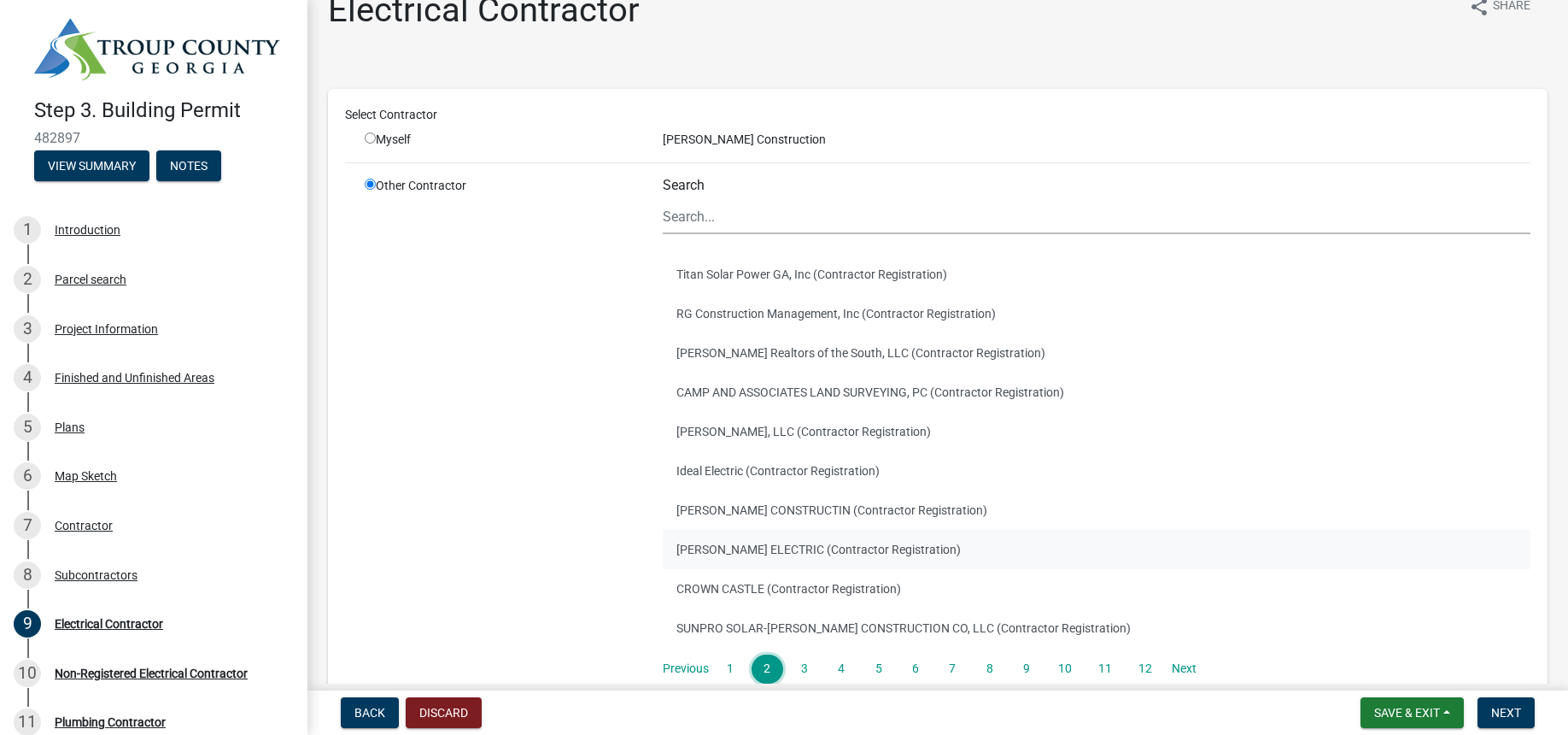
scroll to position [33, 0]
click at [798, 668] on link "3" at bounding box center [804, 667] width 31 height 29
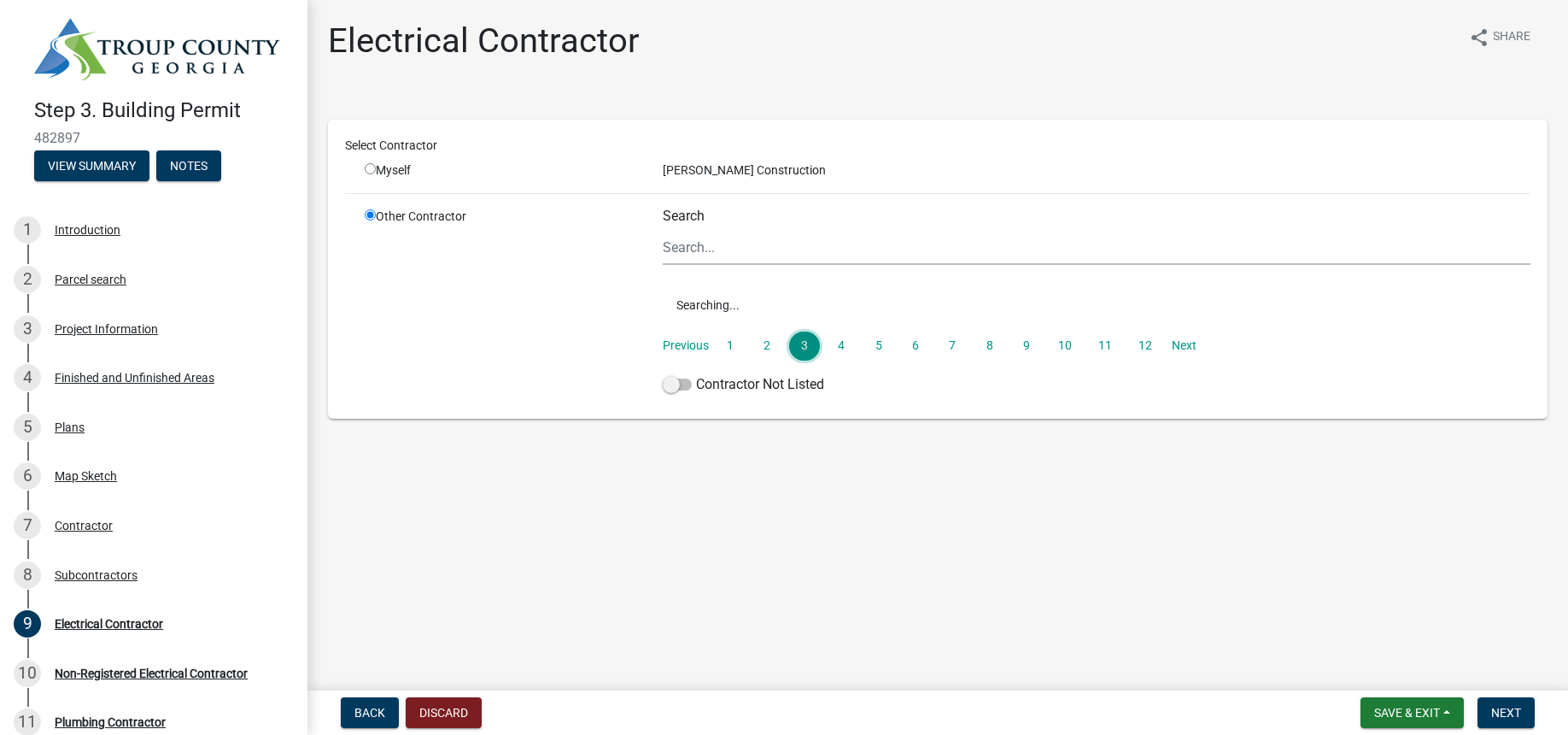
scroll to position [0, 0]
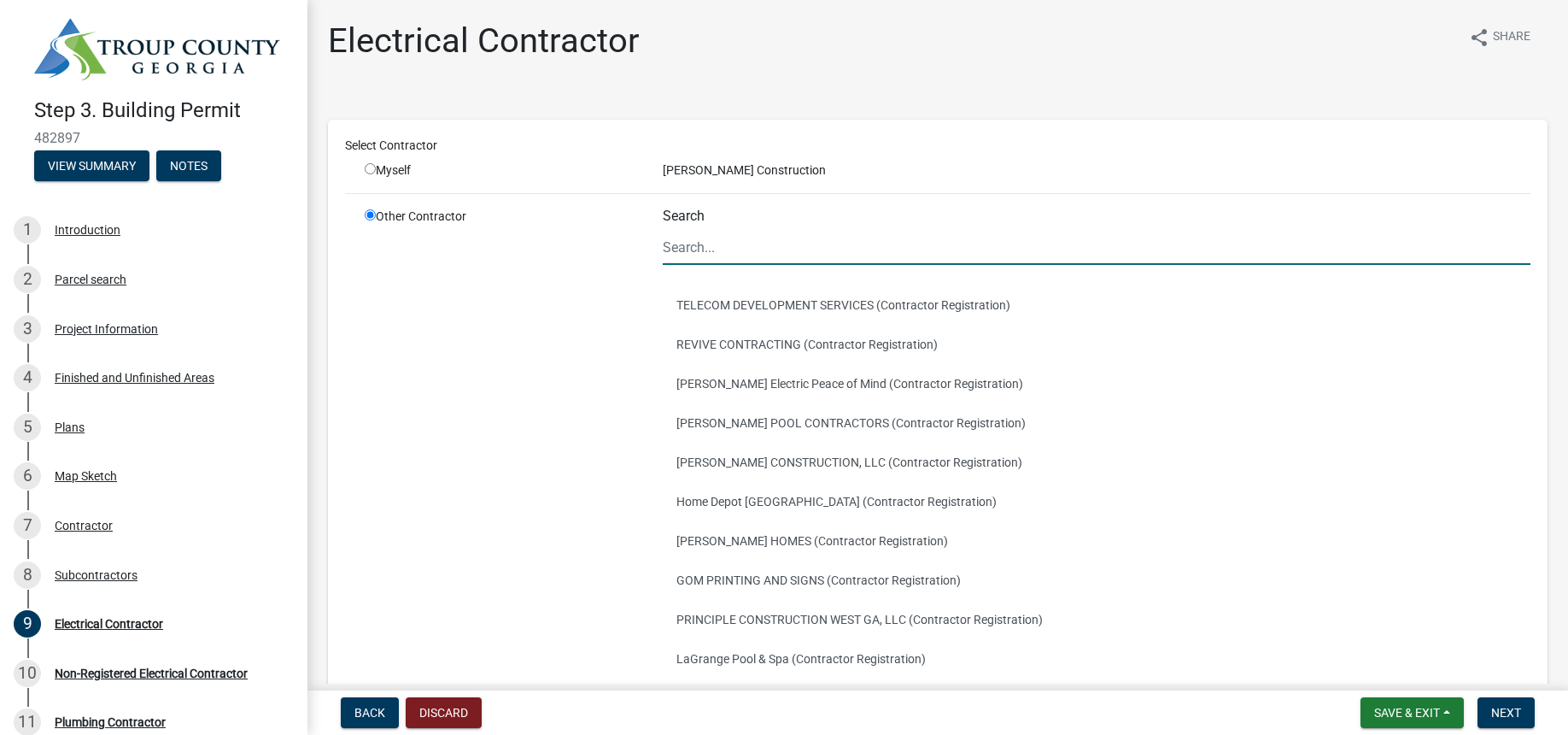
click at [702, 256] on input "Search" at bounding box center [1097, 247] width 868 height 35
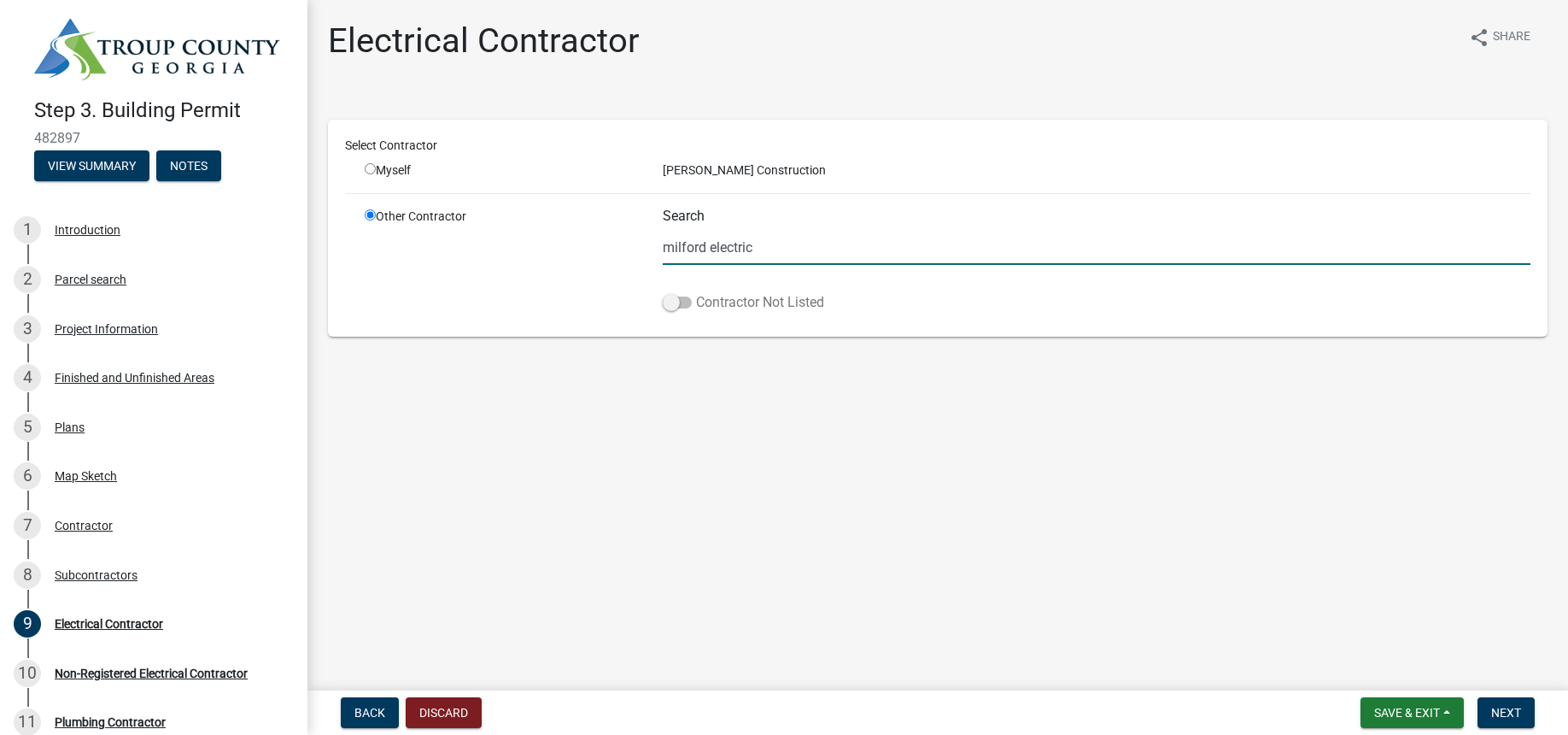
type input "milford electric"
click at [689, 303] on span at bounding box center [677, 302] width 29 height 12
click at [696, 292] on input "Contractor Not Listed" at bounding box center [696, 292] width 0 height 0
checkbox input "true"
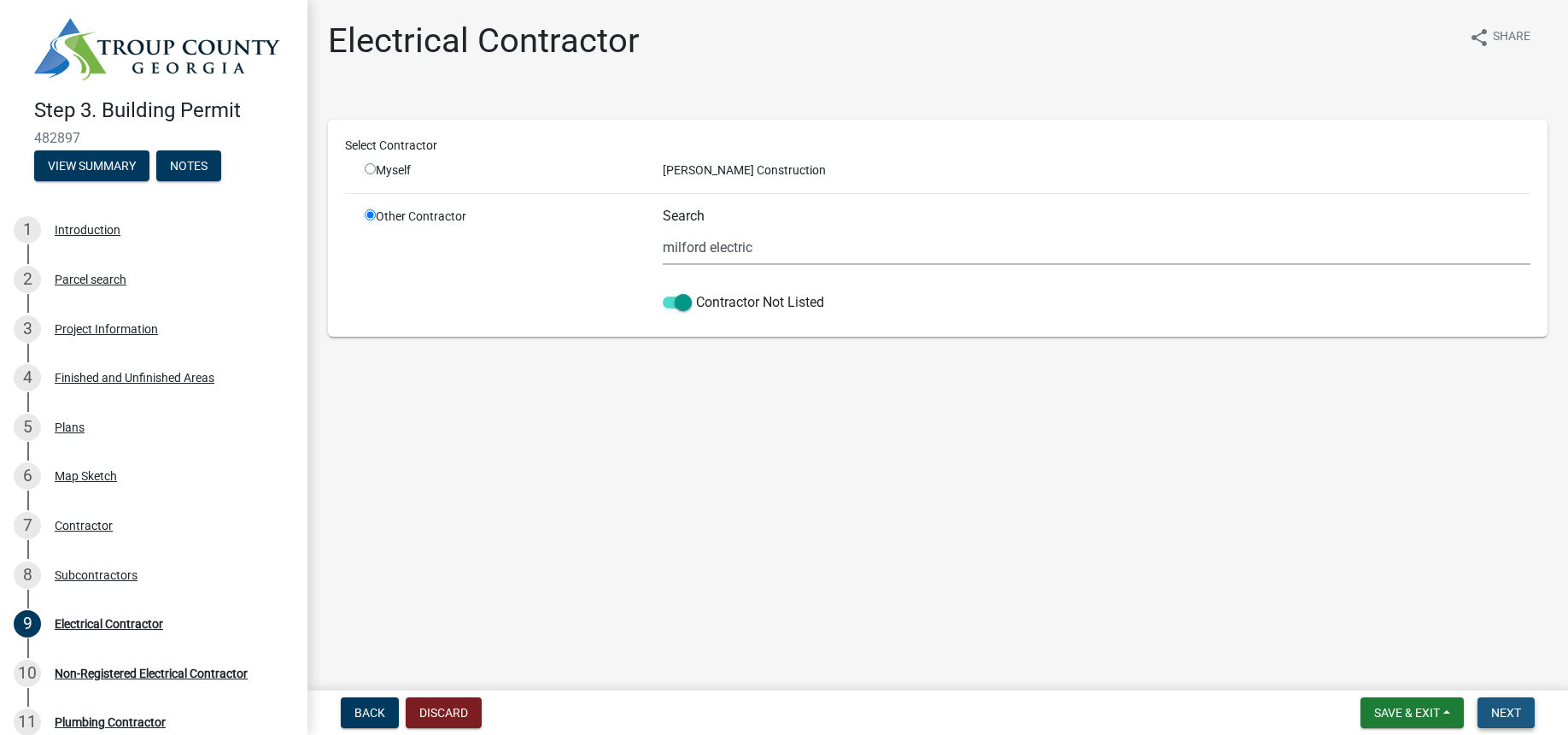
click at [1515, 711] on span "Next" at bounding box center [1505, 712] width 30 height 13
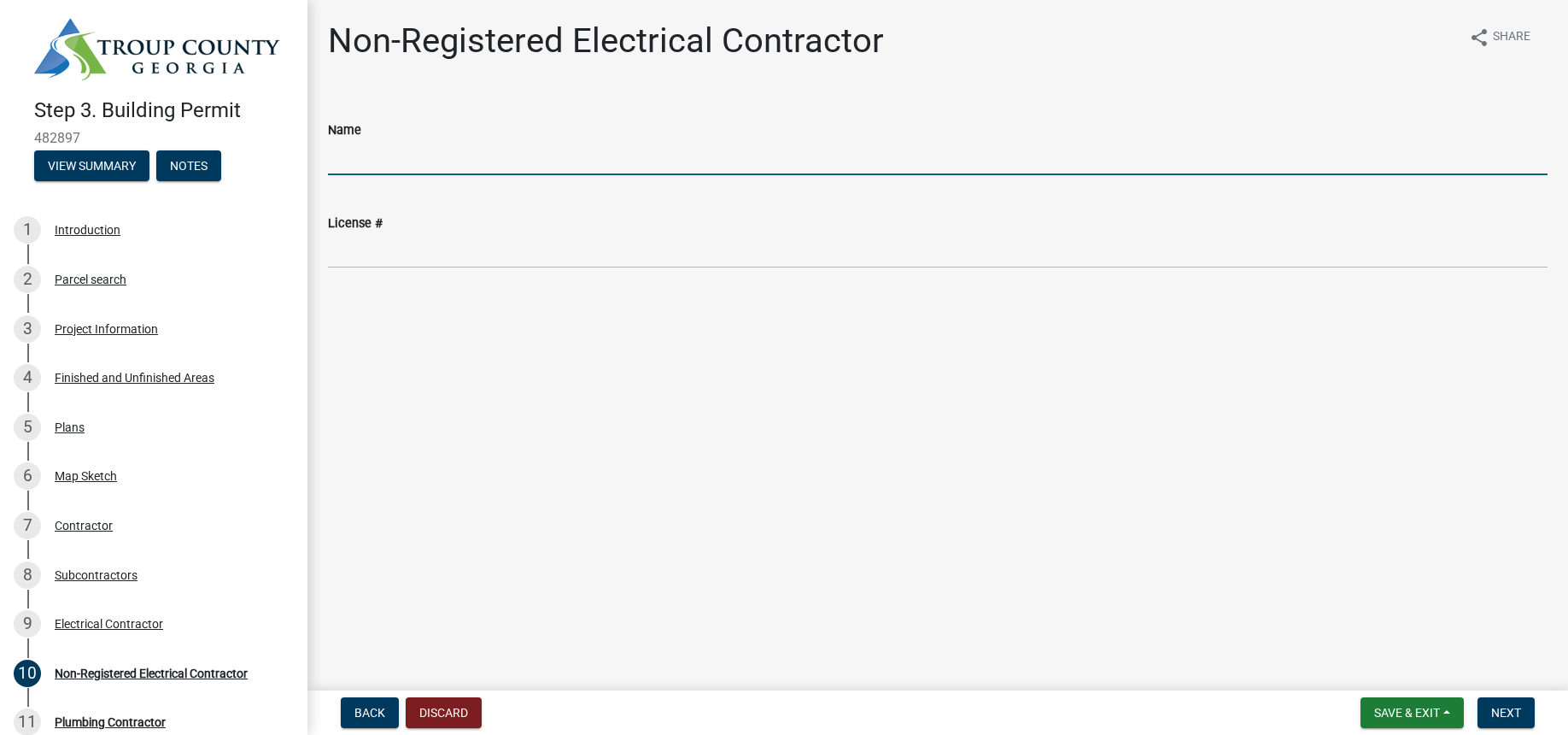
click at [346, 160] on input "Name" at bounding box center [938, 158] width 1220 height 35
type input "[PERSON_NAME]"
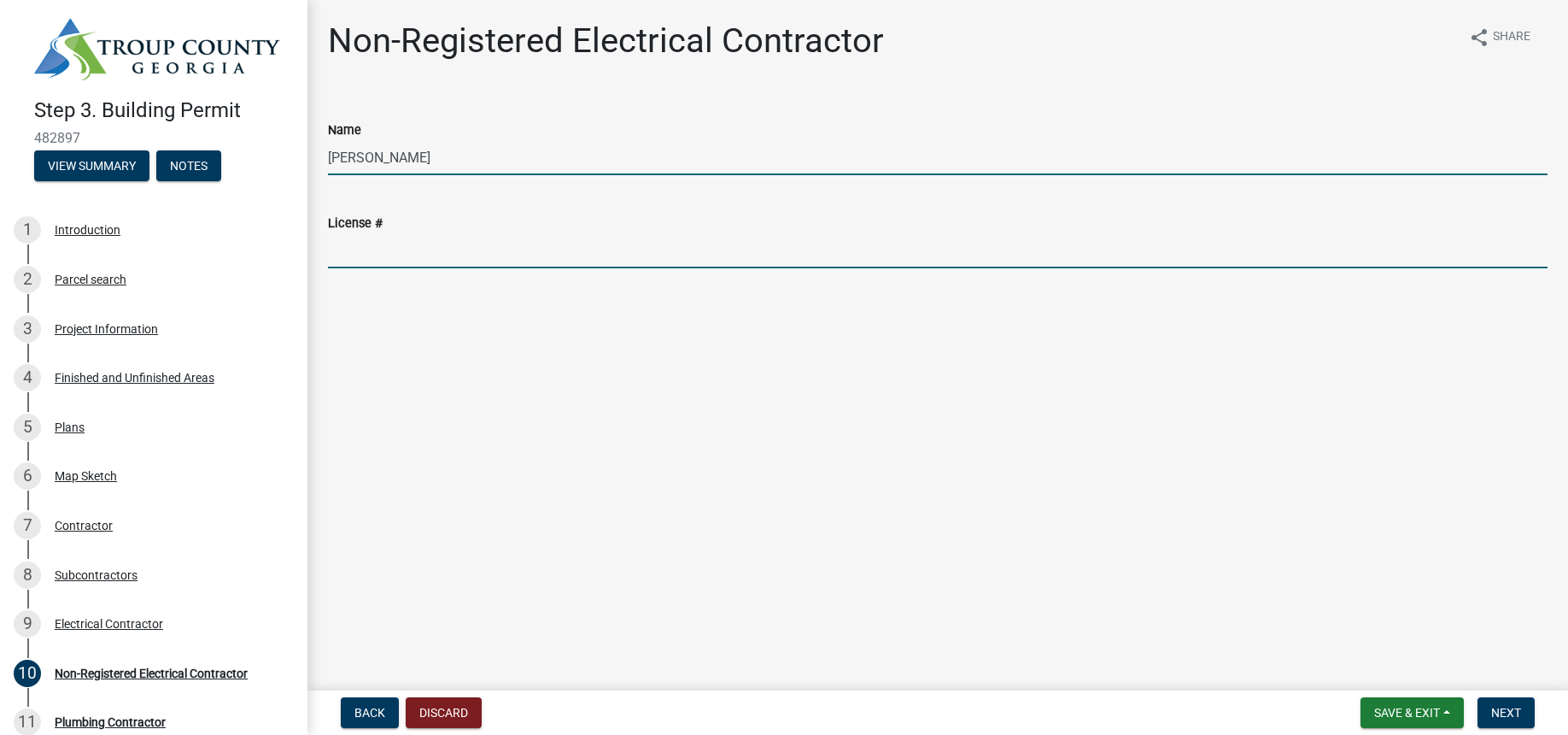
click at [347, 241] on input "License #" at bounding box center [938, 250] width 1220 height 35
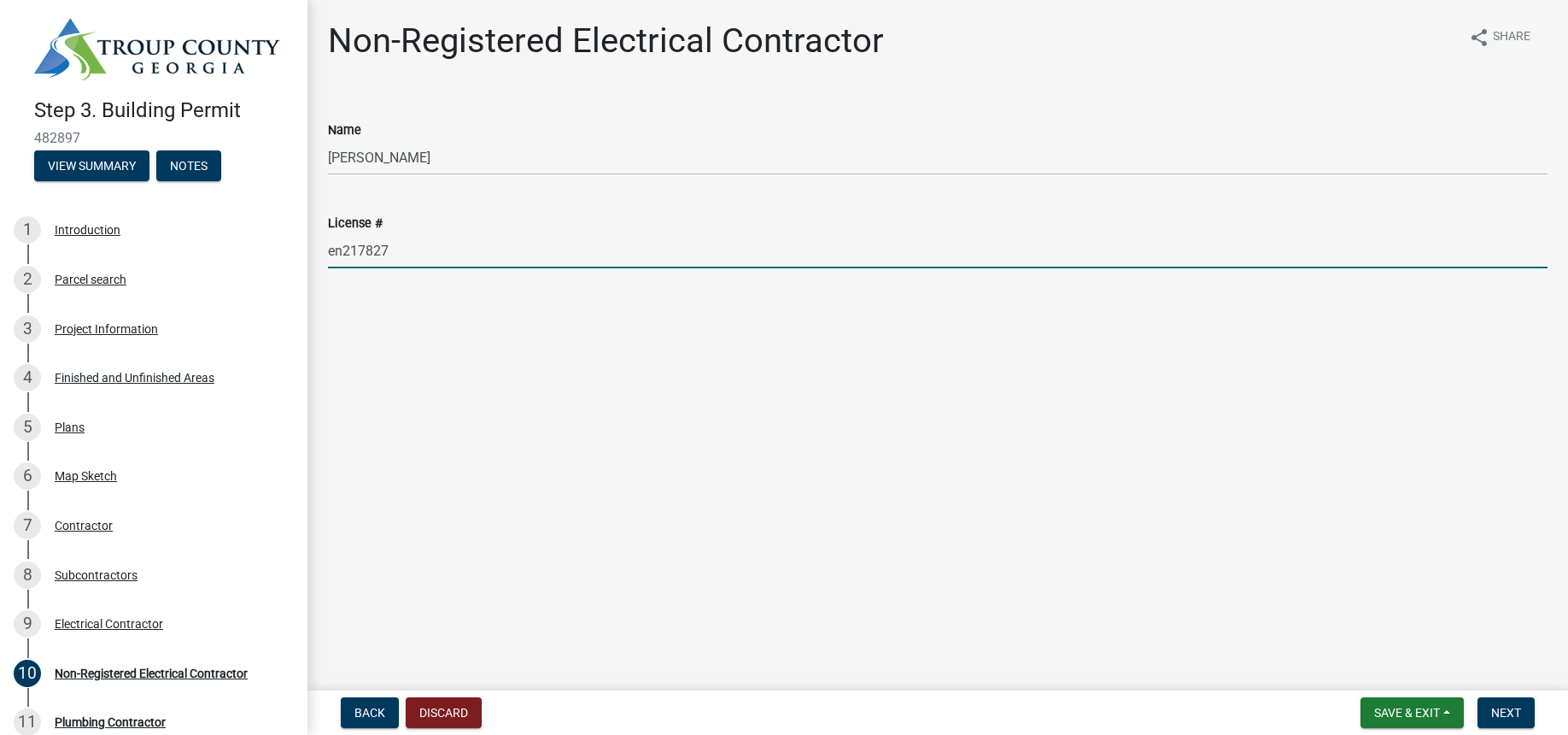
click at [343, 251] on input "en217827" at bounding box center [938, 250] width 1220 height 35
type input "EN217827"
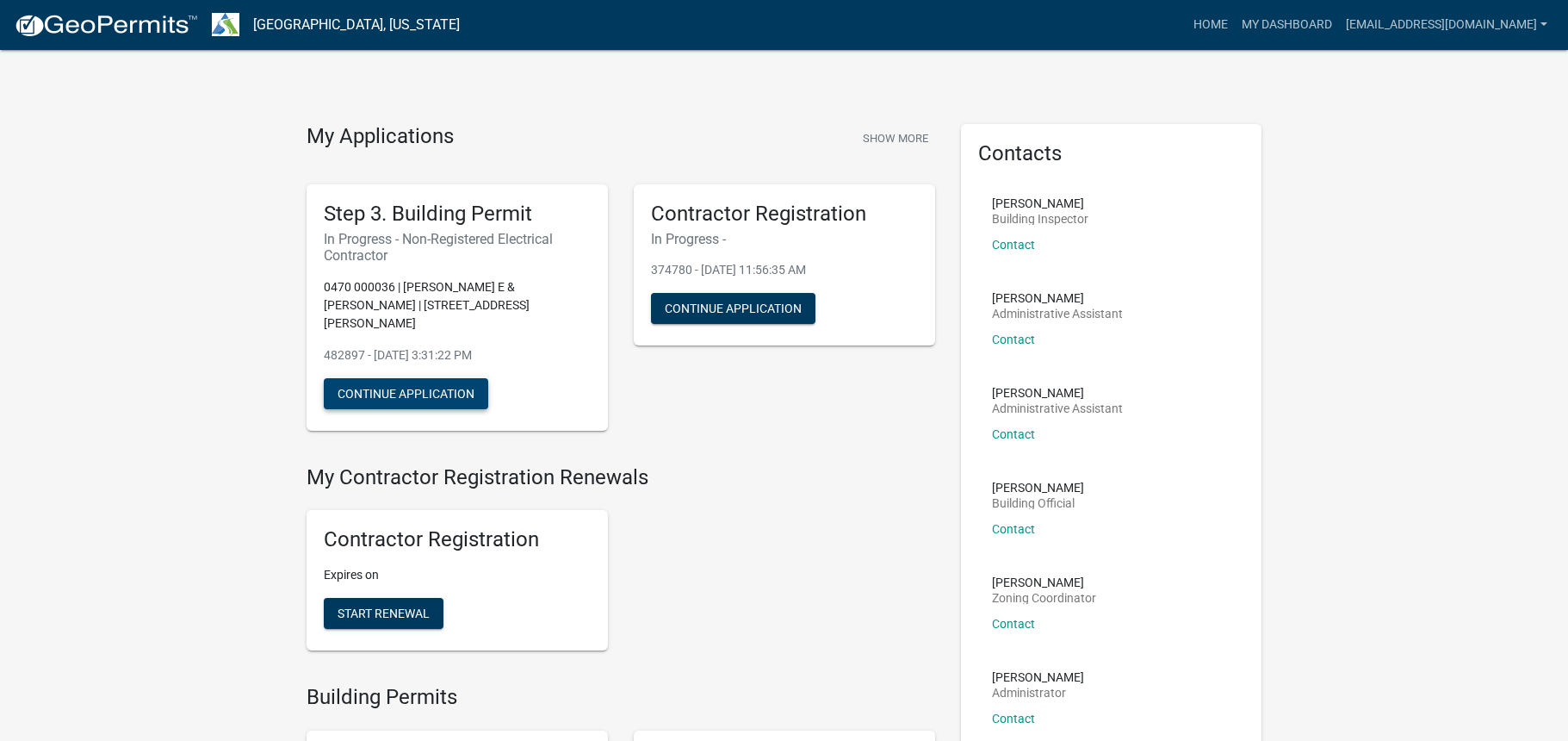
click at [427, 378] on button "Continue Application" at bounding box center [406, 394] width 165 height 31
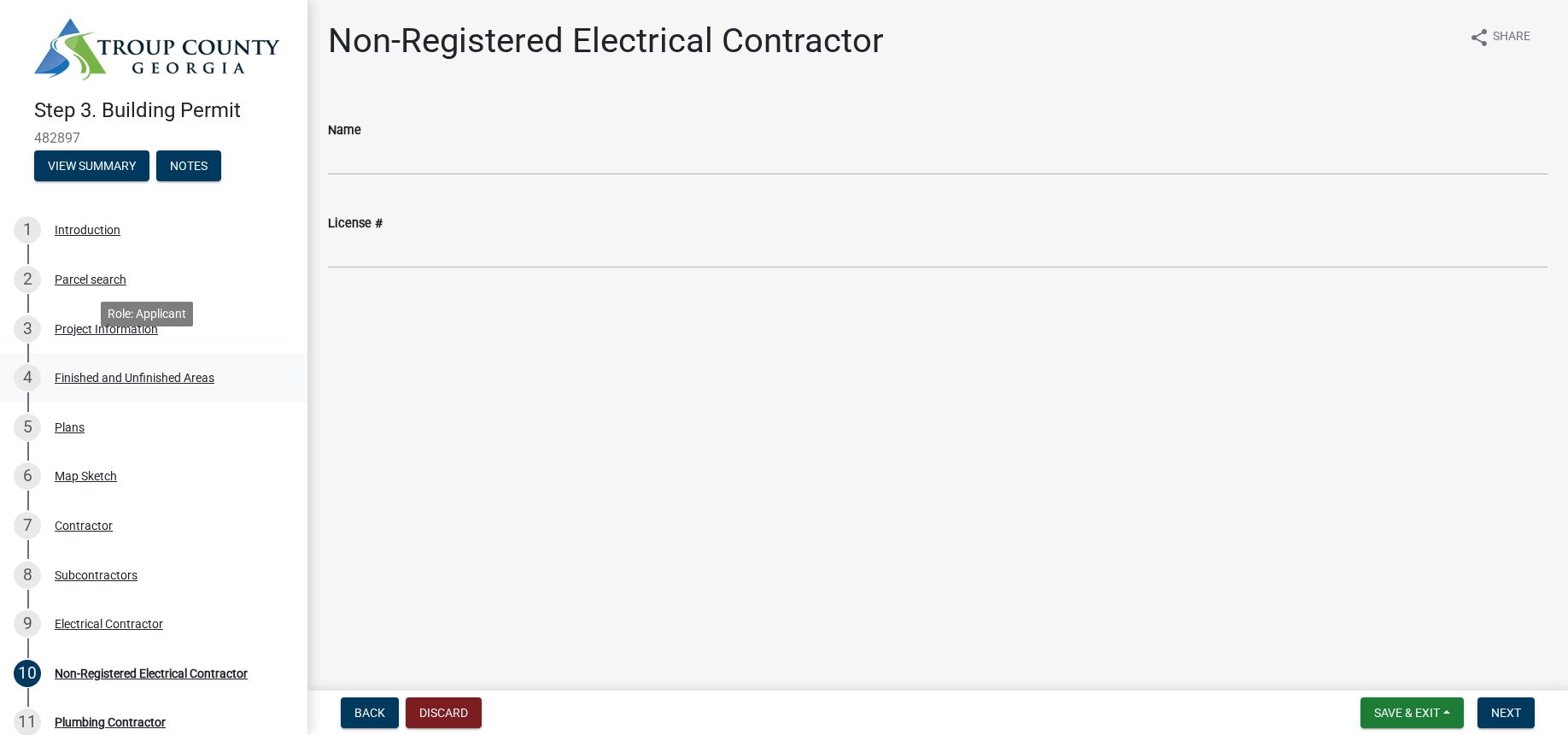
scroll to position [29, 0]
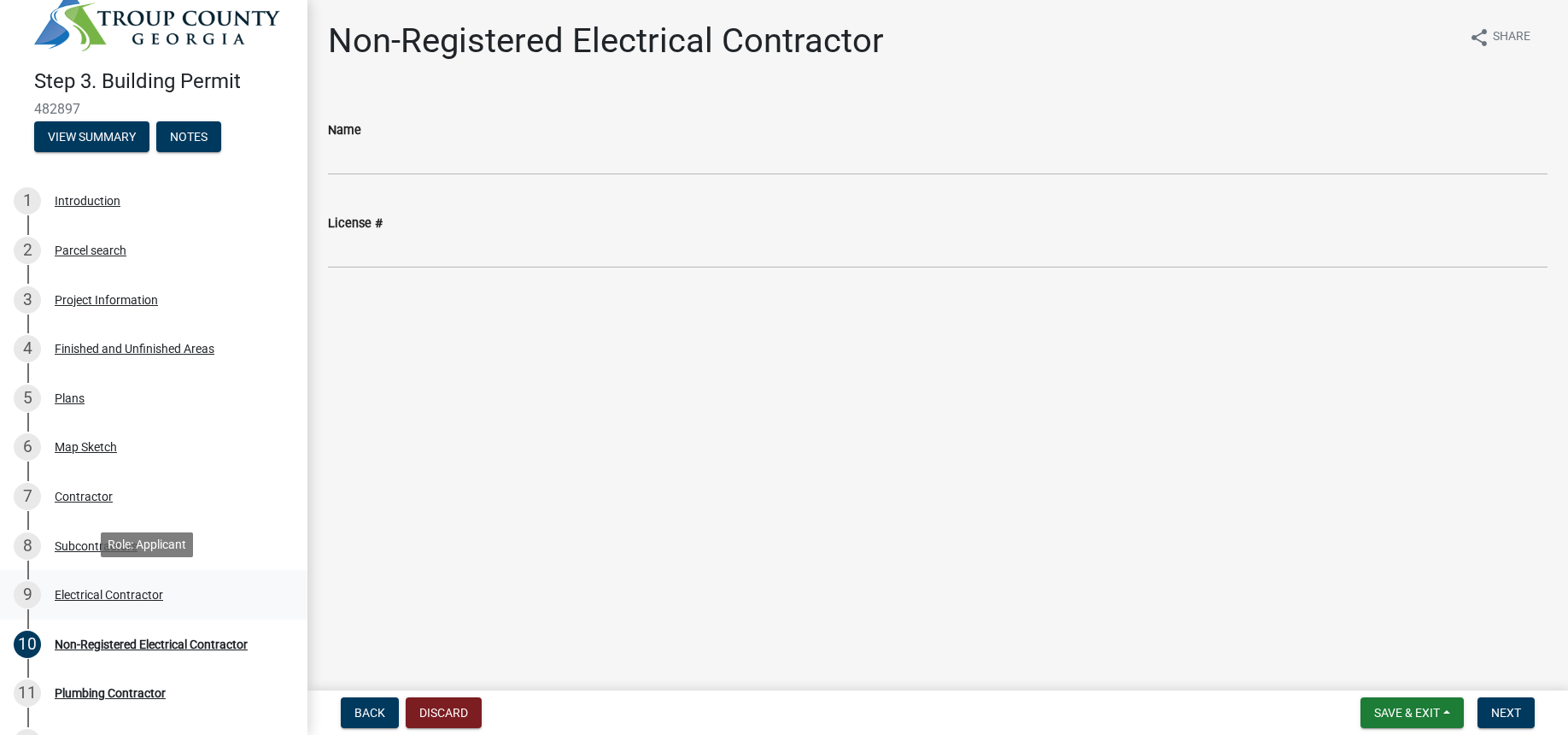
click at [126, 592] on div "Electrical Contractor" at bounding box center [109, 595] width 109 height 12
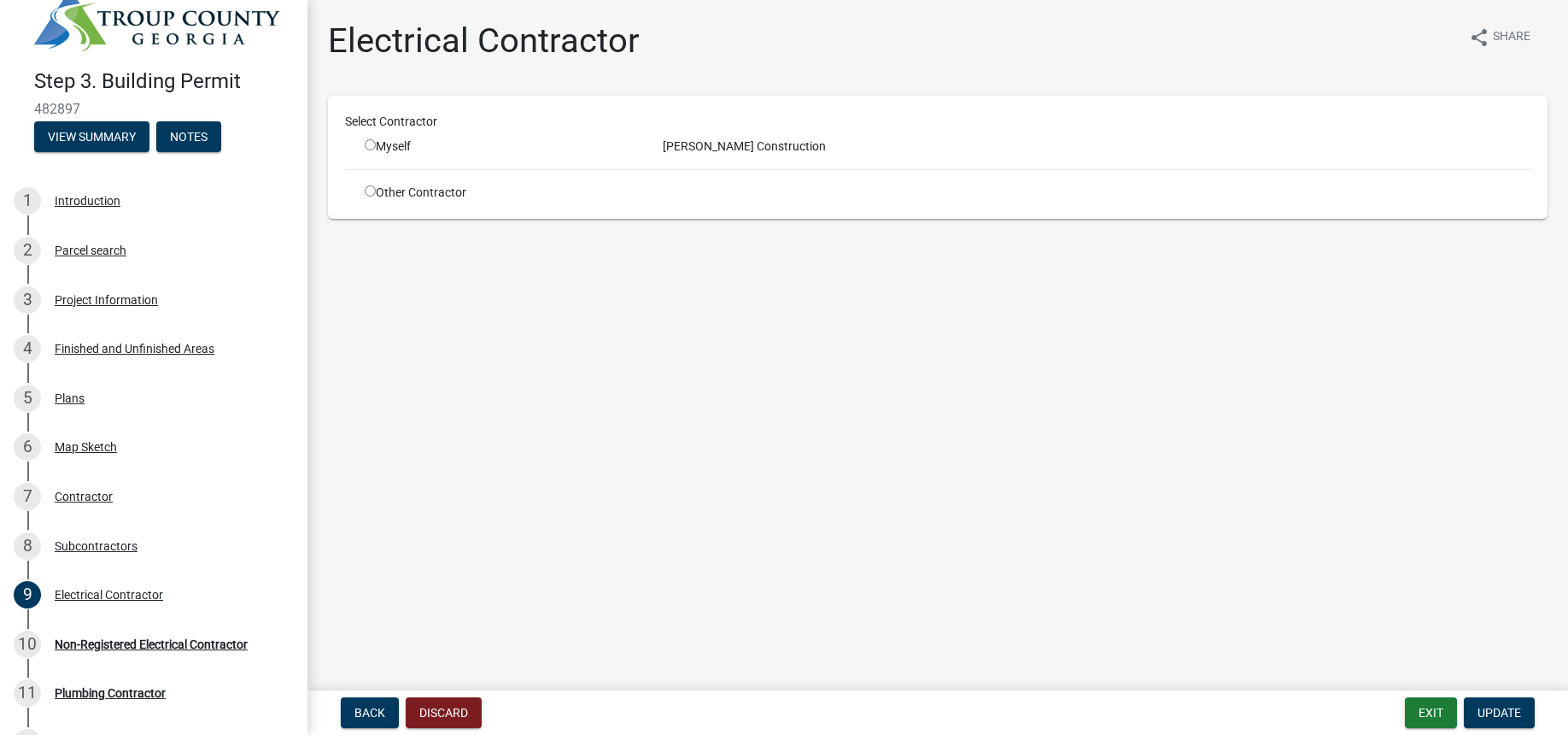
click at [371, 191] on input "radio" at bounding box center [370, 191] width 12 height 12
radio input "true"
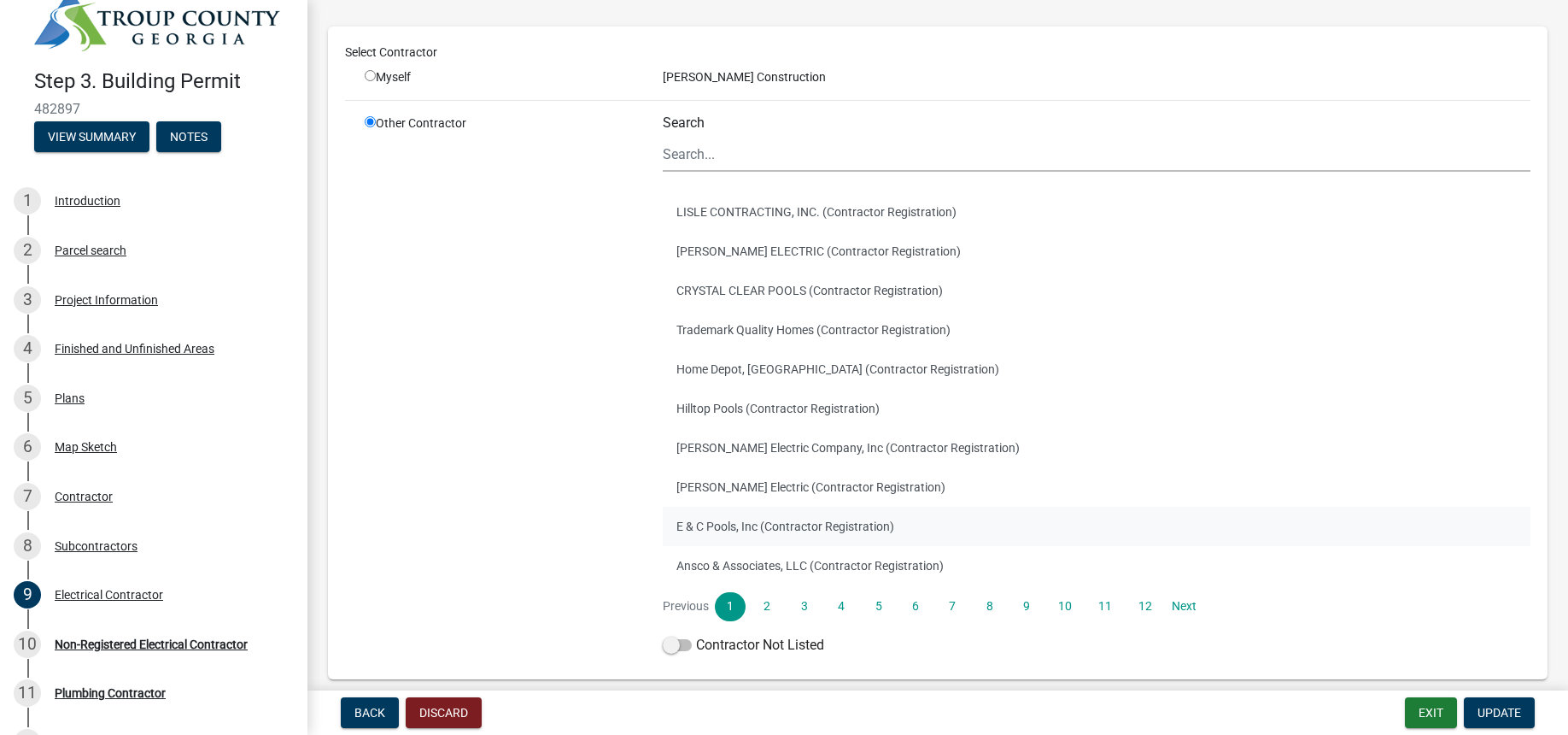
scroll to position [97, 0]
click at [763, 603] on link "2" at bounding box center [767, 602] width 31 height 29
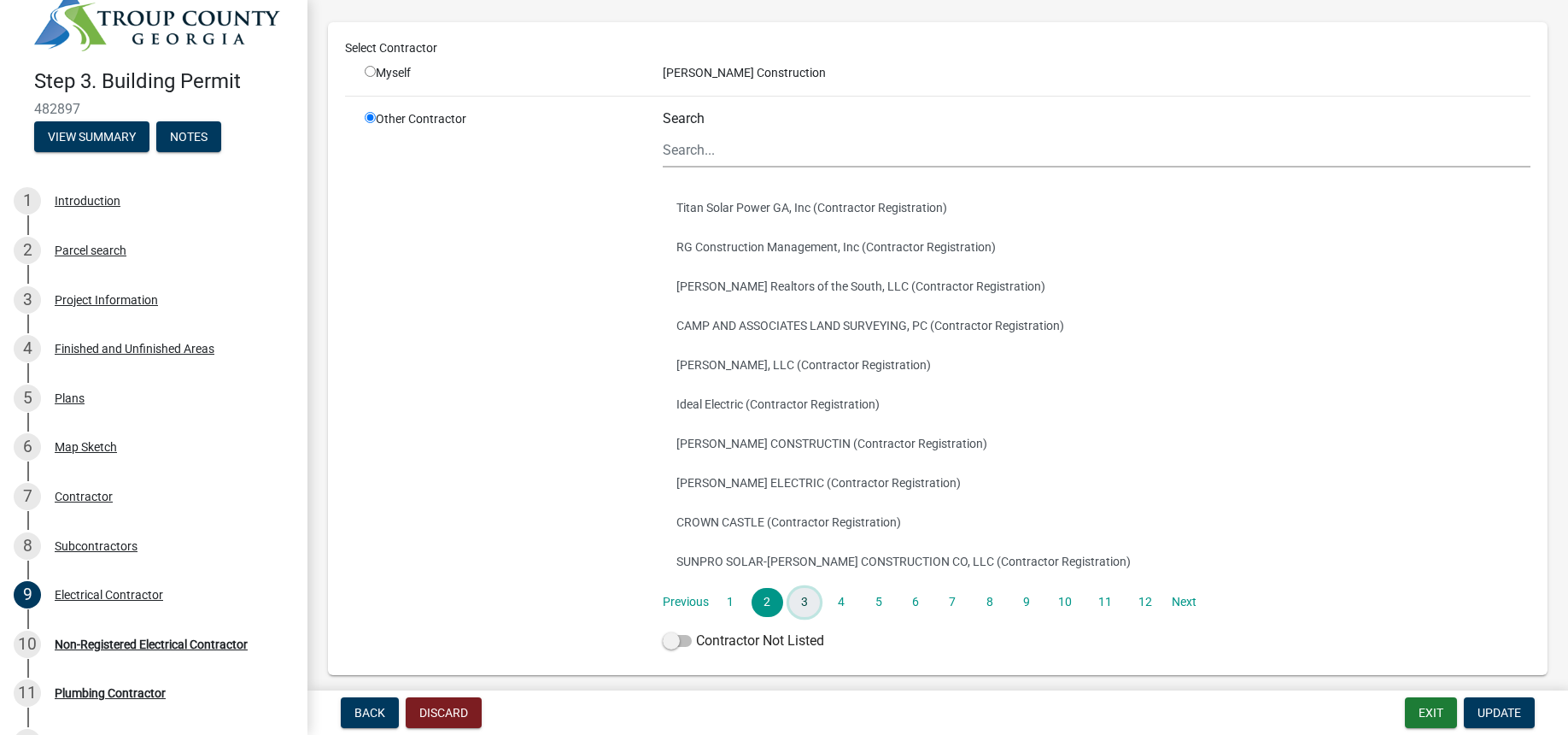
click at [801, 599] on link "3" at bounding box center [804, 602] width 31 height 29
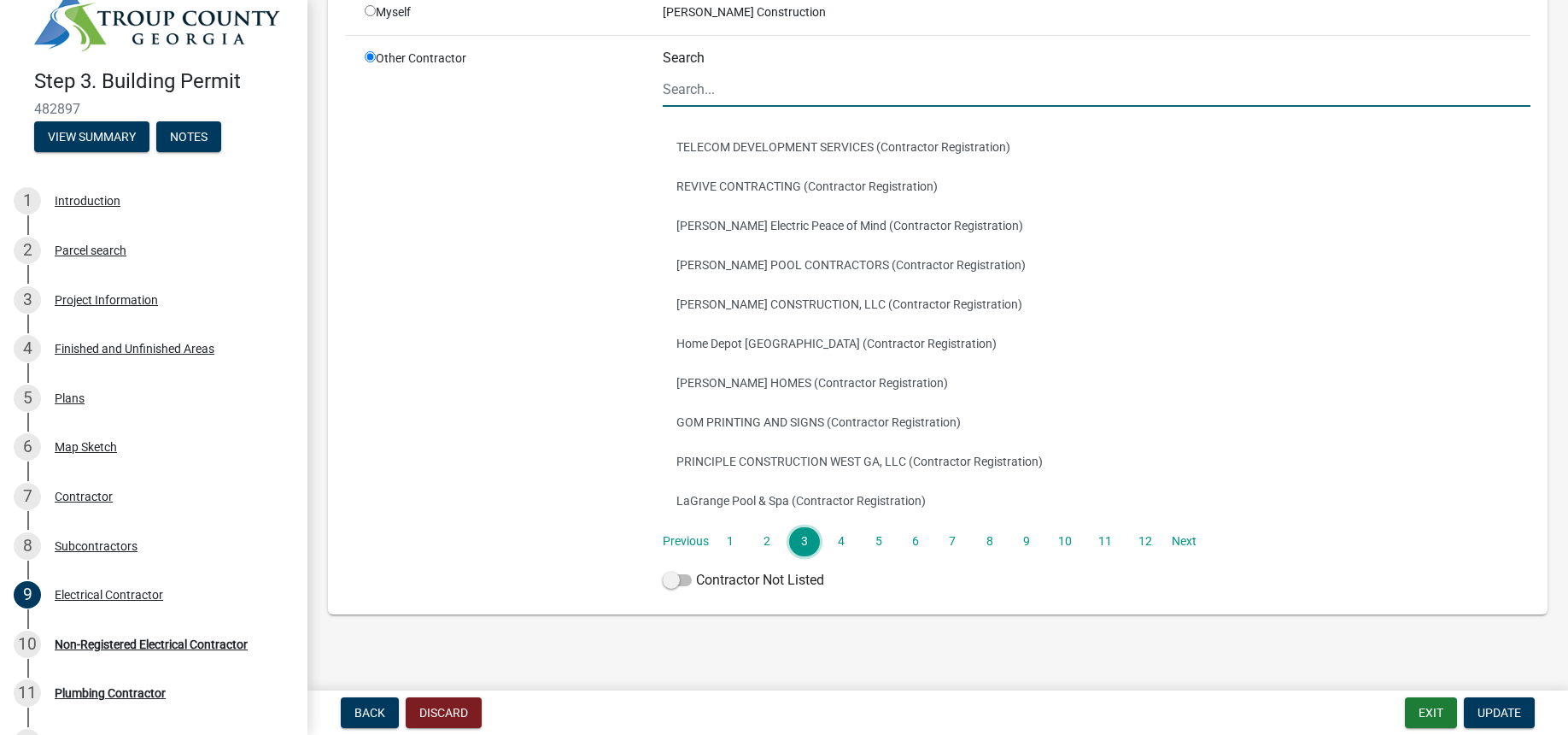
scroll to position [168, 0]
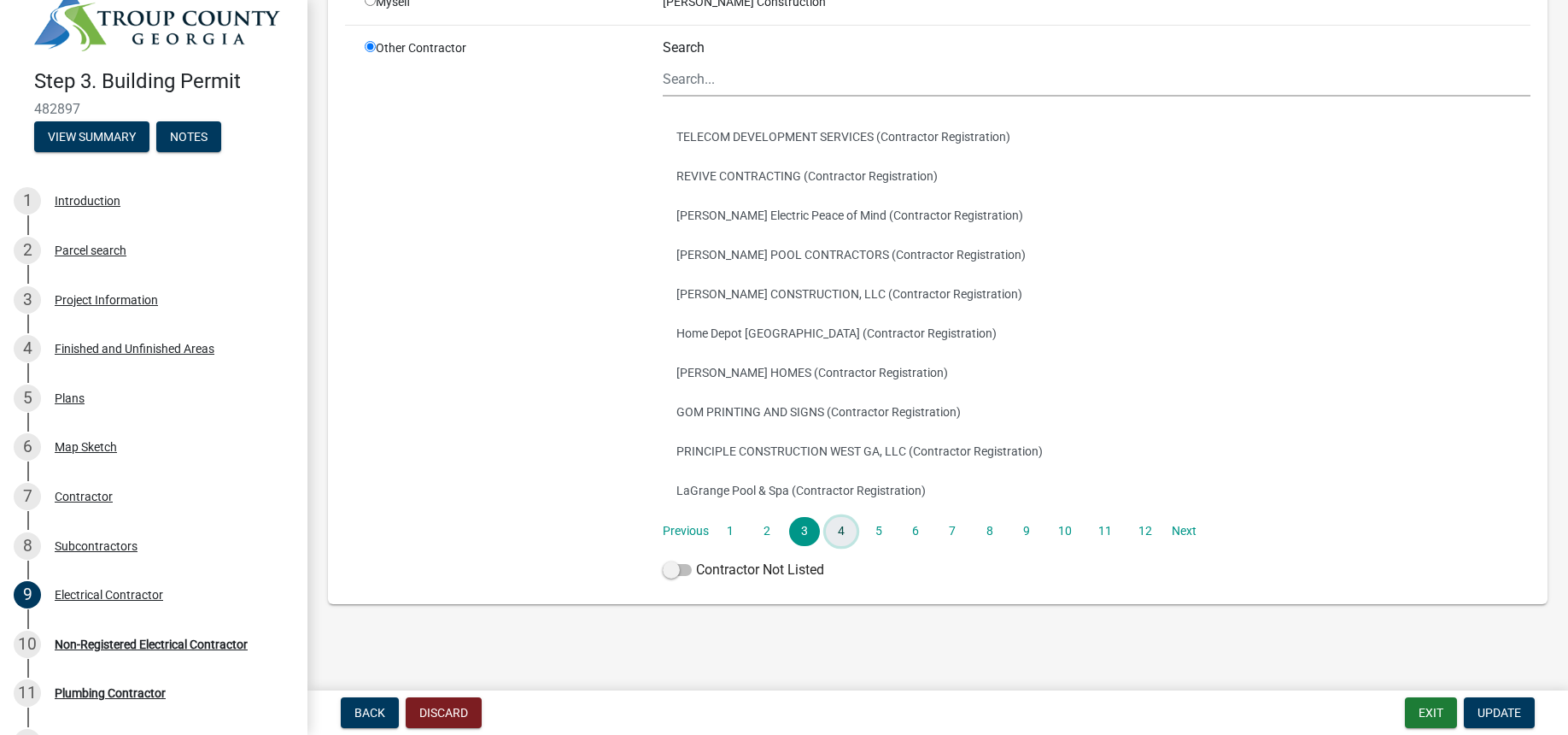
click at [843, 530] on link "4" at bounding box center [842, 531] width 31 height 29
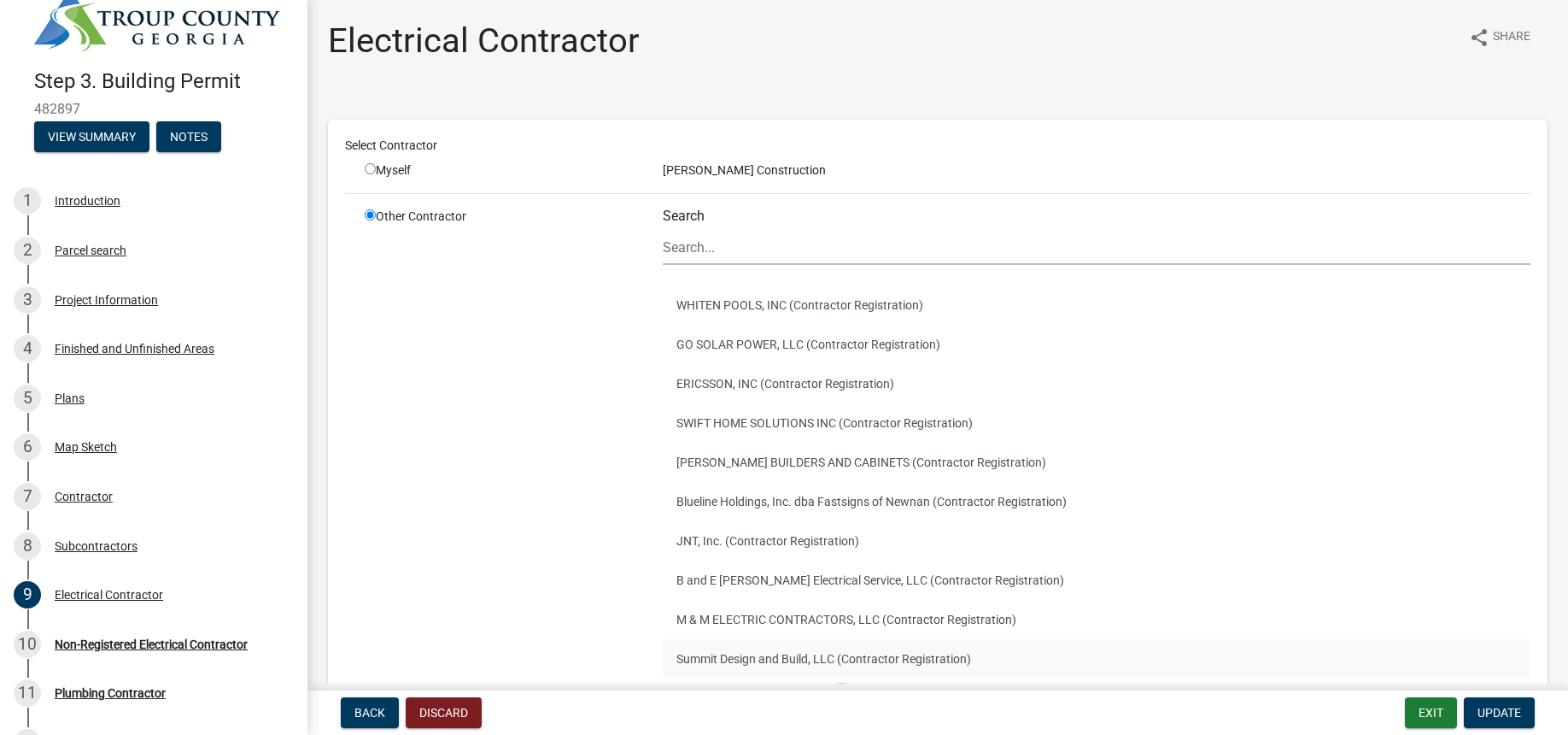
scroll to position [81, 0]
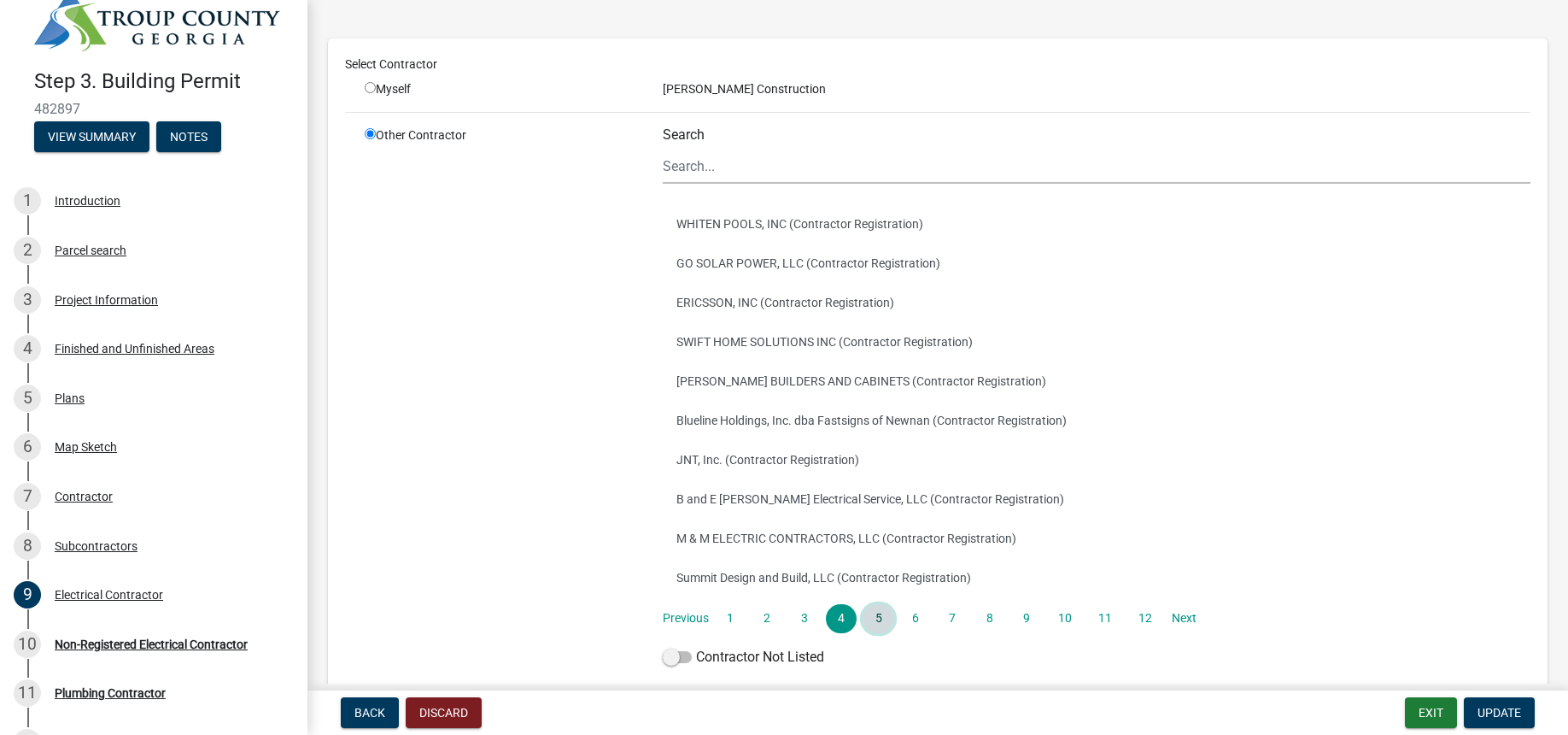
click at [872, 614] on link "5" at bounding box center [878, 619] width 31 height 29
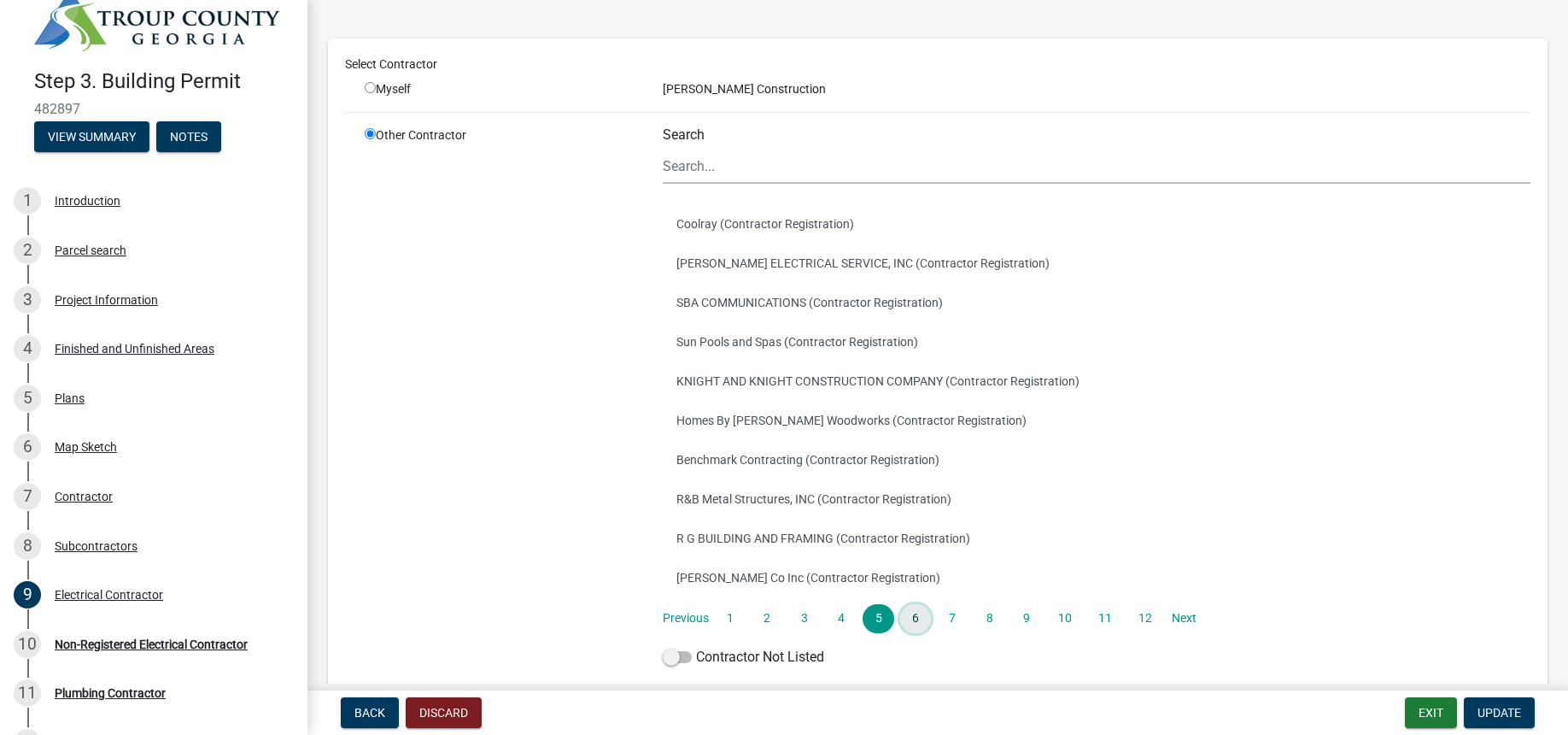
click at [912, 621] on link "6" at bounding box center [916, 619] width 31 height 29
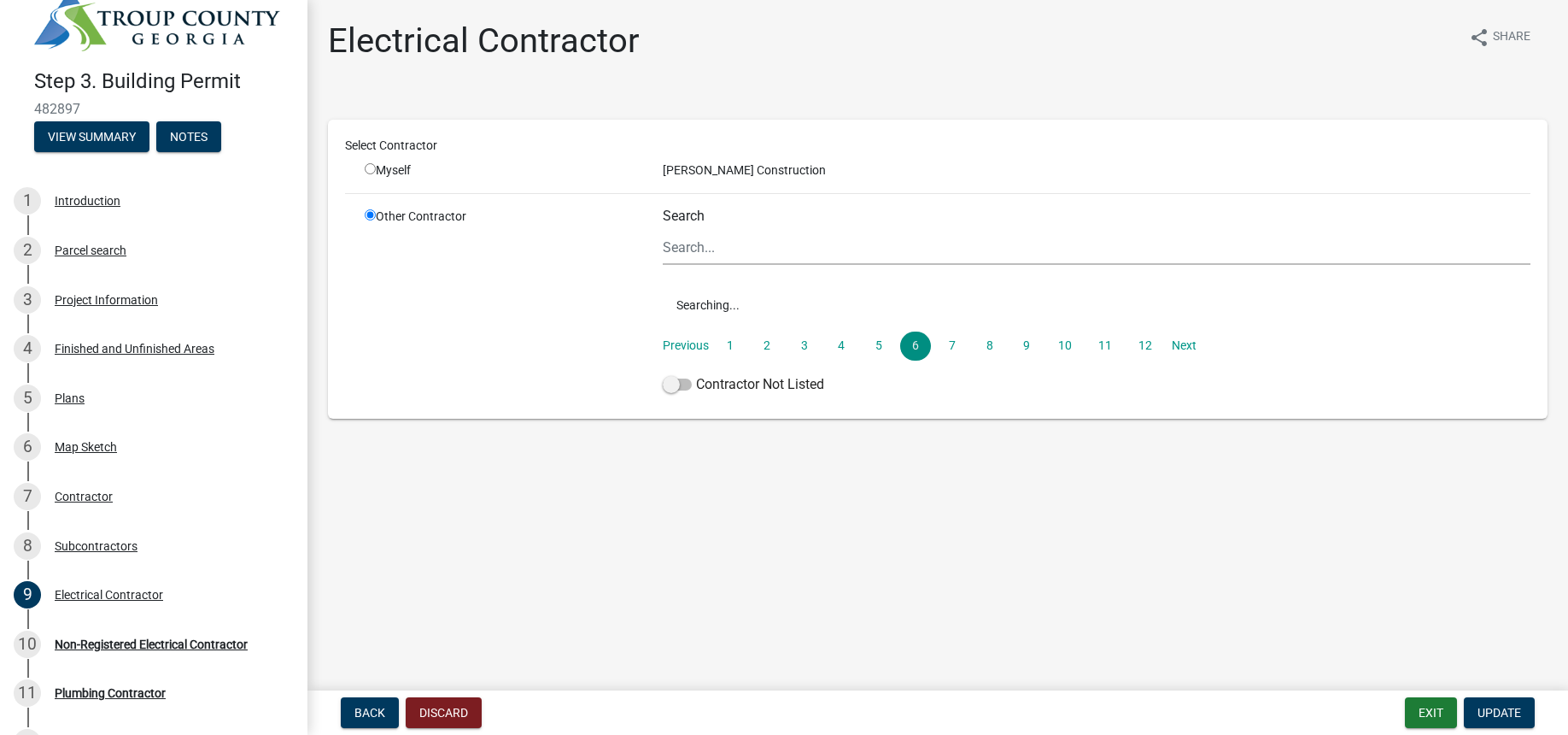
scroll to position [0, 0]
click at [912, 620] on main "Electrical Contractor share Share Select Contractor Myself [PERSON_NAME] Constr…" at bounding box center [938, 342] width 1261 height 683
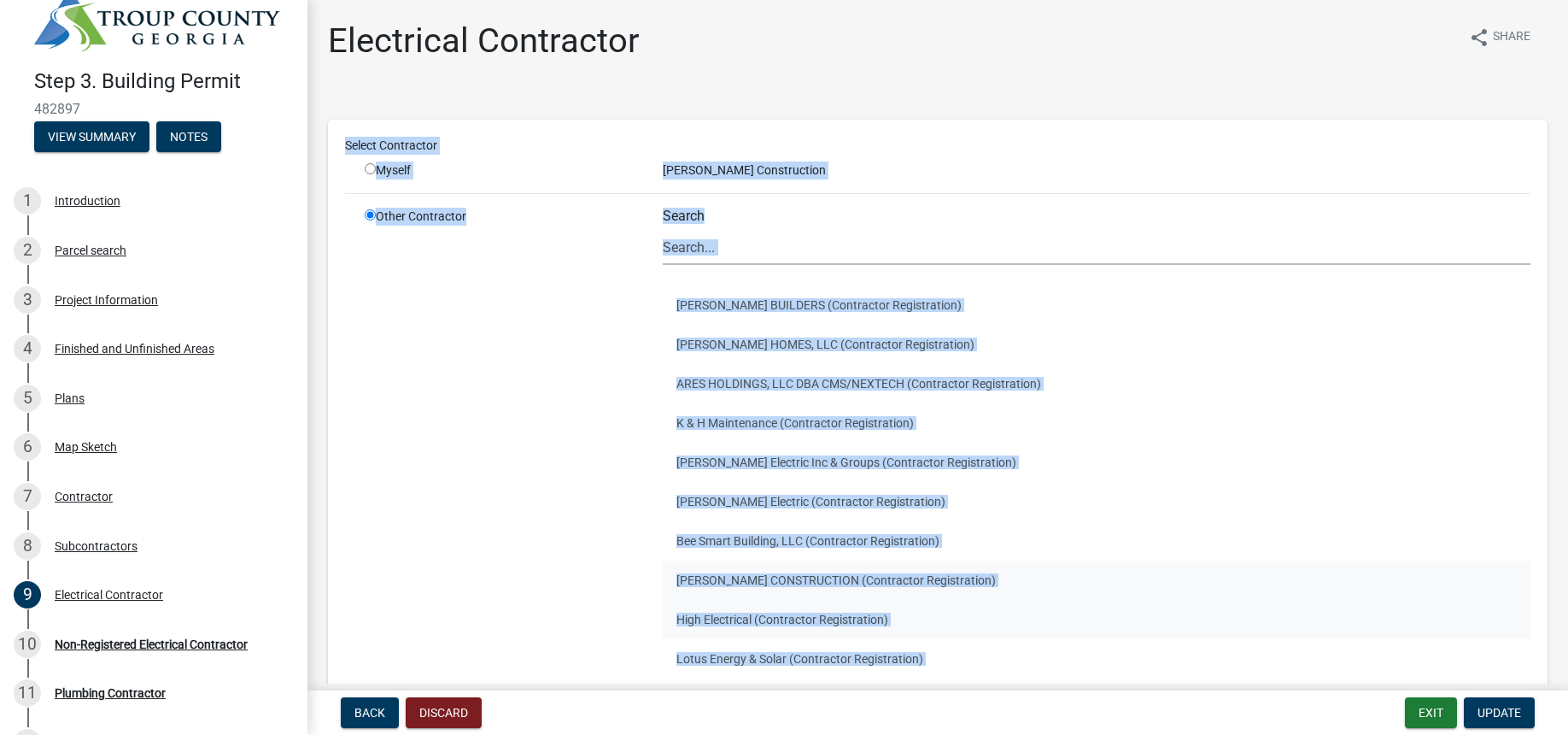
click at [1031, 599] on button "High Electrical (Contractor Registration)" at bounding box center [1097, 619] width 868 height 39
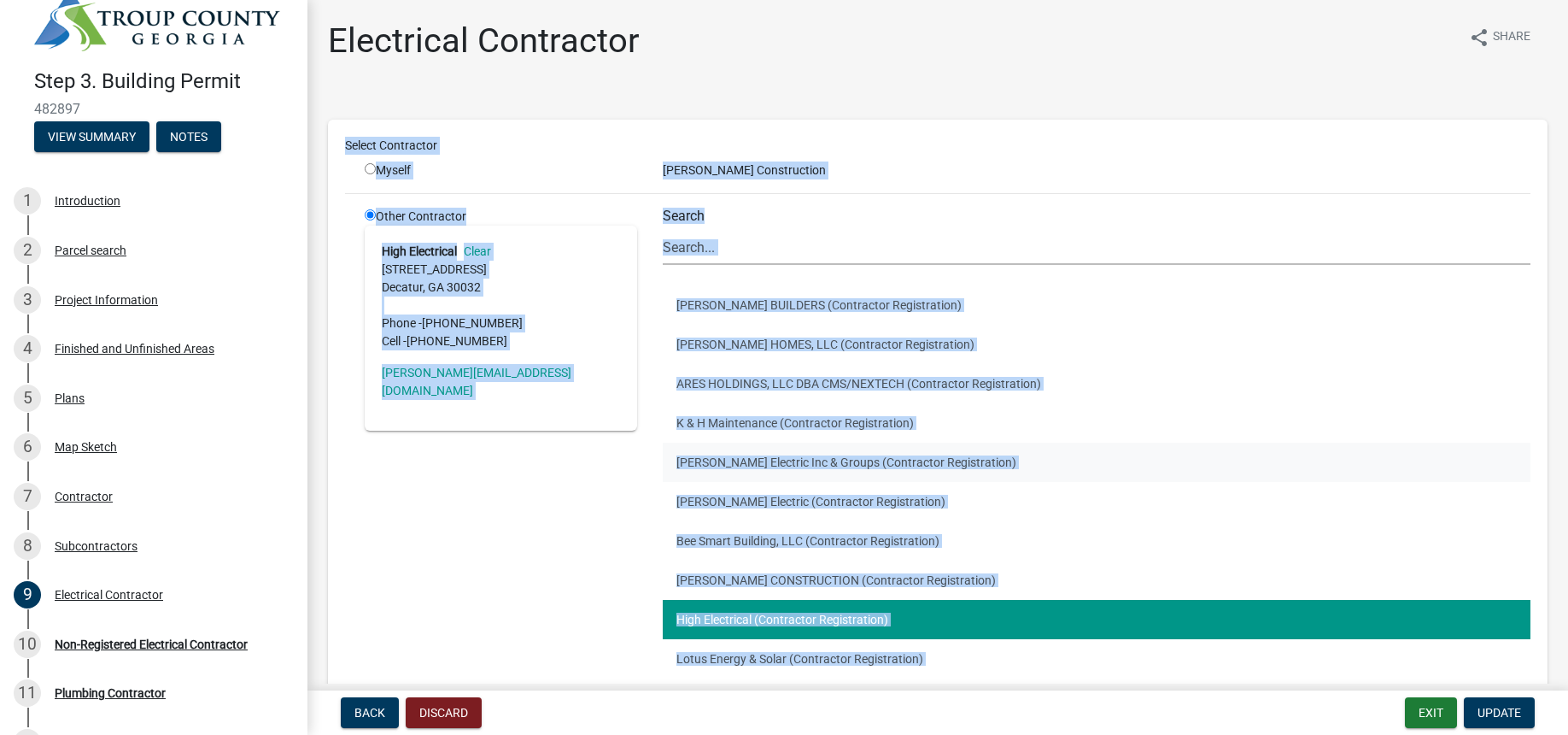
click at [1048, 464] on button "[PERSON_NAME] Electric Inc & Groups (Contractor Registration)" at bounding box center [1097, 462] width 868 height 39
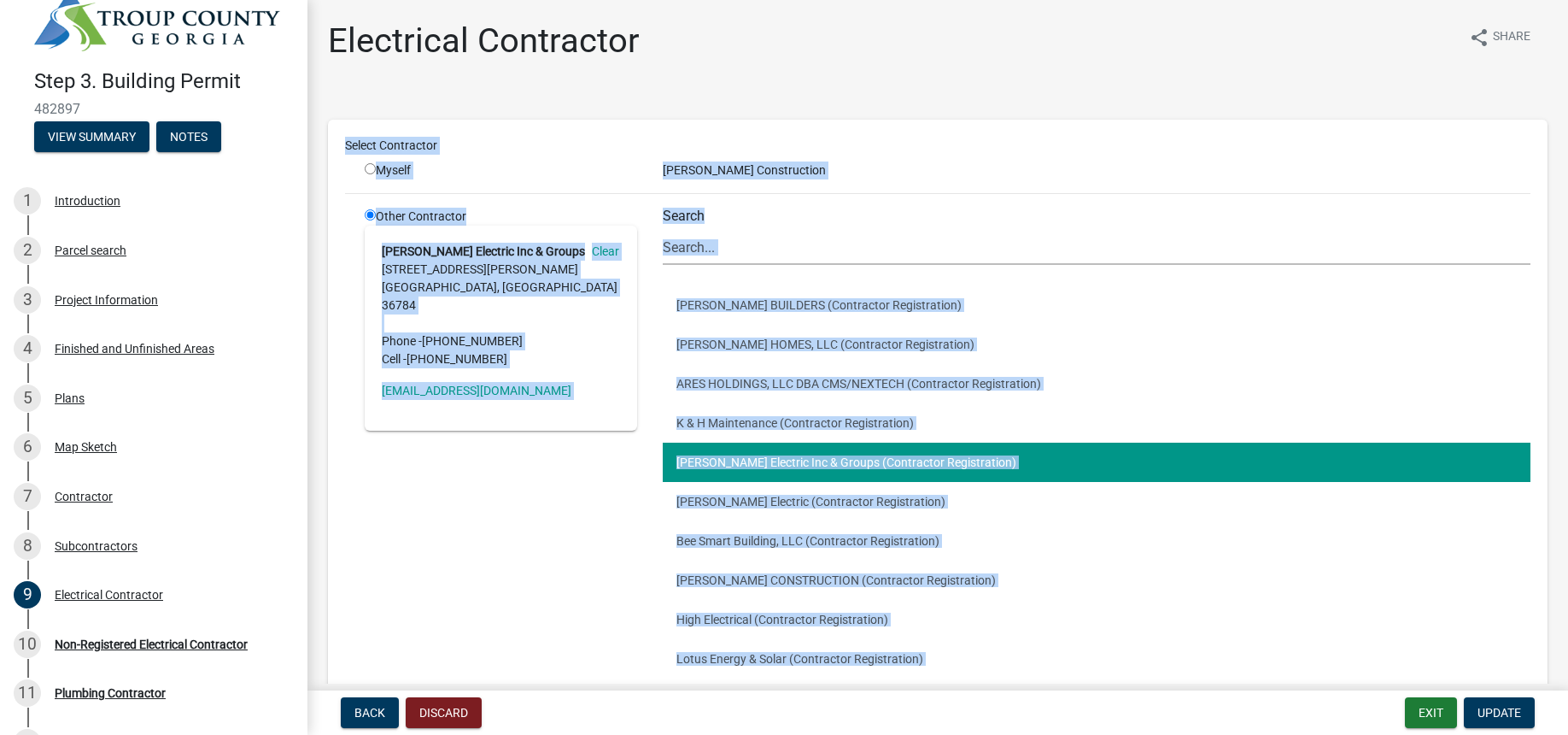
click at [468, 462] on div "Other Contractor [PERSON_NAME] Electric Inc & Groups Clear [STREET_ADDRESS][PER…" at bounding box center [501, 481] width 298 height 547
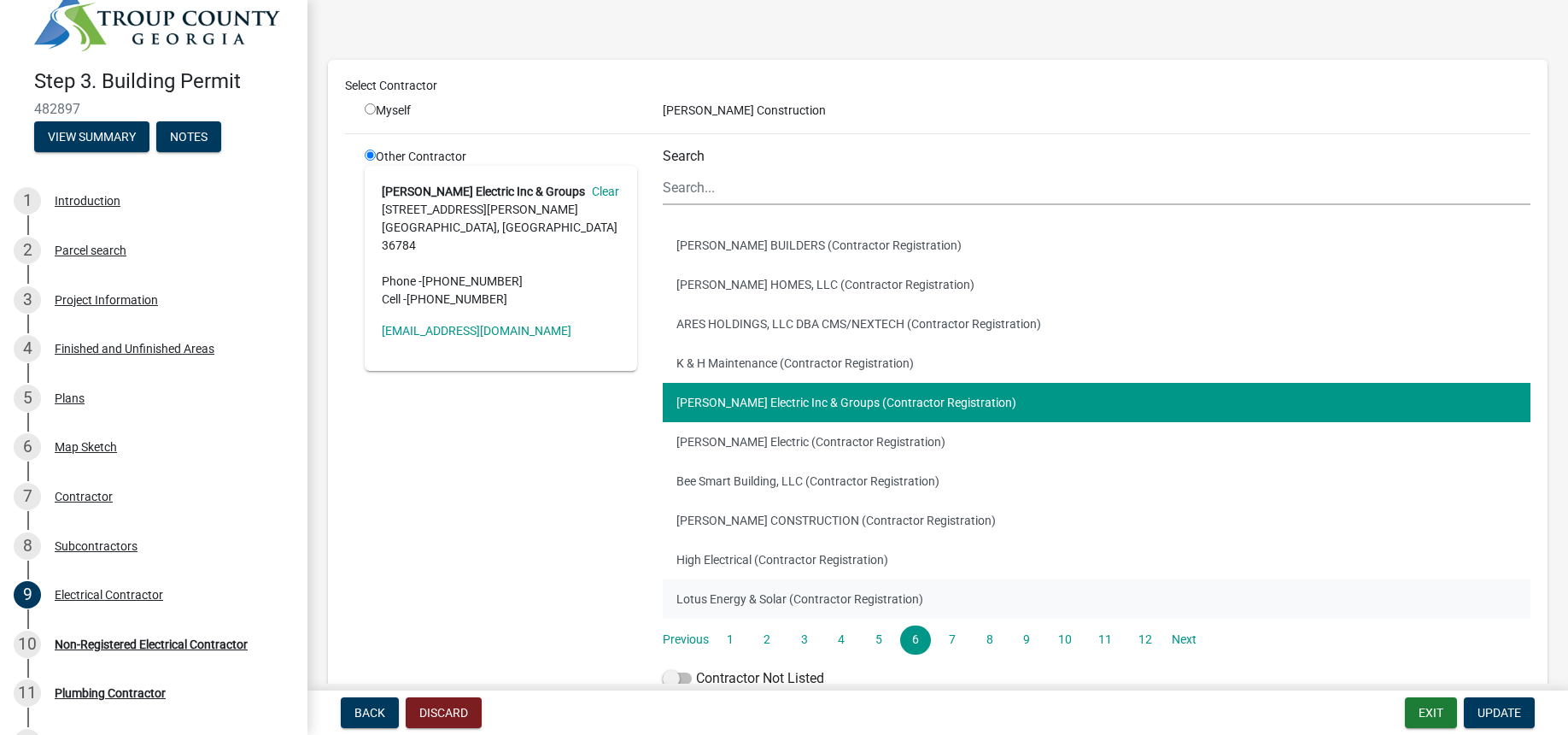
scroll to position [64, 0]
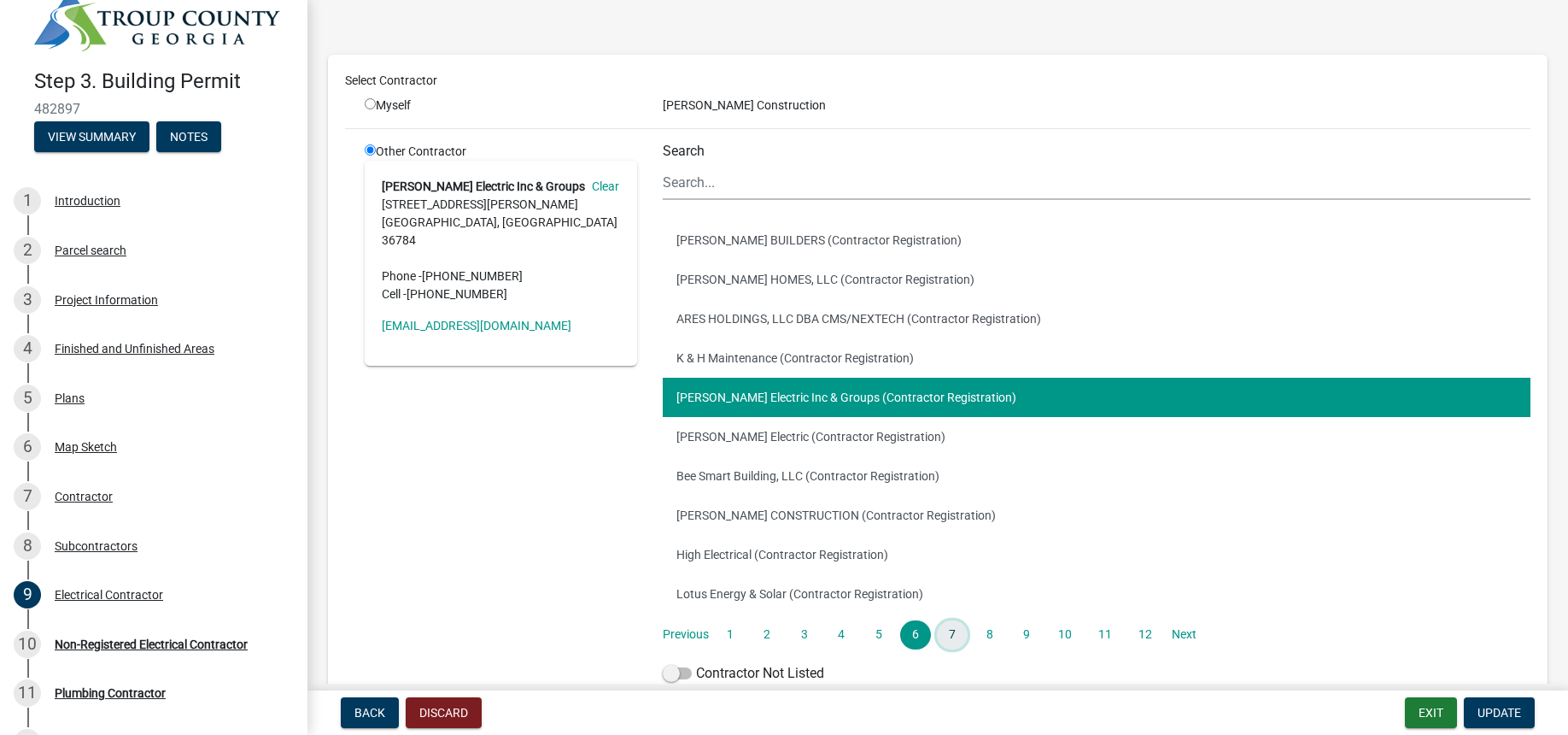
click at [956, 635] on link "7" at bounding box center [952, 635] width 31 height 29
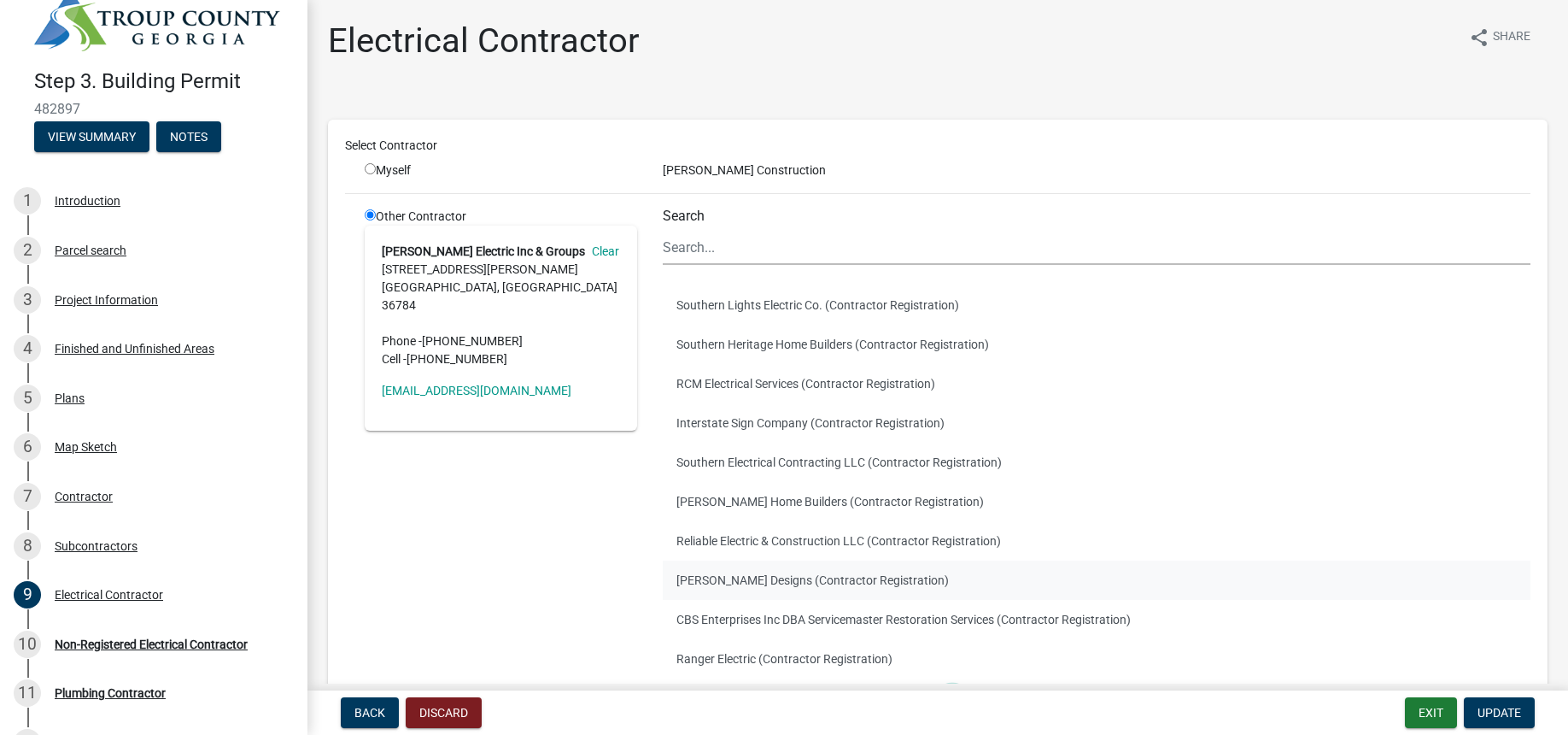
scroll to position [97, 0]
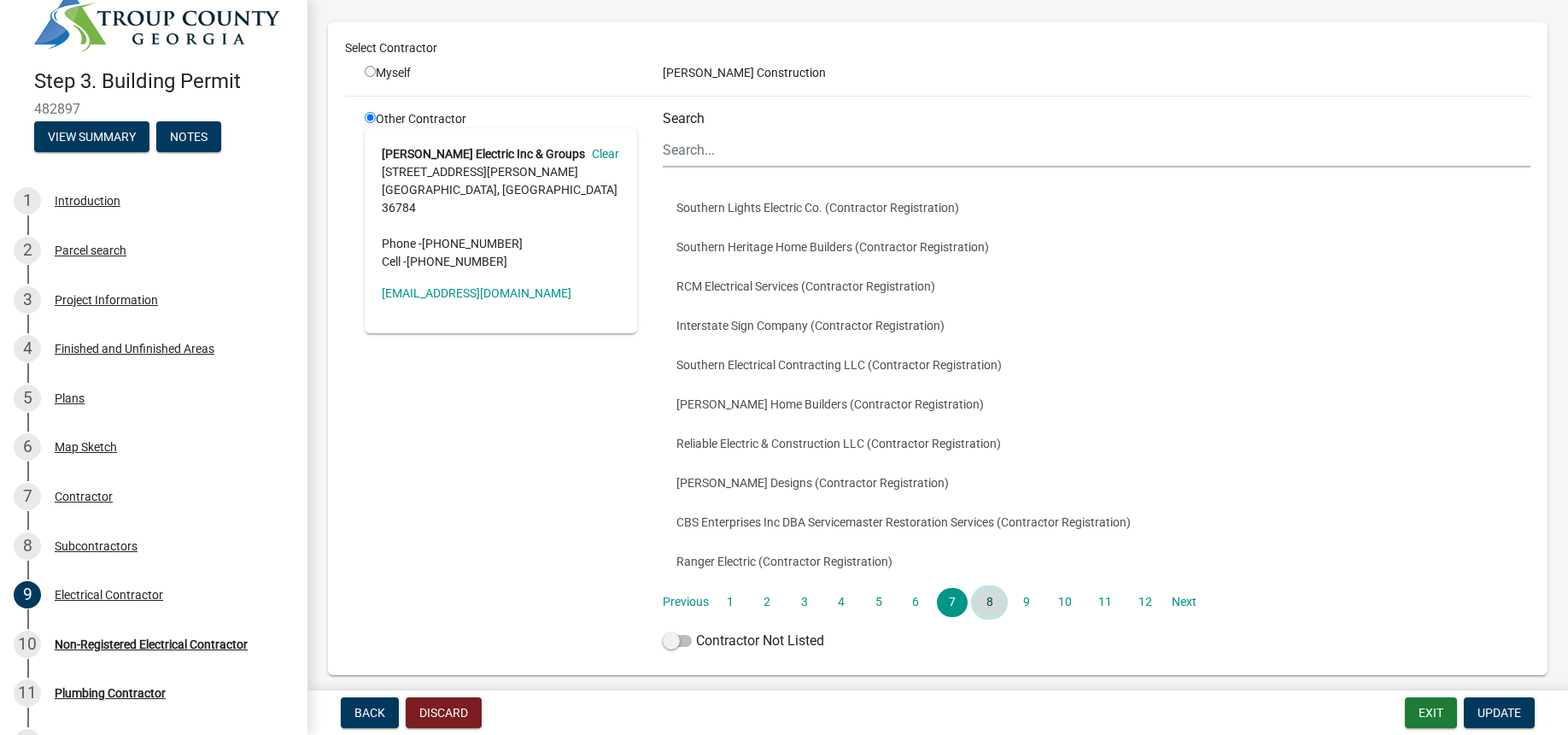
click at [988, 605] on link "8" at bounding box center [989, 602] width 31 height 29
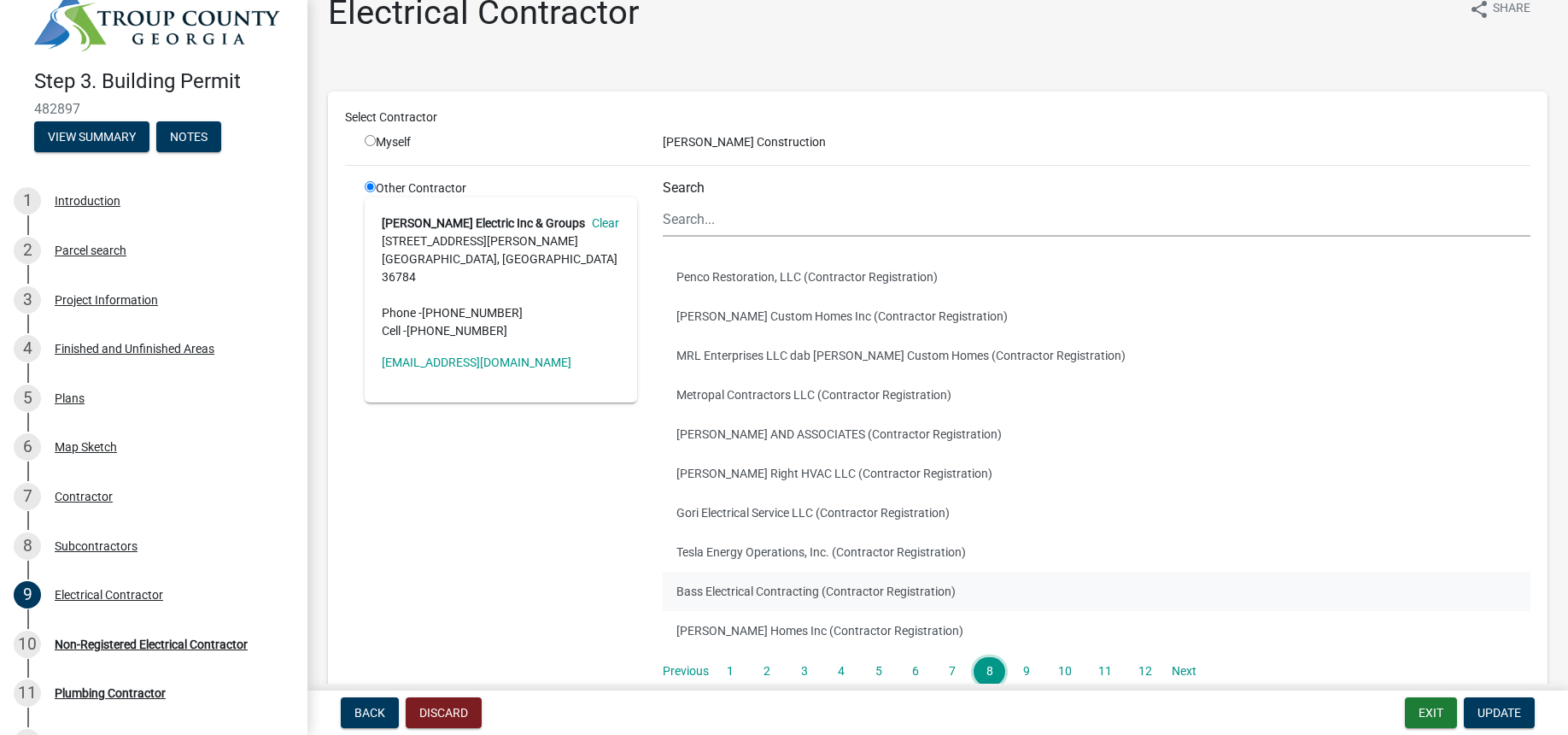
scroll to position [33, 0]
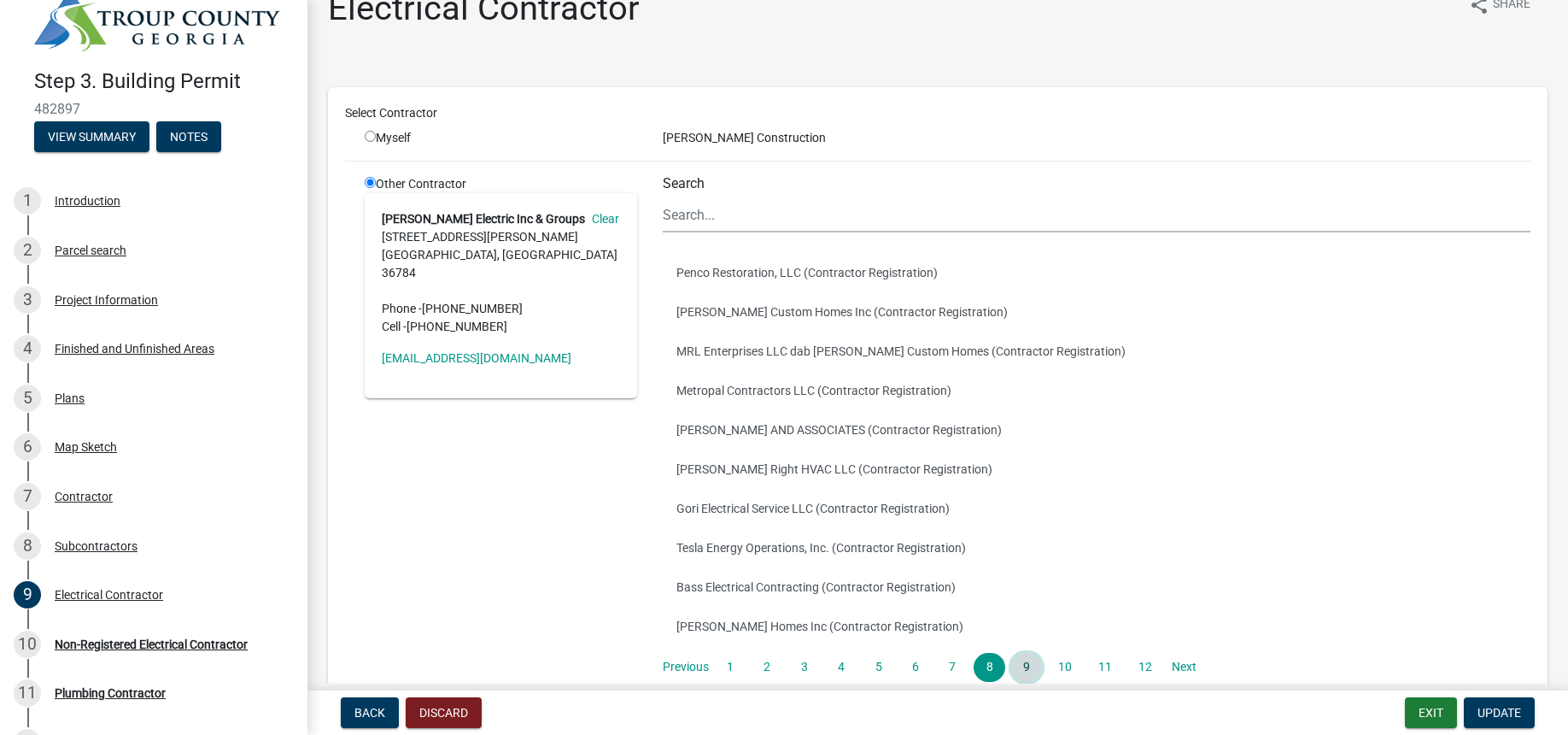
click at [1026, 660] on link "9" at bounding box center [1026, 667] width 31 height 29
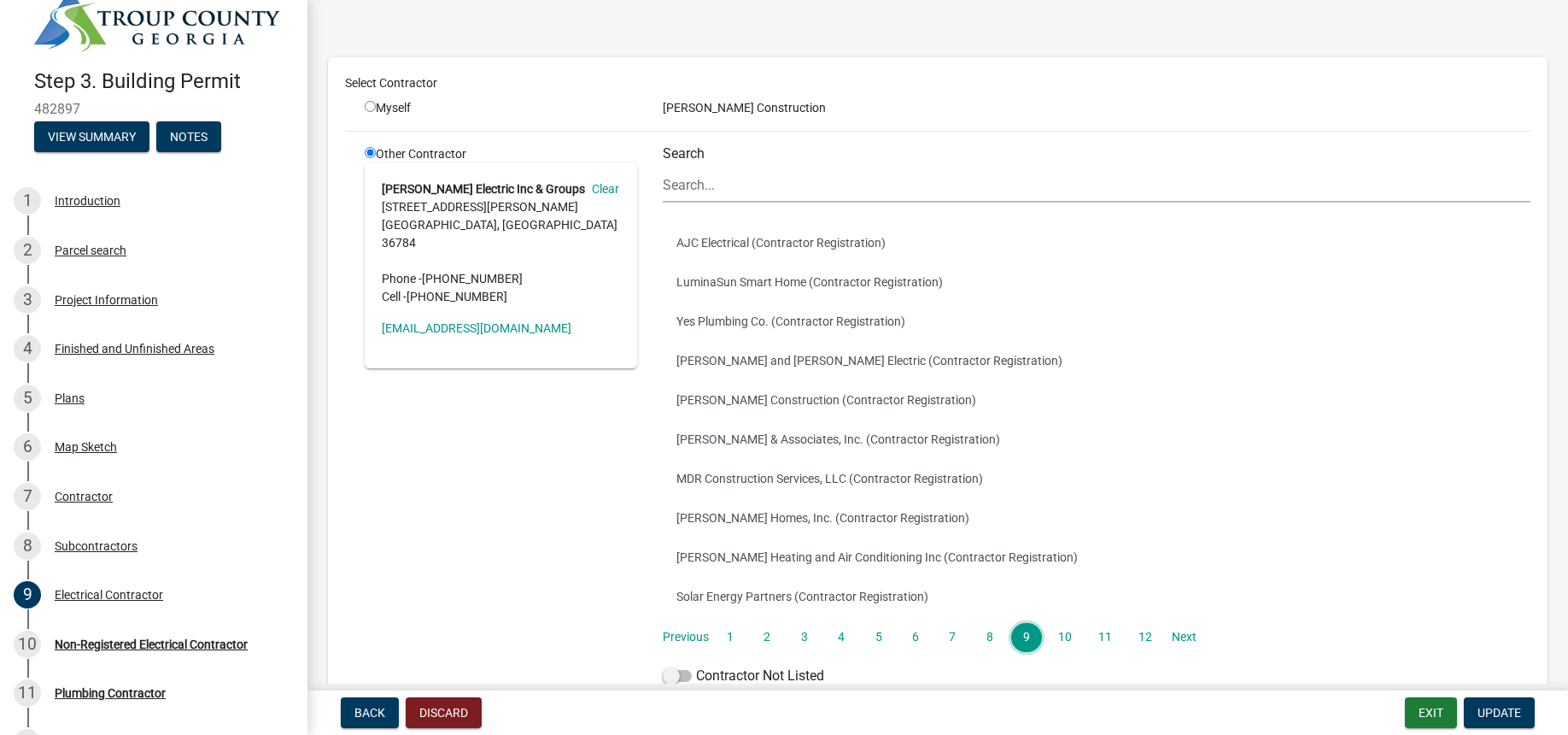
scroll to position [64, 0]
click at [1064, 637] on link "10" at bounding box center [1066, 635] width 35 height 29
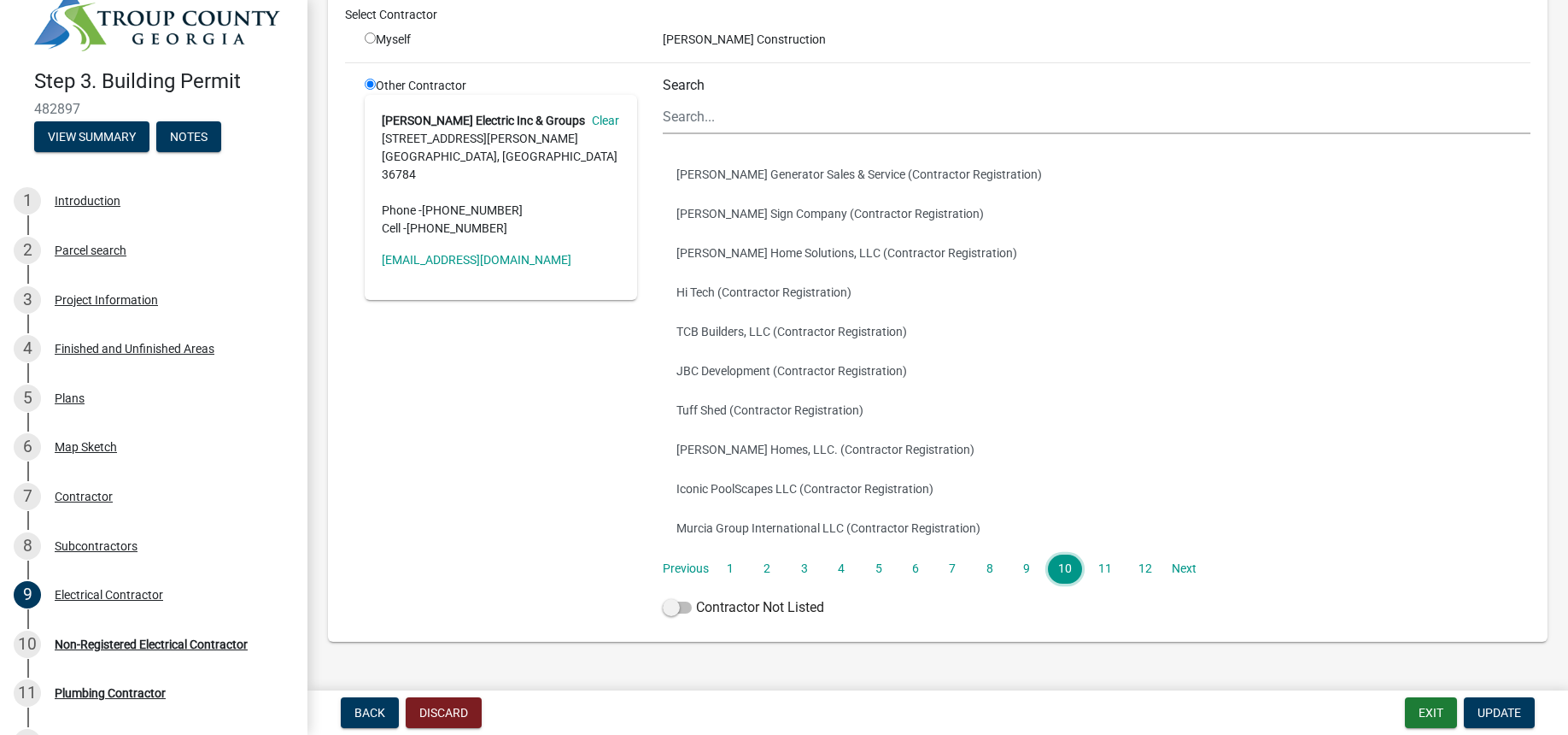
scroll to position [130, 0]
click at [1106, 568] on link "11" at bounding box center [1105, 570] width 35 height 29
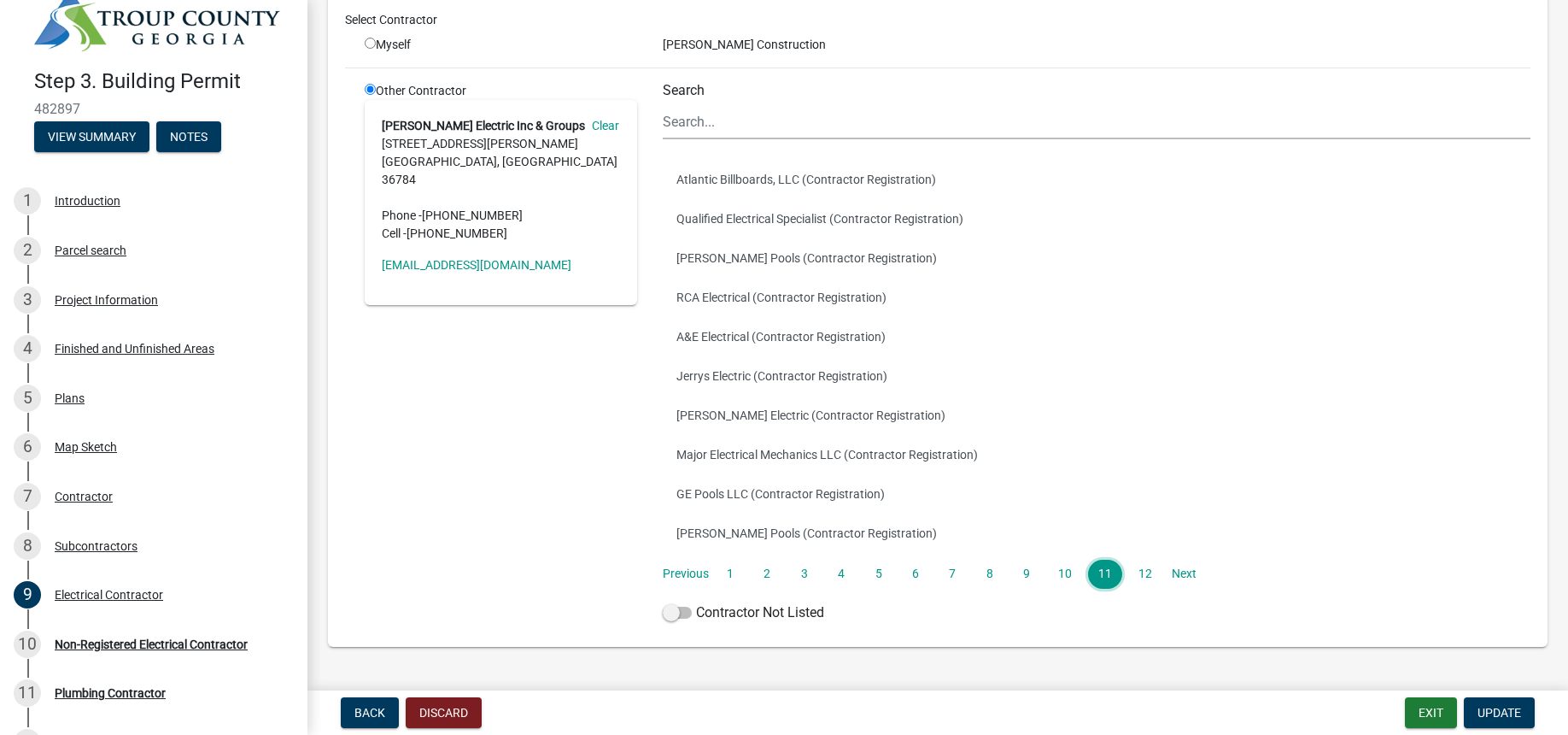
scroll to position [146, 0]
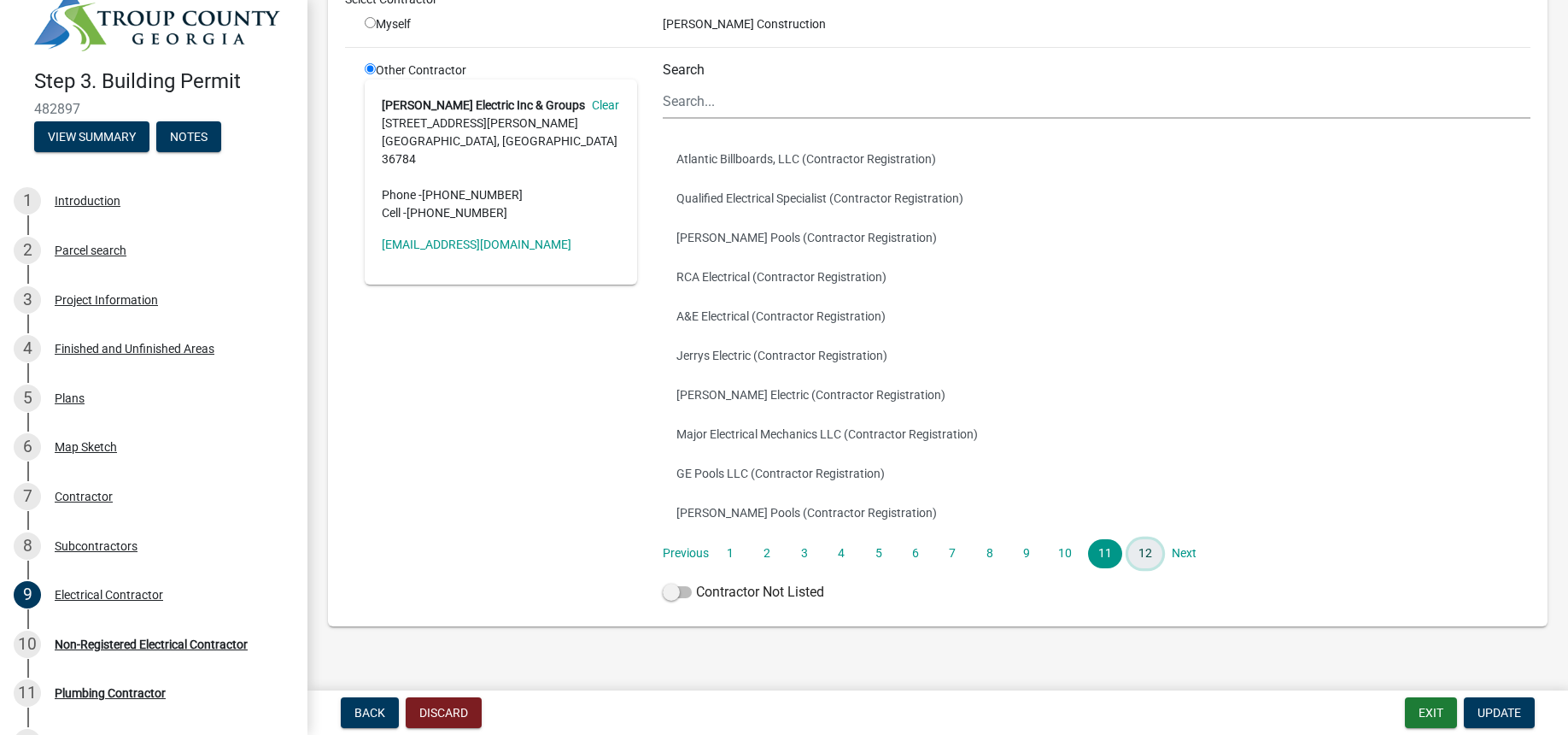
click at [1132, 556] on link "12" at bounding box center [1146, 553] width 35 height 29
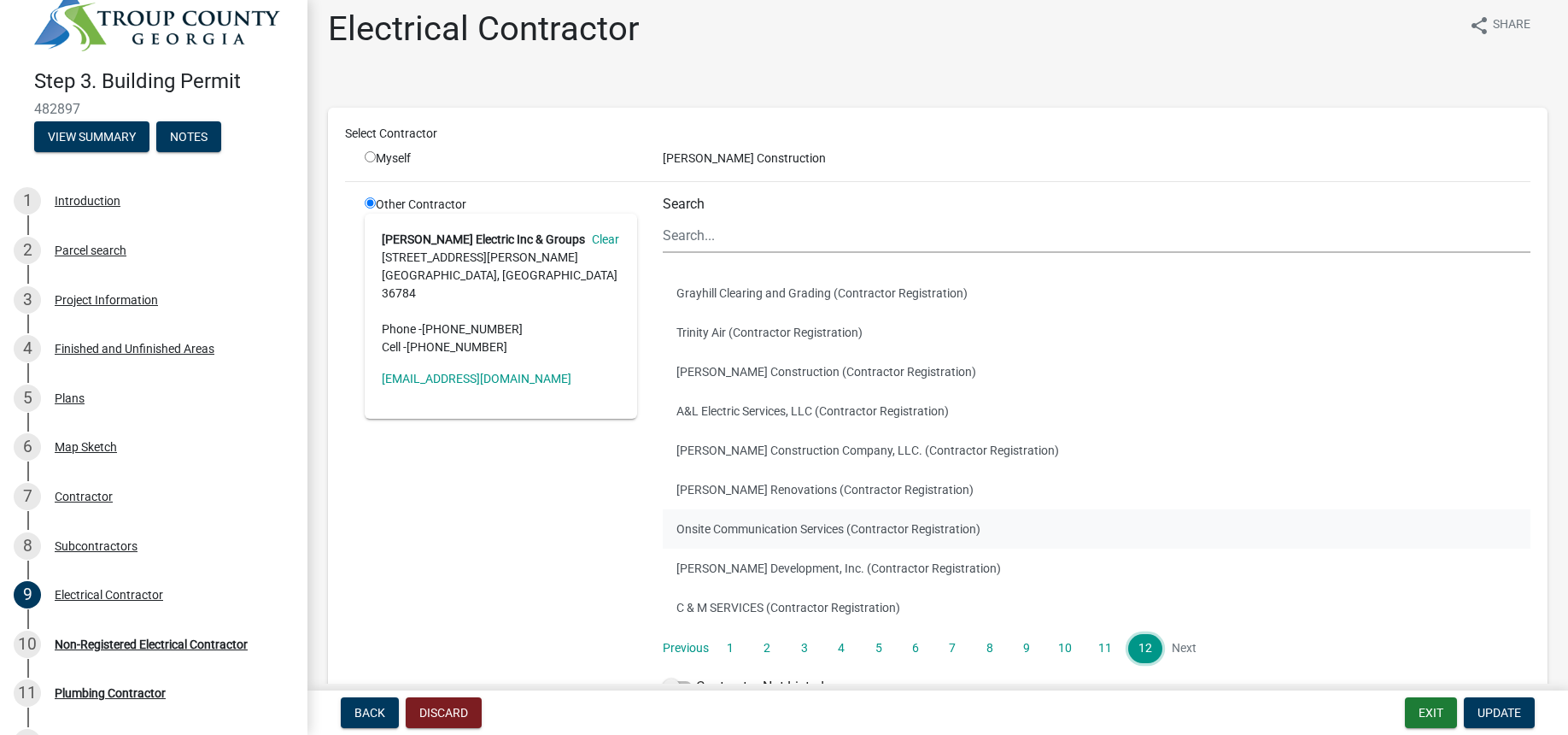
scroll to position [16, 0]
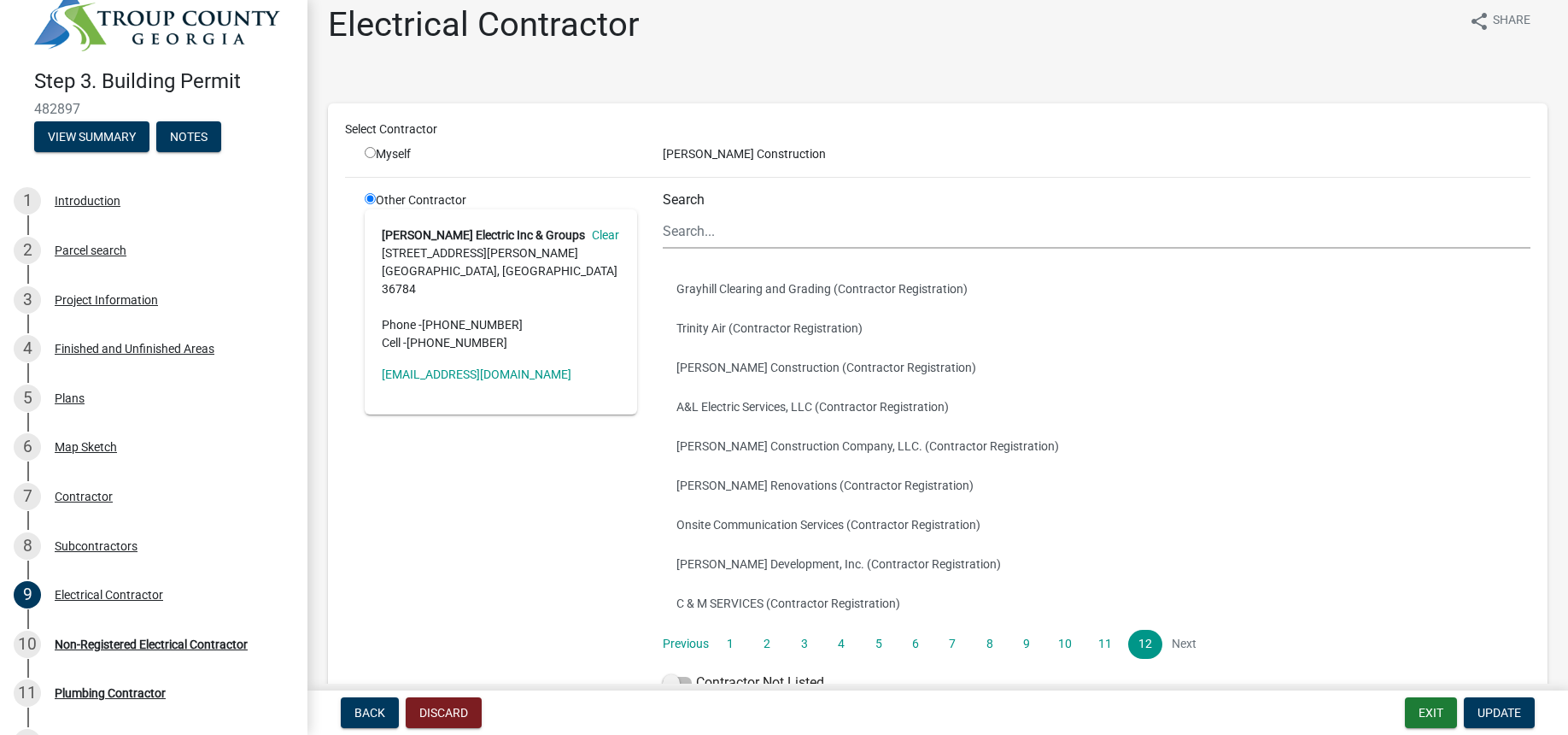
click at [1179, 642] on li "Next" at bounding box center [1184, 644] width 31 height 29
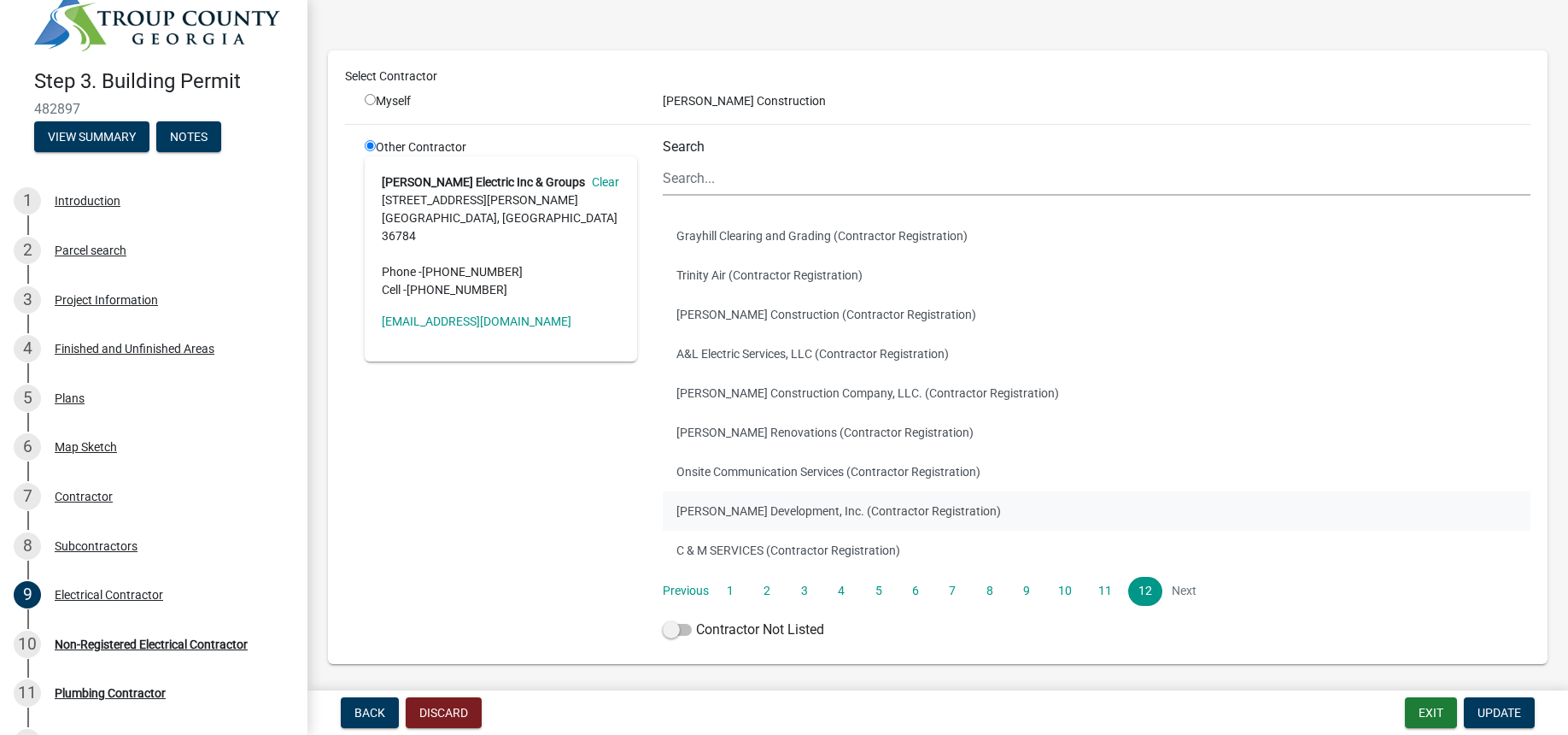
scroll to position [129, 0]
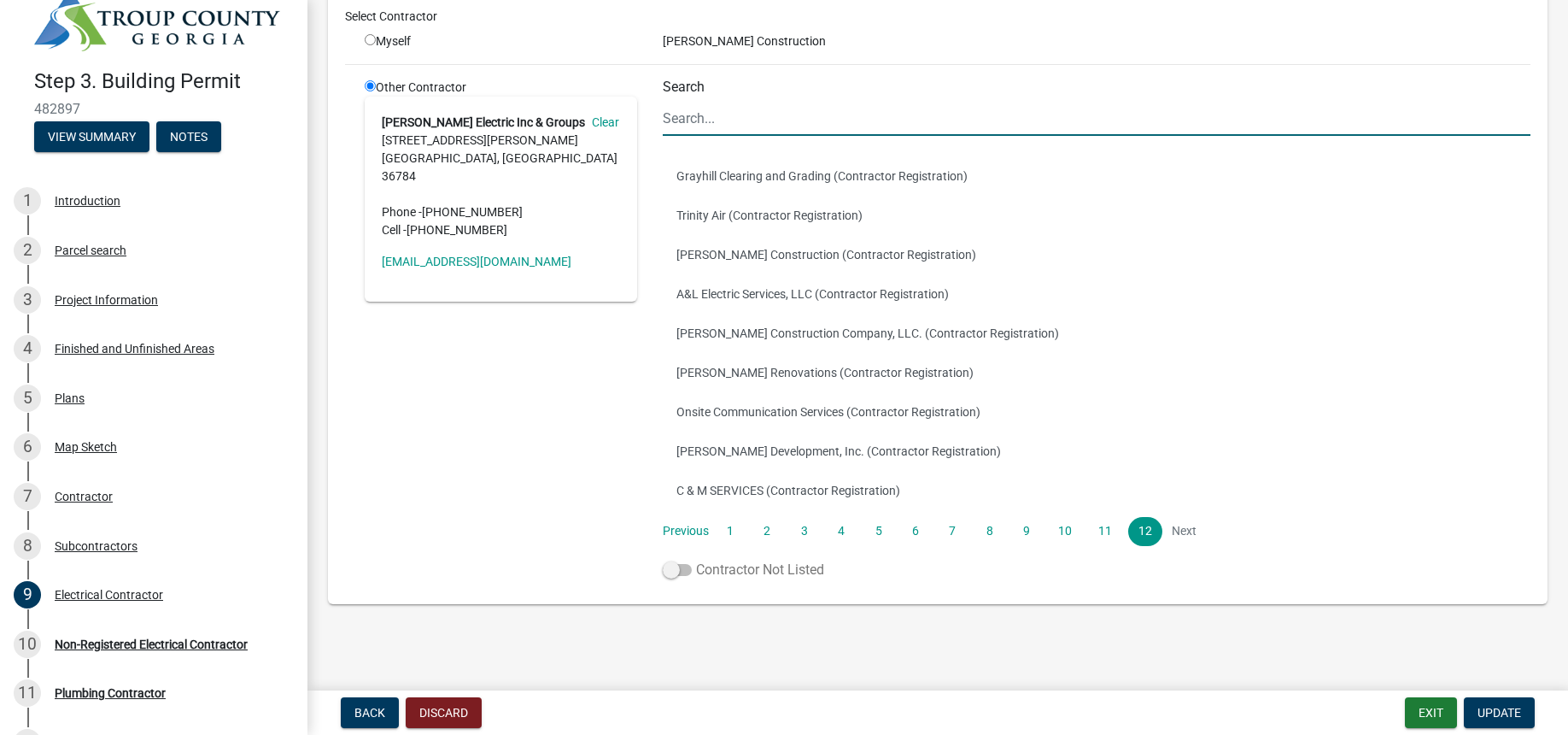
click at [677, 567] on span at bounding box center [677, 570] width 29 height 12
click at [696, 560] on input "Contractor Not Listed" at bounding box center [696, 560] width 0 height 0
checkbox input "true"
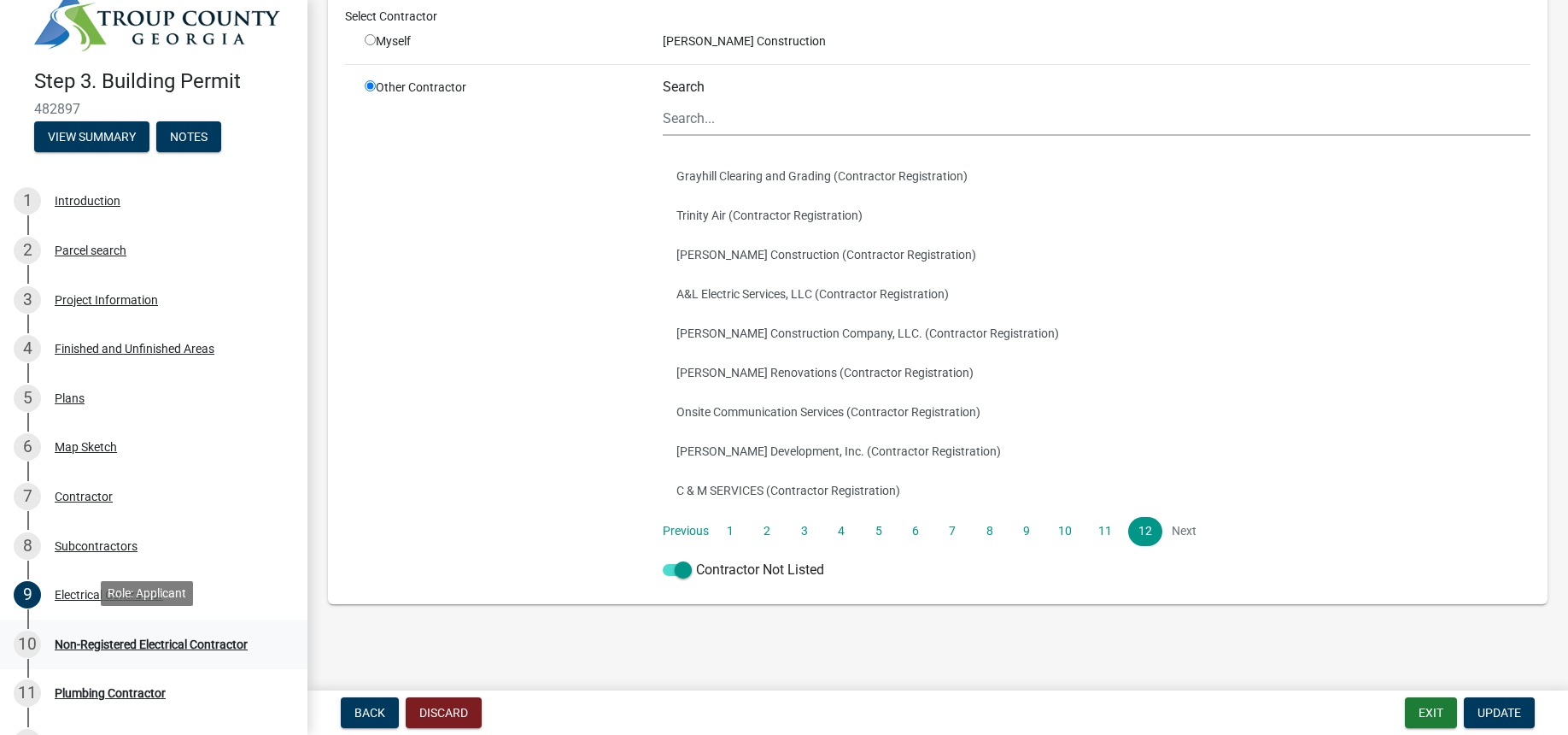
click at [187, 639] on div "Non-Registered Electrical Contractor" at bounding box center [151, 644] width 193 height 12
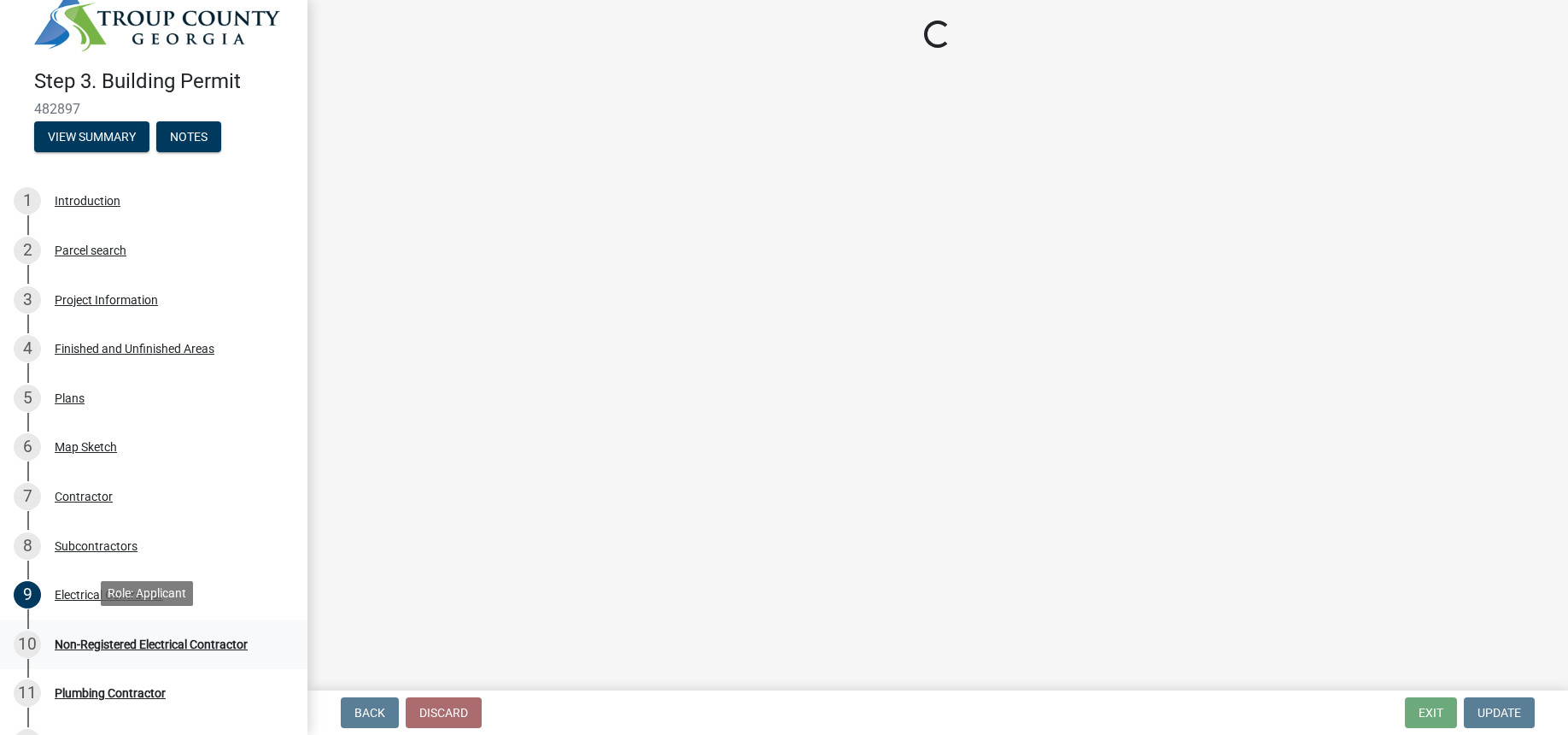
scroll to position [0, 0]
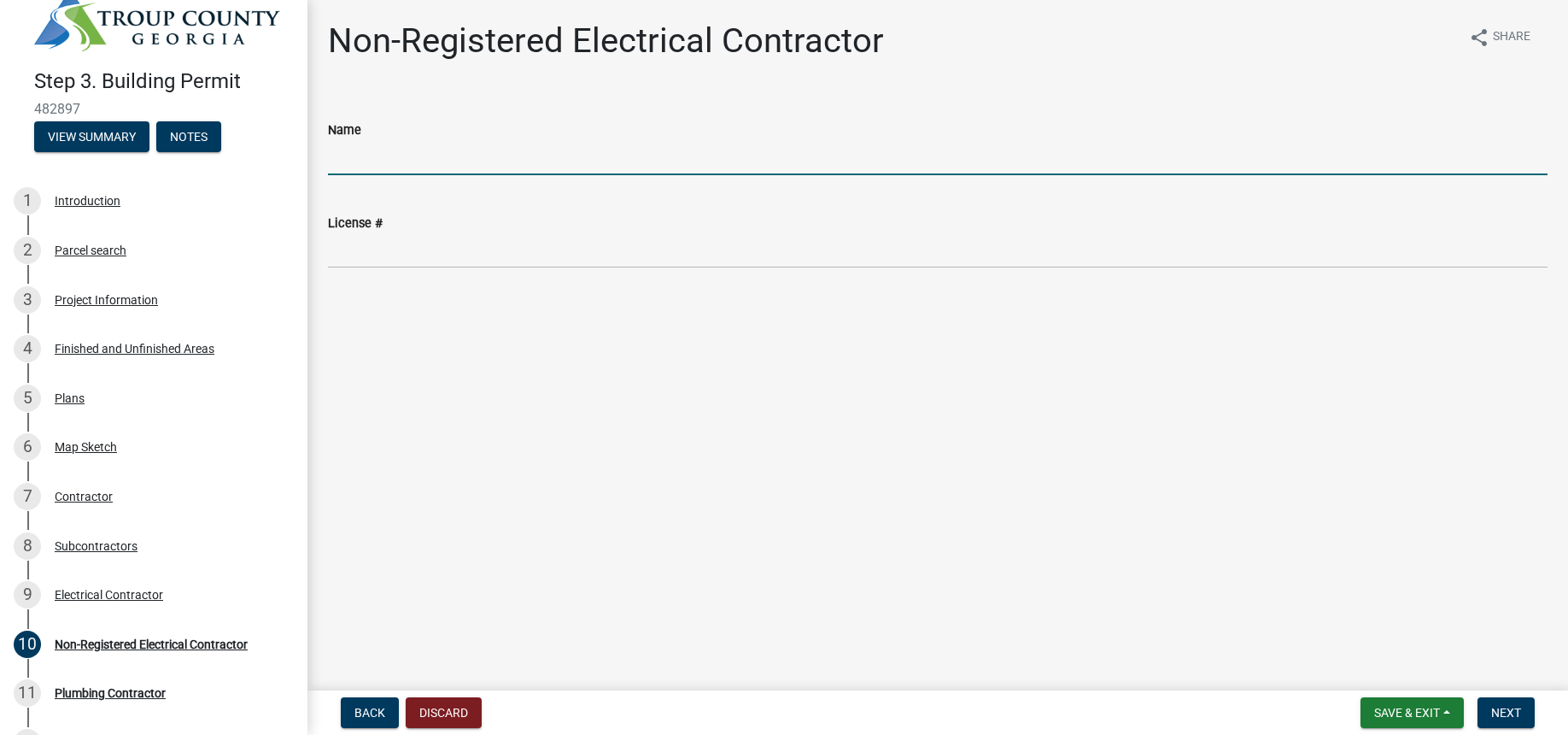
click at [372, 162] on input "Name" at bounding box center [938, 158] width 1220 height 35
type input "[PERSON_NAME]"
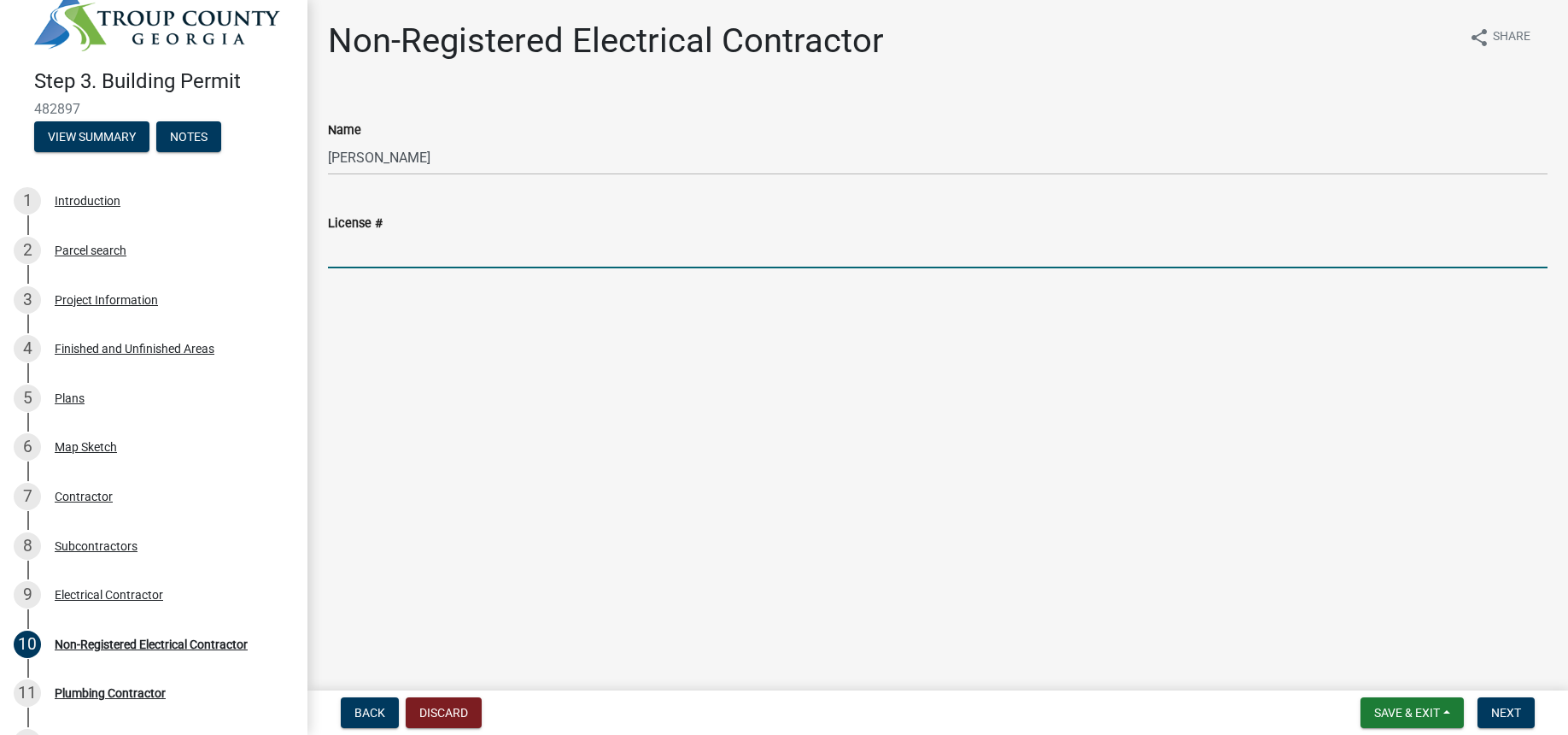
click at [357, 250] on input "License #" at bounding box center [938, 250] width 1220 height 35
type input "en217827"
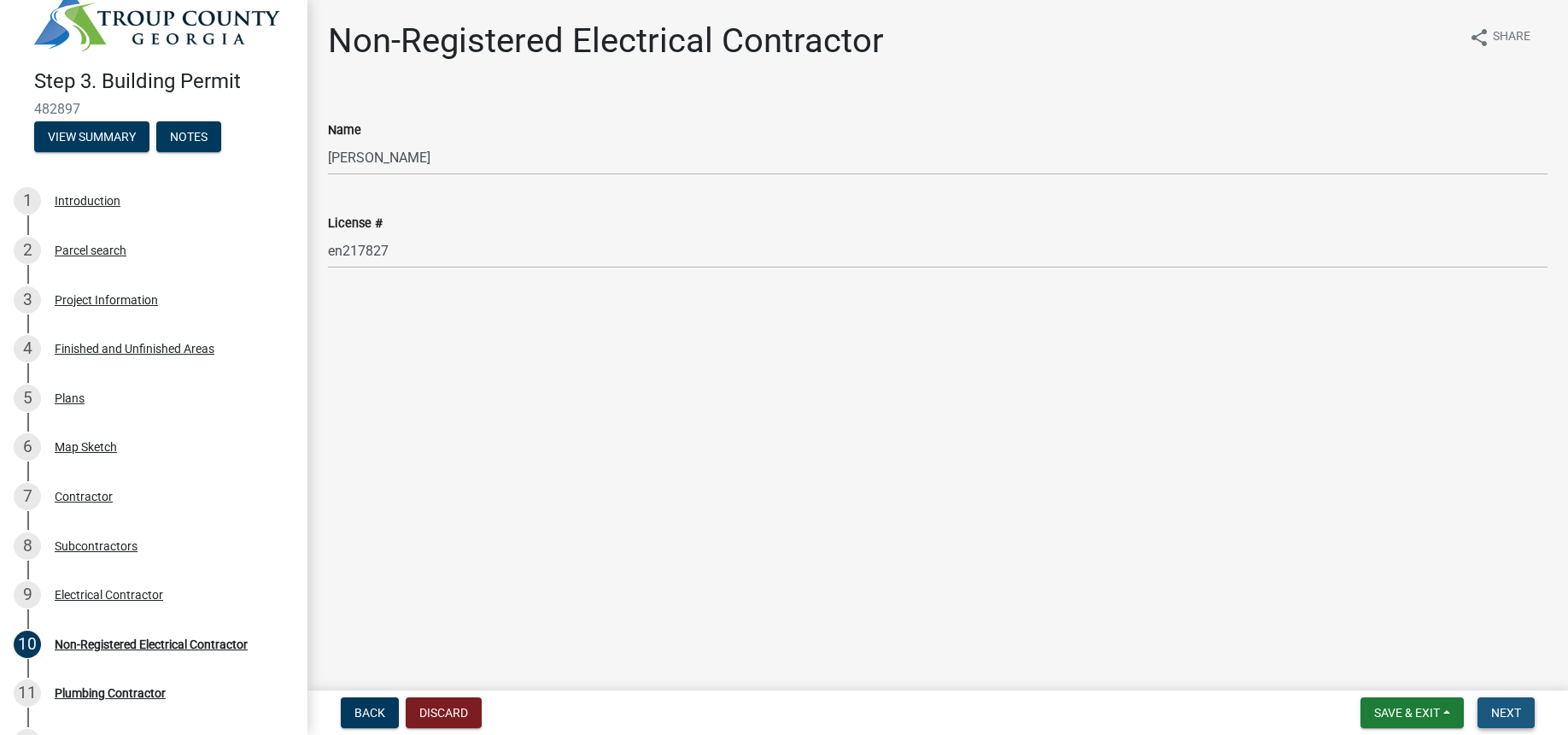
click at [1503, 705] on span "Next" at bounding box center [1505, 712] width 30 height 13
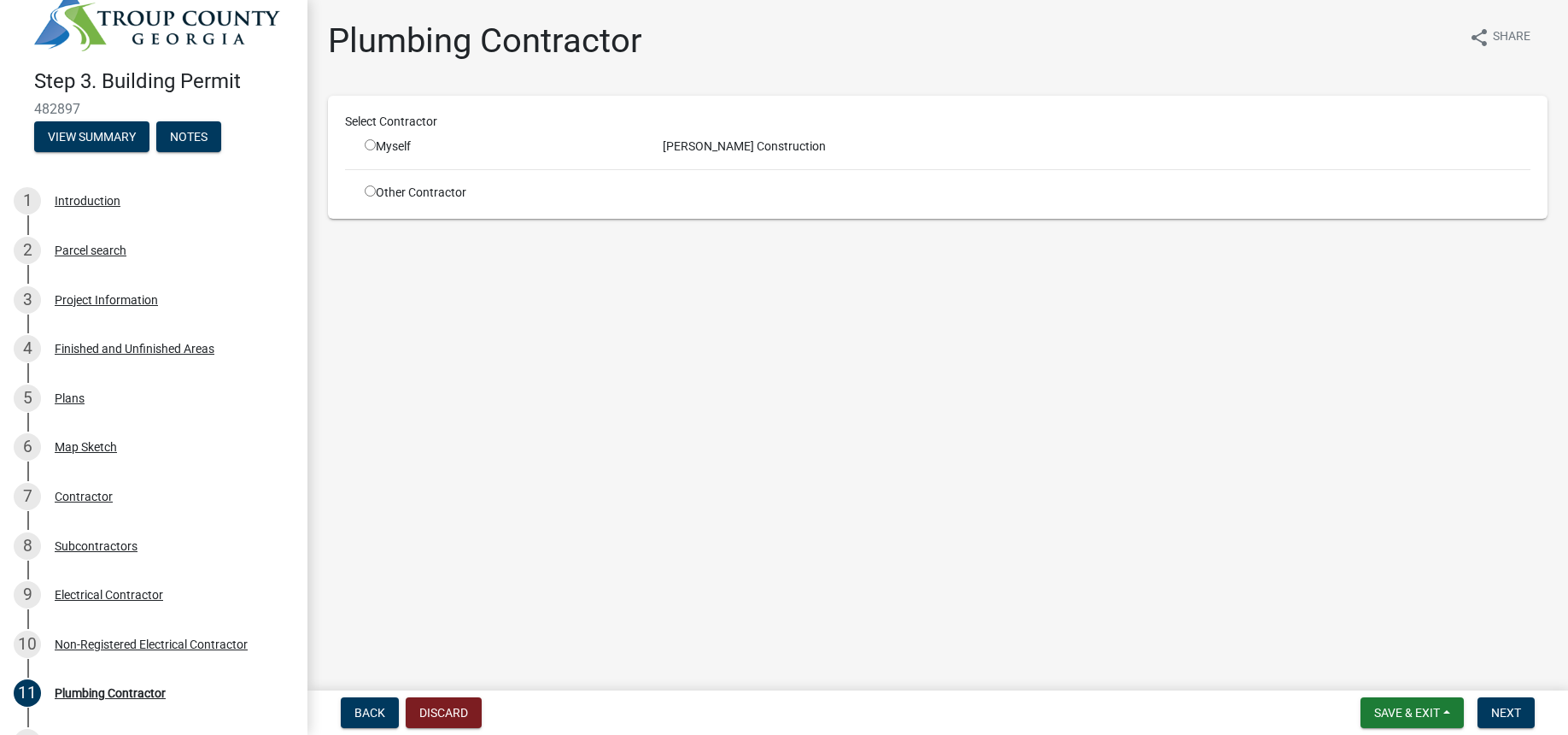
click at [373, 196] on input "radio" at bounding box center [370, 191] width 12 height 12
radio input "true"
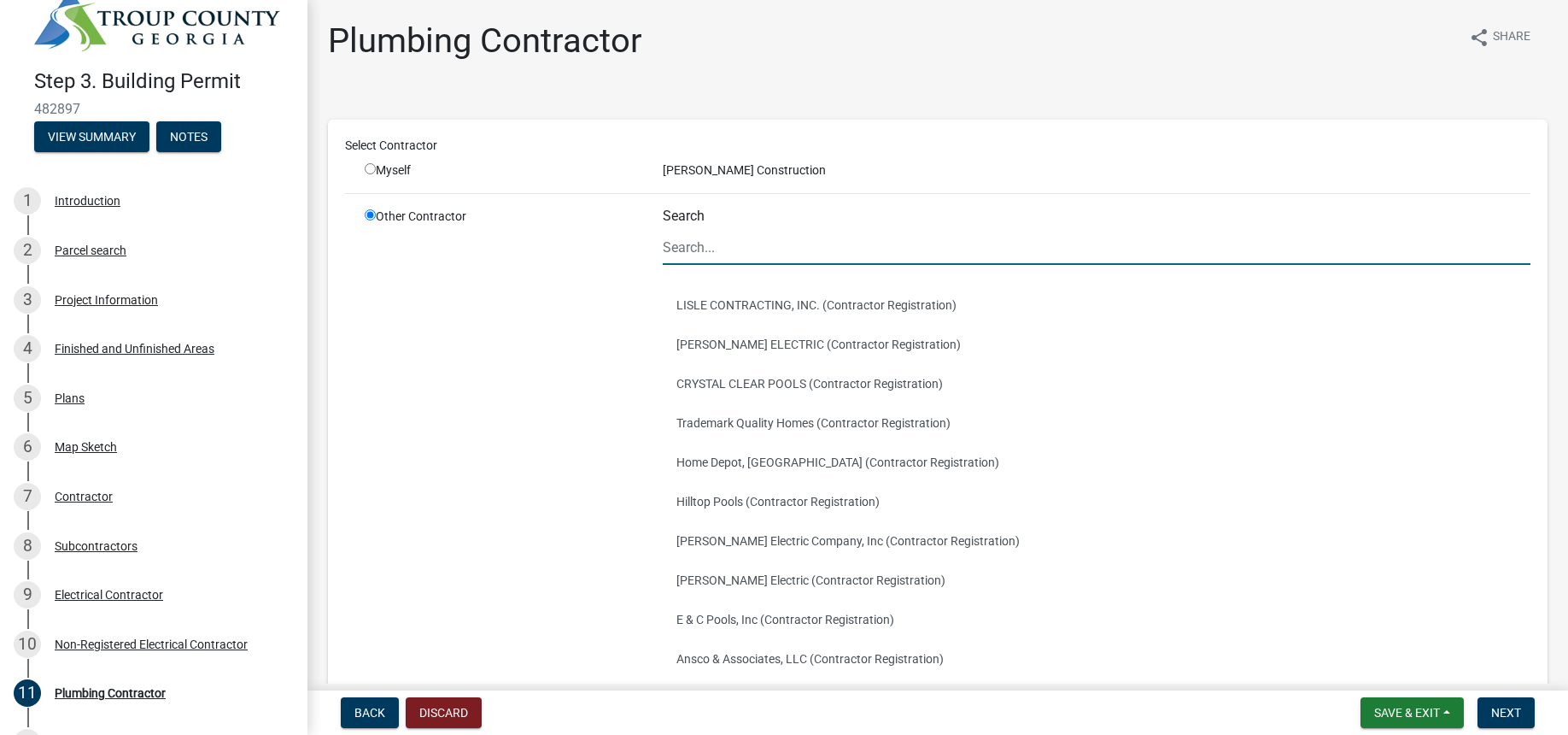
click at [697, 250] on input "Search" at bounding box center [1097, 247] width 868 height 35
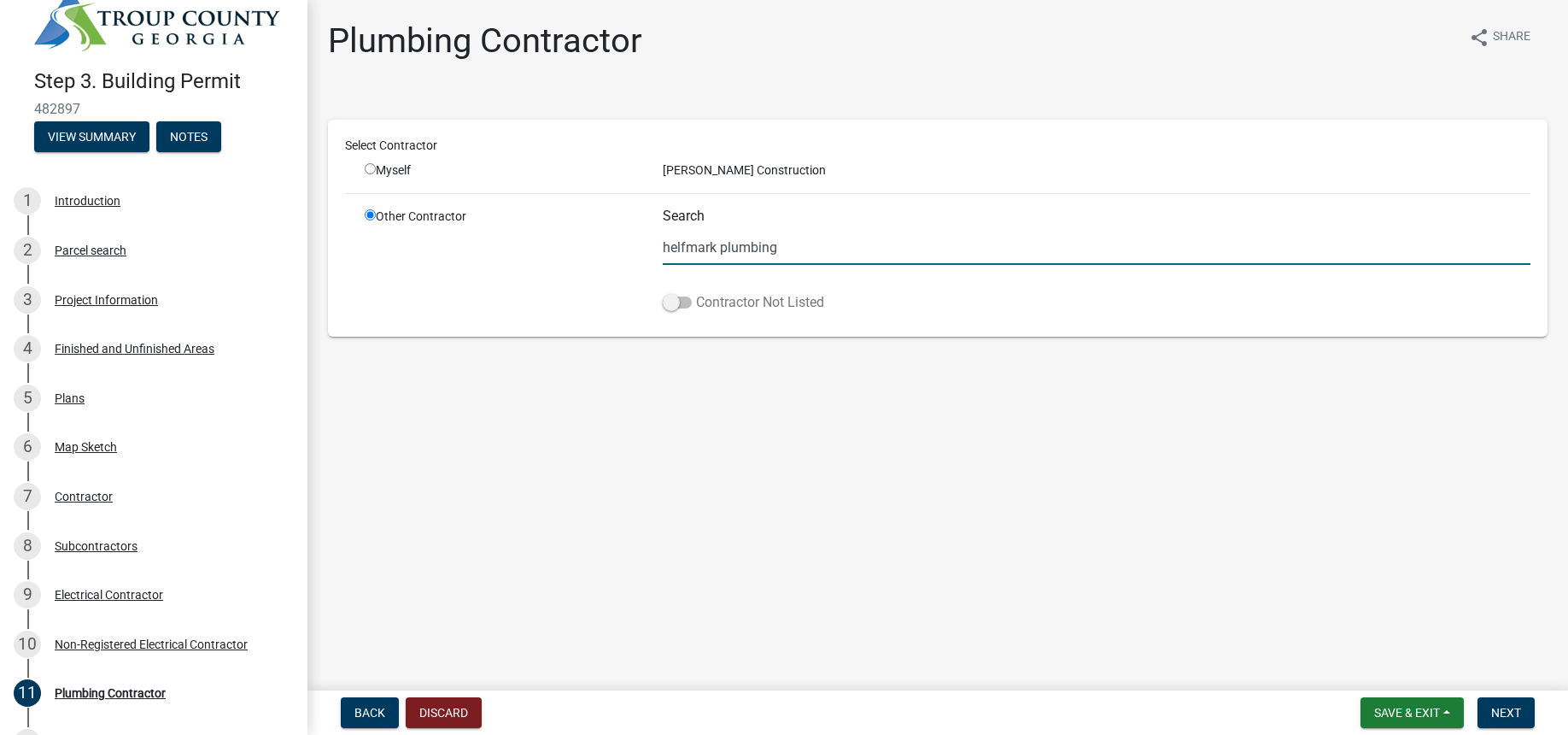
type input "helfmark plumbing"
click at [684, 303] on span at bounding box center [677, 302] width 29 height 12
click at [696, 292] on input "Contractor Not Listed" at bounding box center [696, 292] width 0 height 0
checkbox input "true"
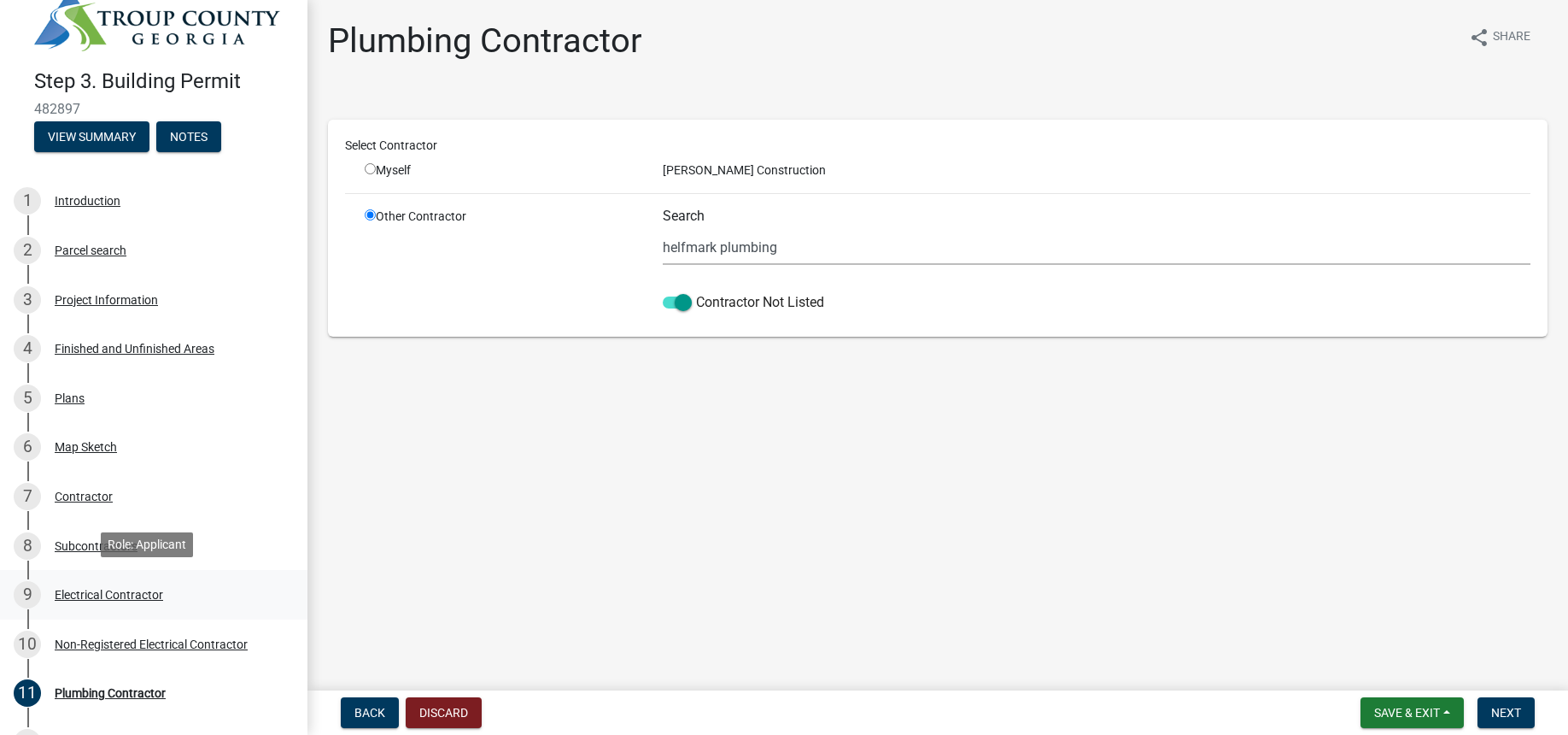
scroll to position [305, 0]
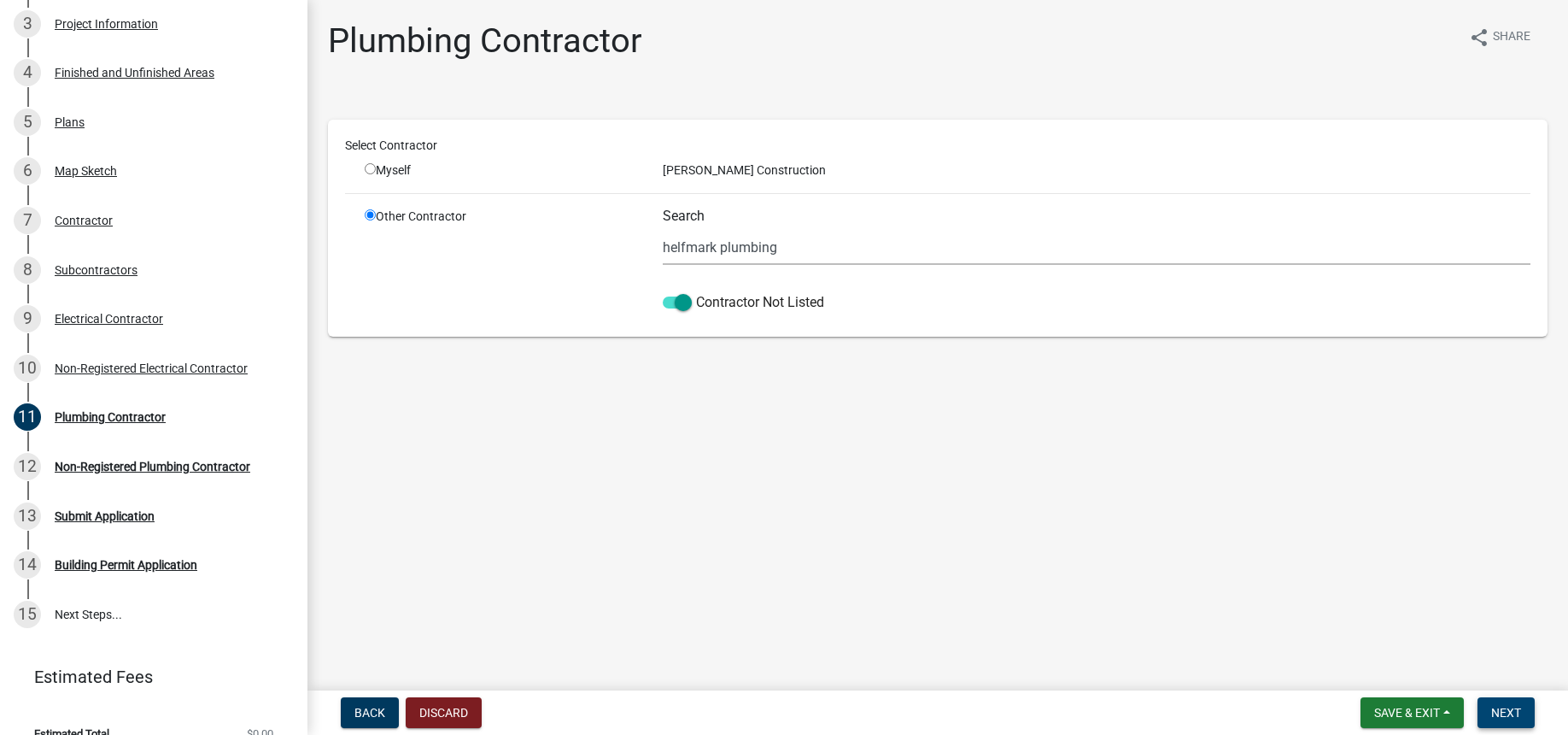
click at [1517, 706] on span "Next" at bounding box center [1505, 712] width 30 height 13
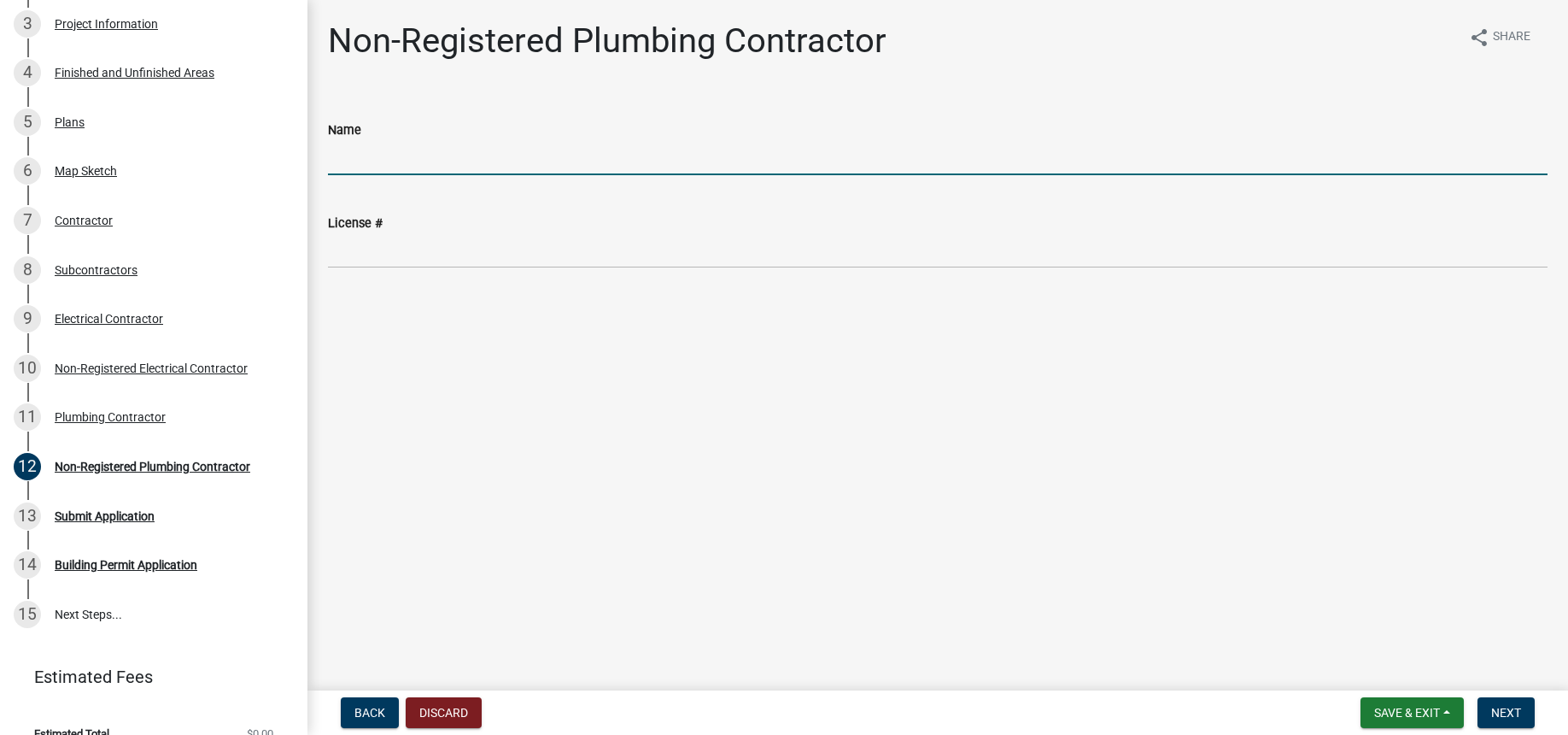
click at [356, 159] on input "Name" at bounding box center [938, 158] width 1220 height 35
type input "[PERSON_NAME]"
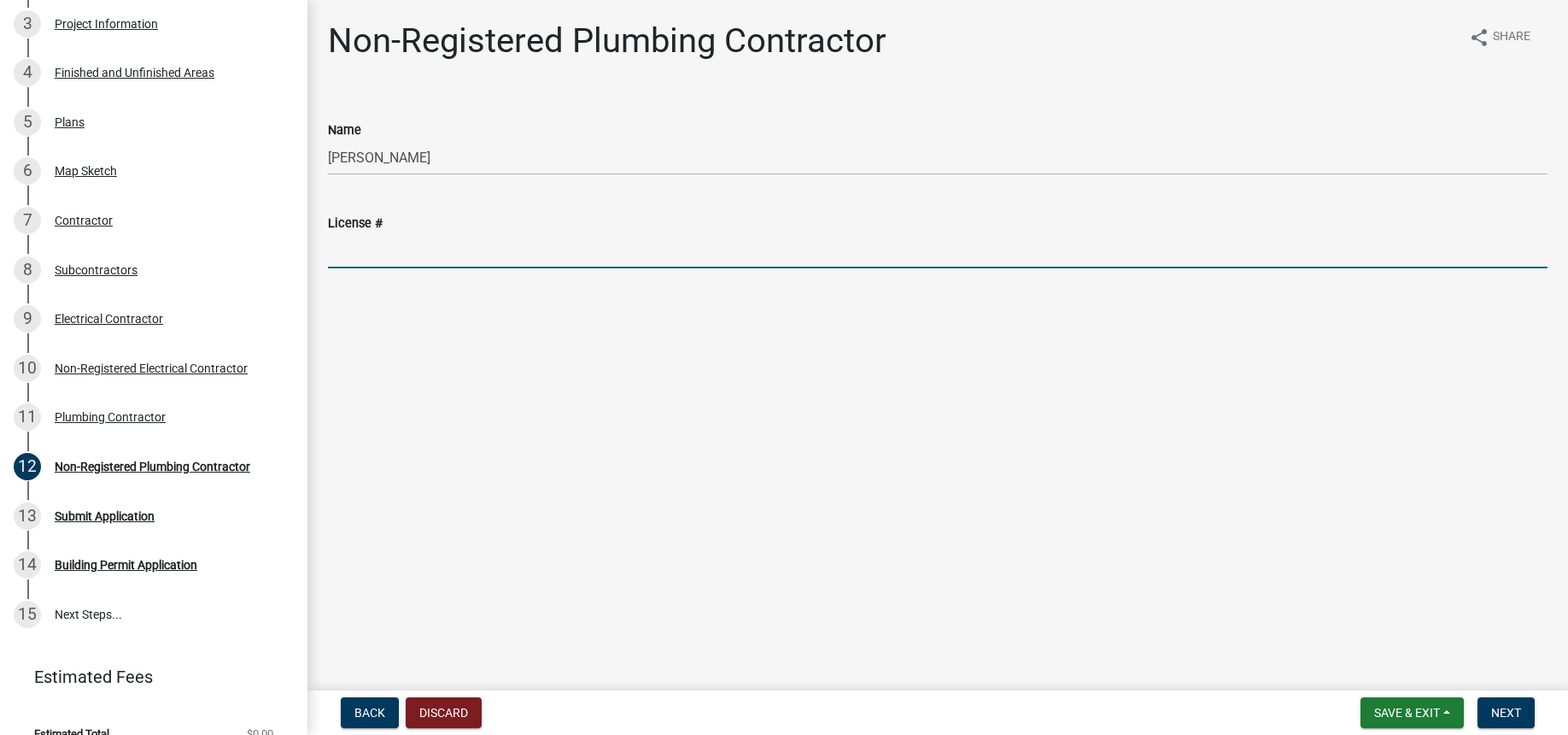
click at [383, 254] on input "License #" at bounding box center [938, 250] width 1220 height 35
type input "mp210737"
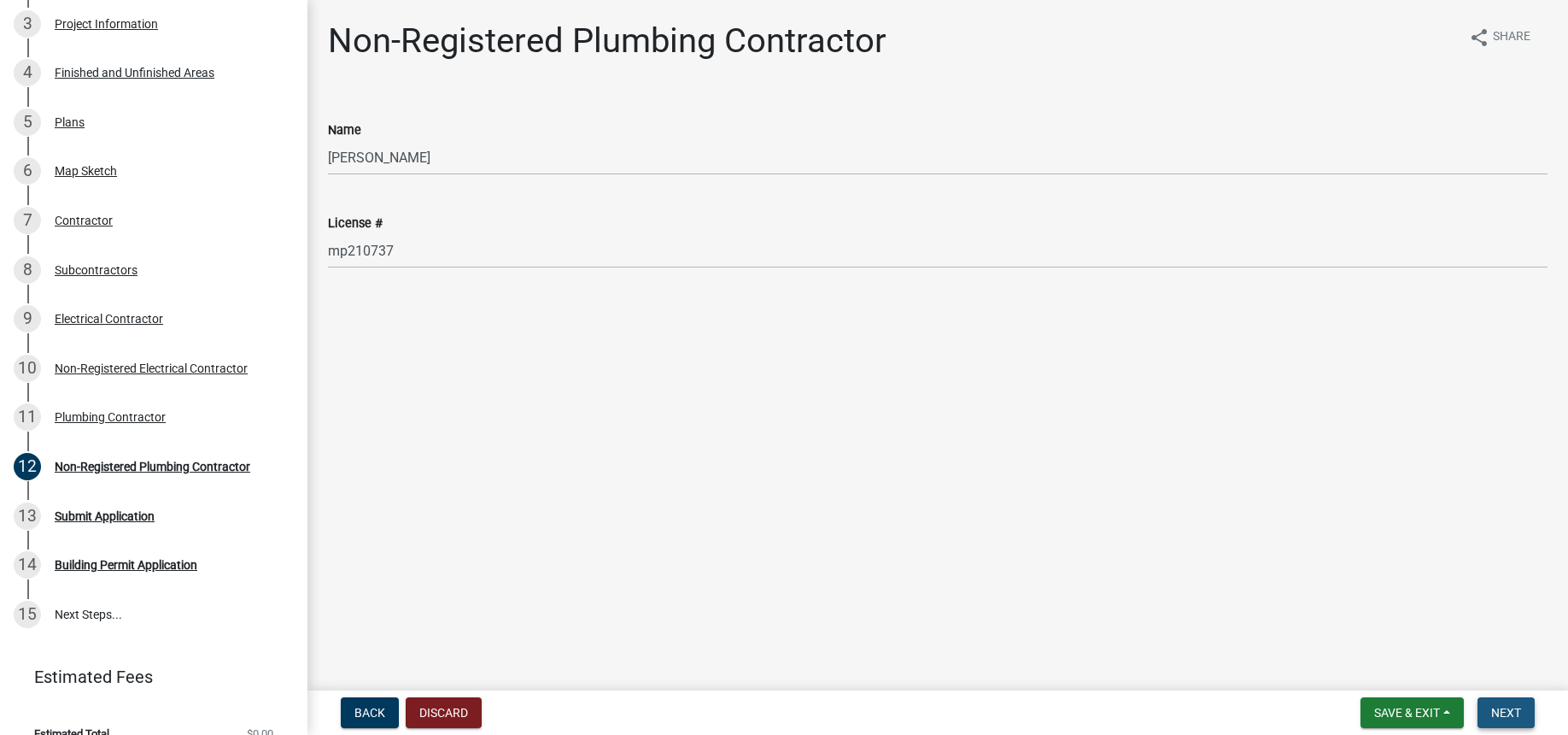
click at [1506, 713] on span "Next" at bounding box center [1505, 712] width 30 height 13
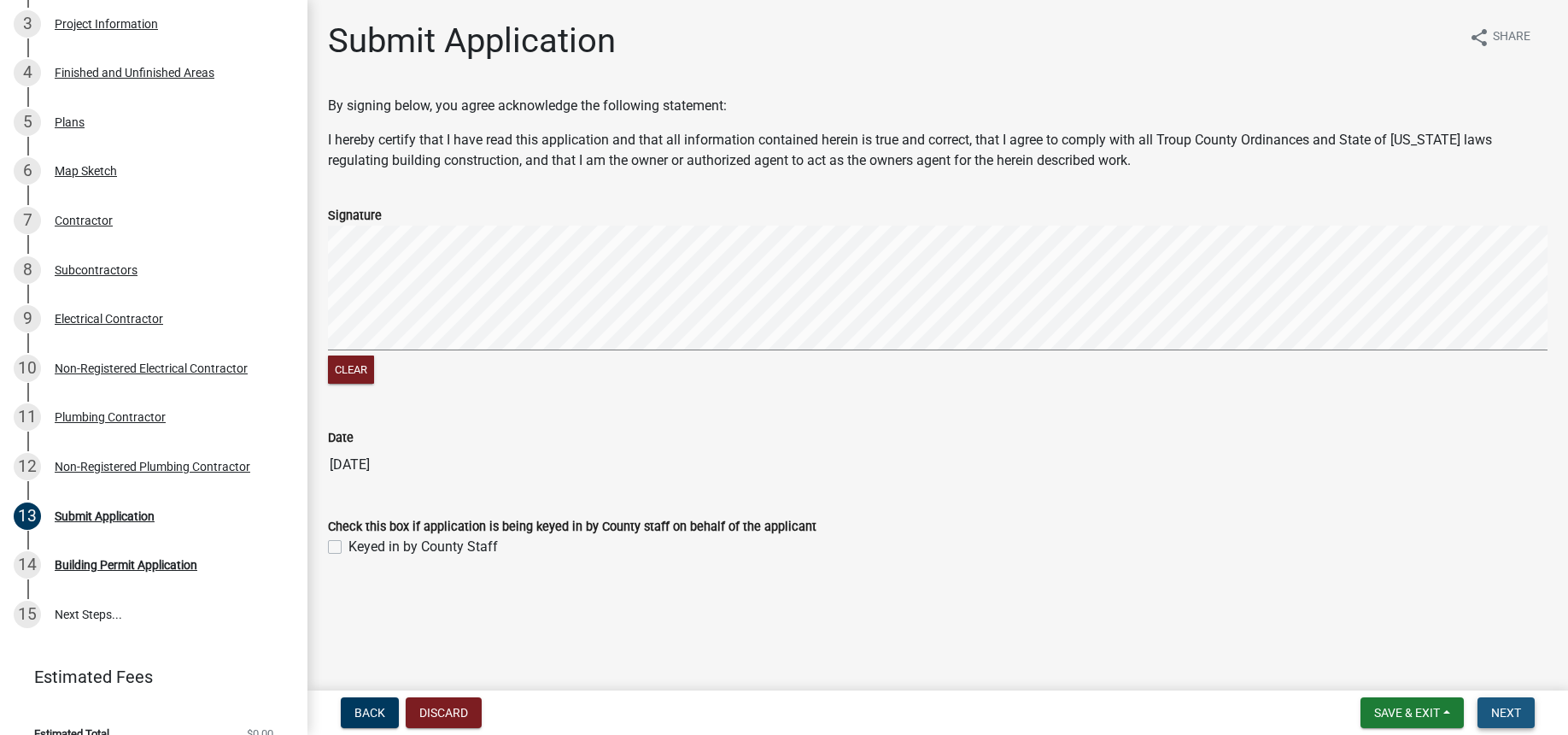
click at [1499, 713] on span "Next" at bounding box center [1505, 712] width 30 height 13
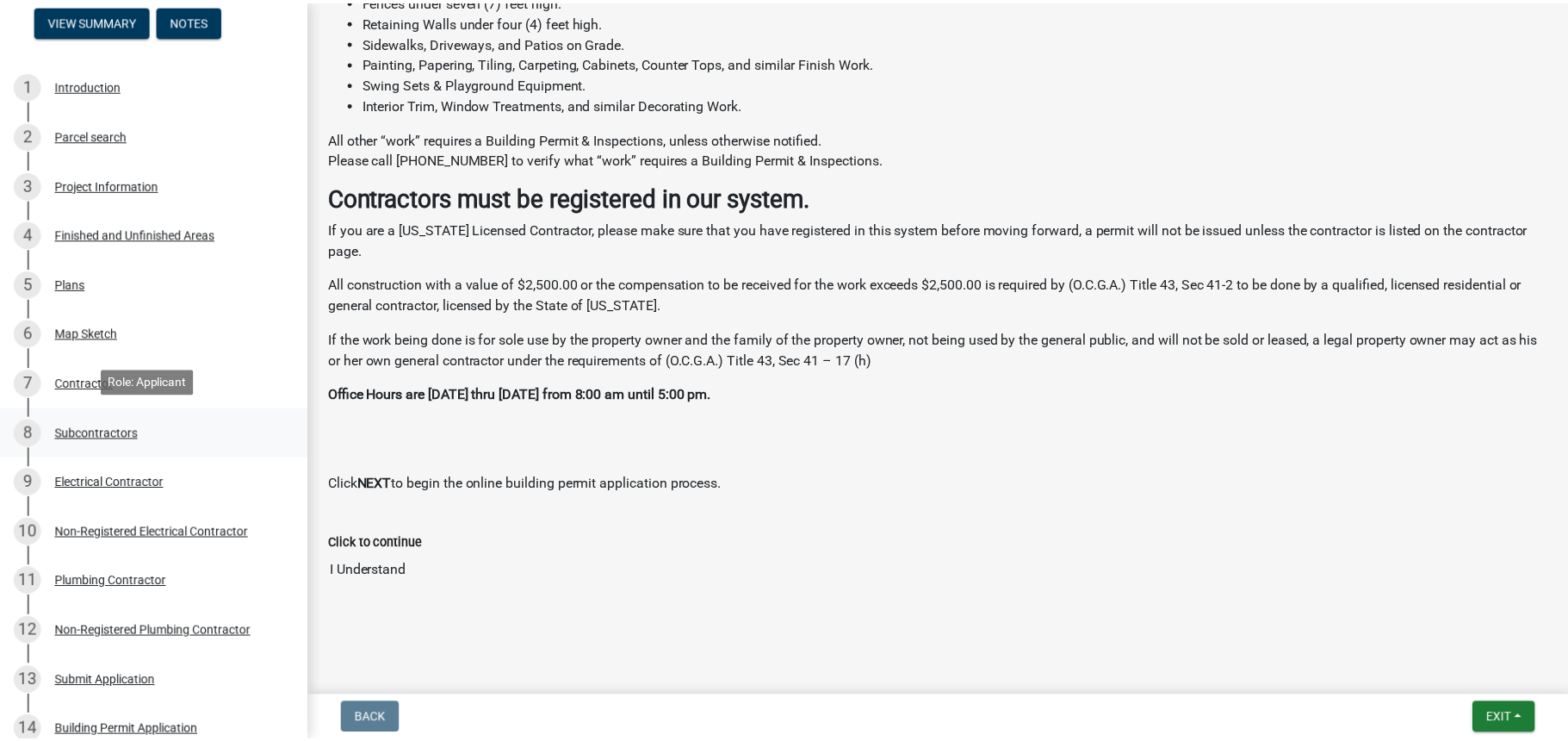
scroll to position [329, 0]
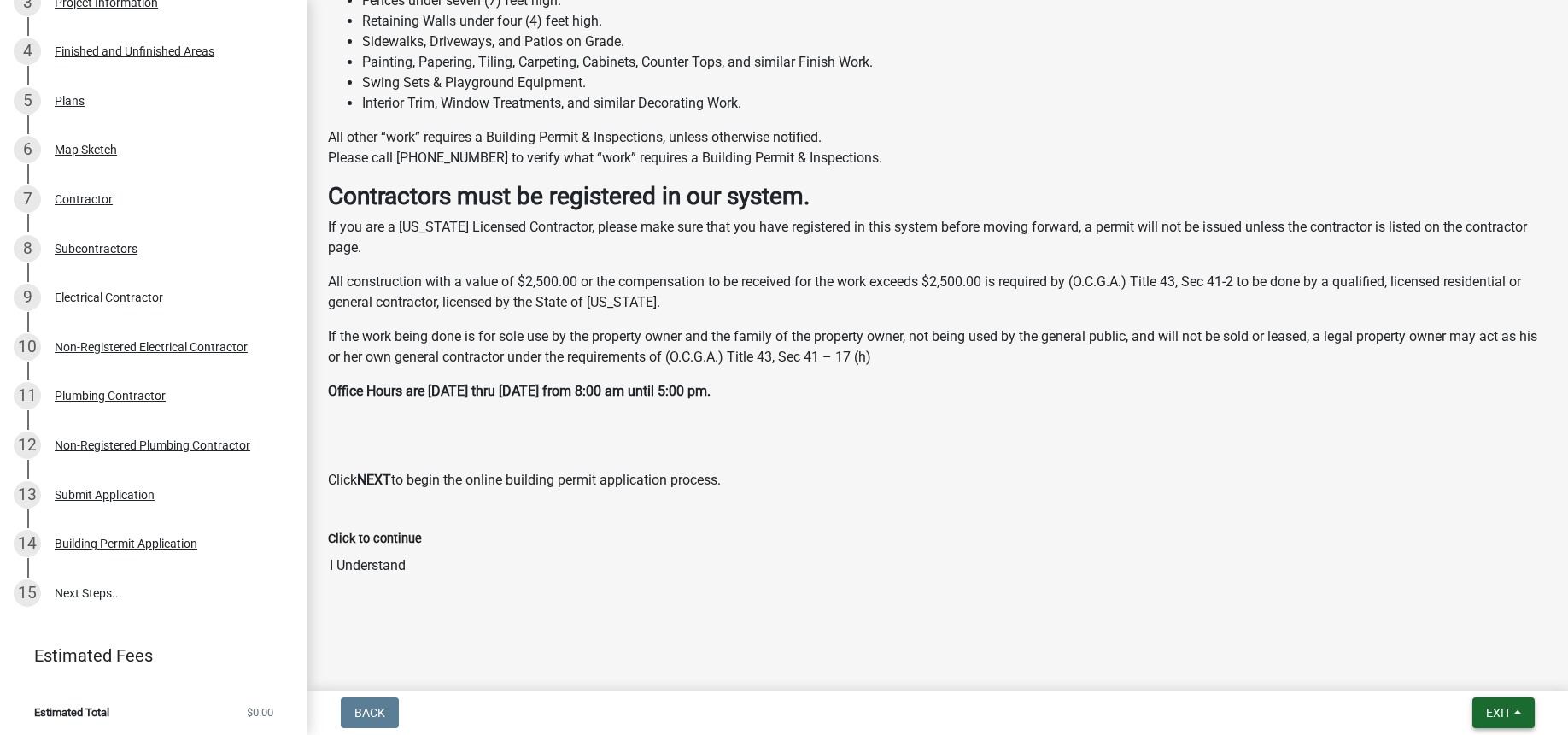
click at [1493, 712] on span "Exit" at bounding box center [1499, 712] width 25 height 13
click at [1463, 674] on button "Save & Exit" at bounding box center [1467, 668] width 137 height 41
